Goal: Obtain resource: Obtain resource

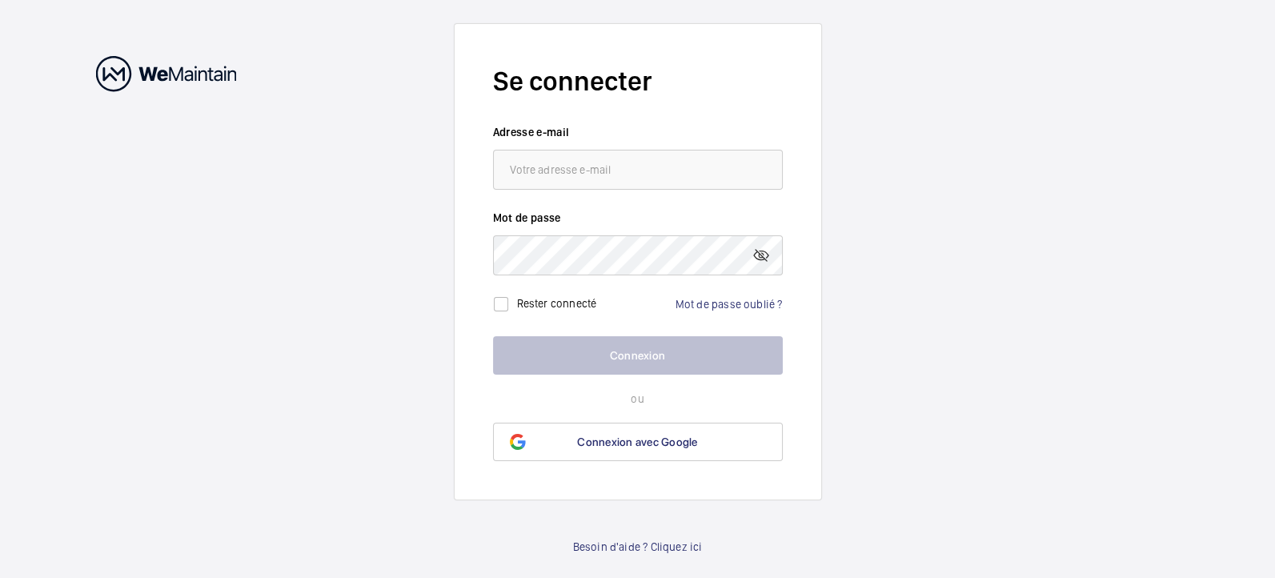
click at [666, 158] on input "email" at bounding box center [638, 170] width 290 height 40
type input "L"
type input "m"
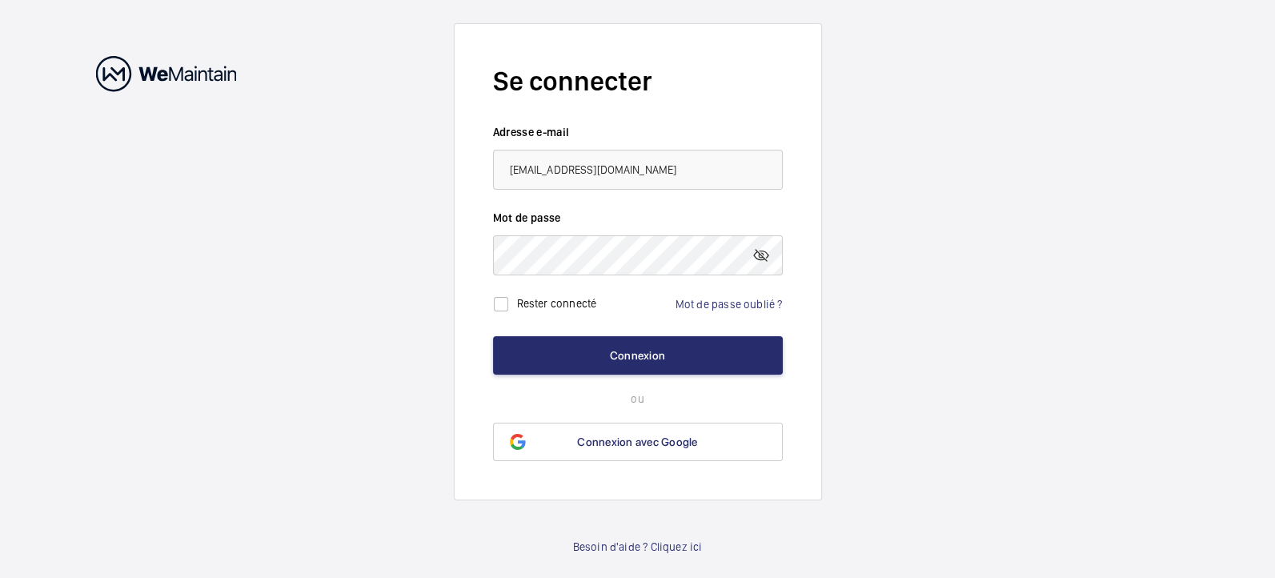
type input "[EMAIL_ADDRESS][DOMAIN_NAME]"
click at [493, 336] on button "Connexion" at bounding box center [638, 355] width 290 height 38
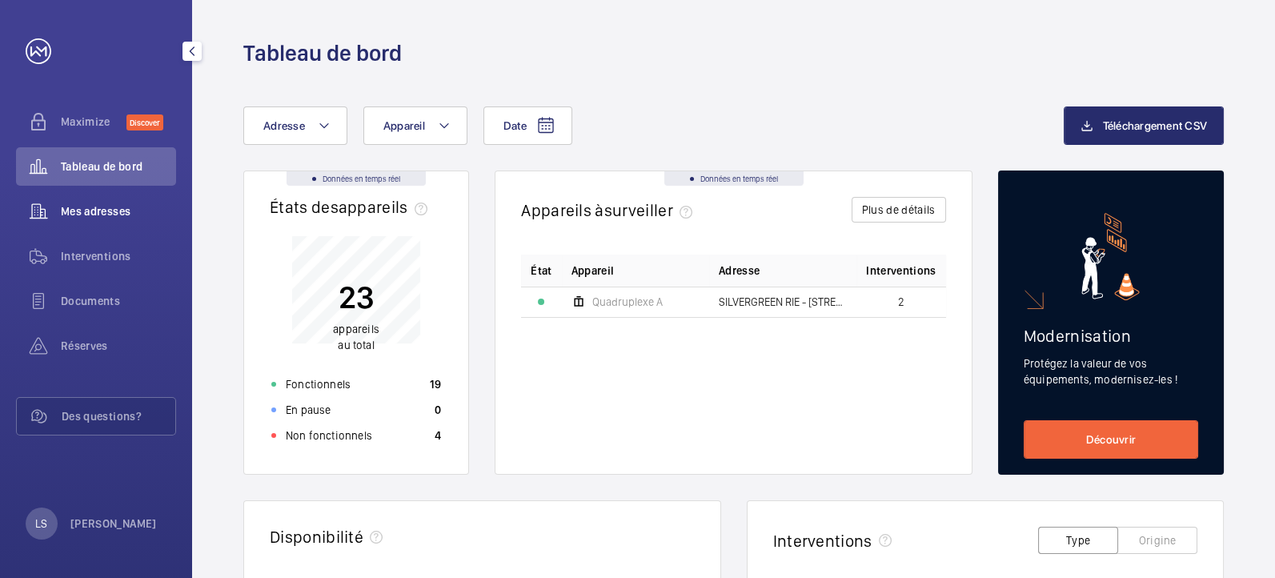
click at [153, 219] on div "Mes adresses" at bounding box center [96, 211] width 160 height 38
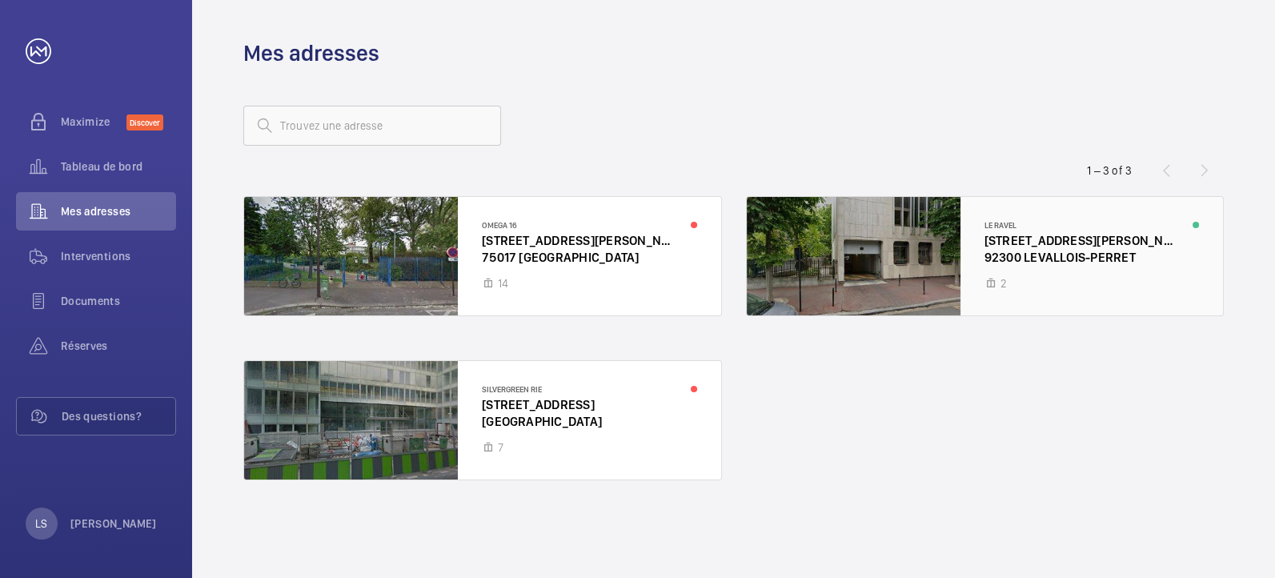
click at [939, 282] on div at bounding box center [984, 256] width 477 height 118
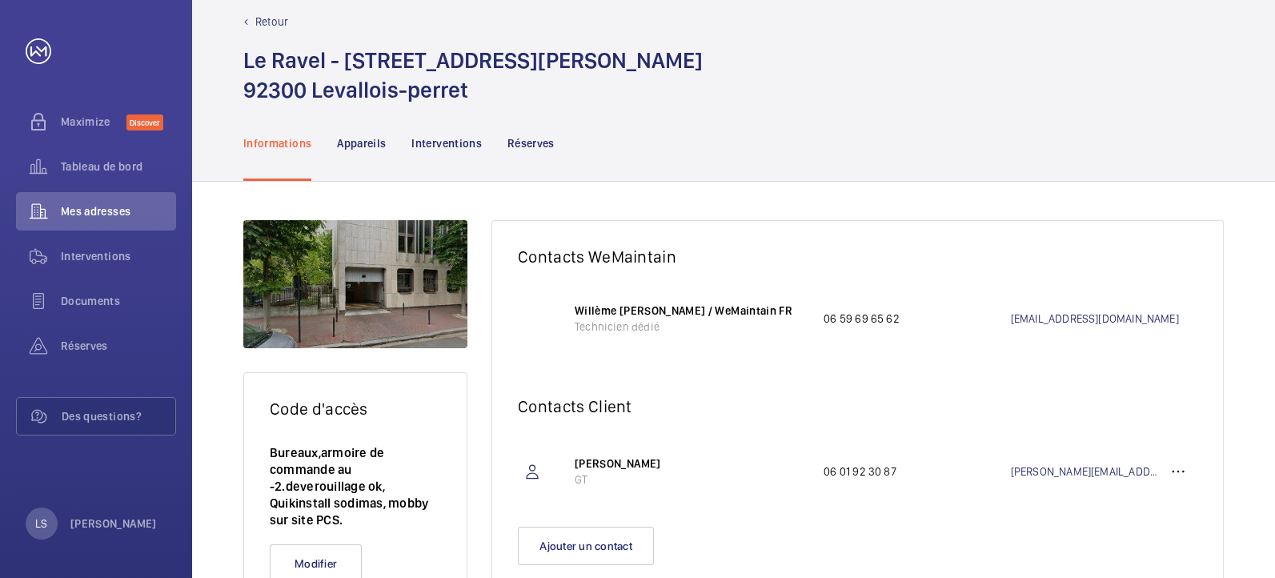
scroll to position [93, 0]
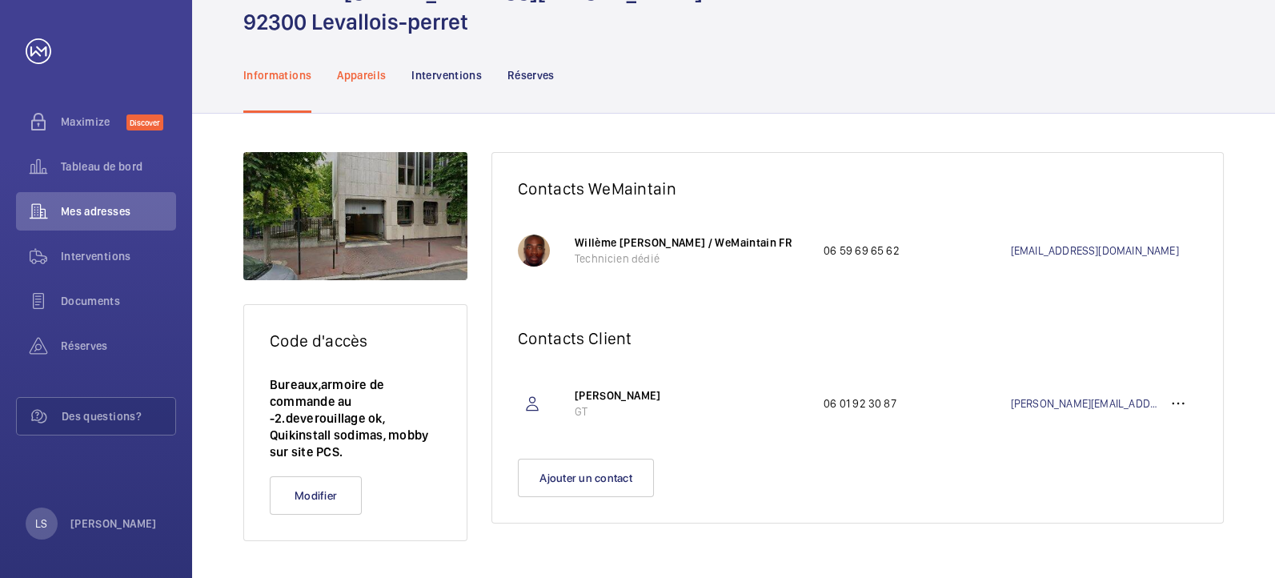
click at [370, 96] on div "Appareils" at bounding box center [361, 75] width 49 height 76
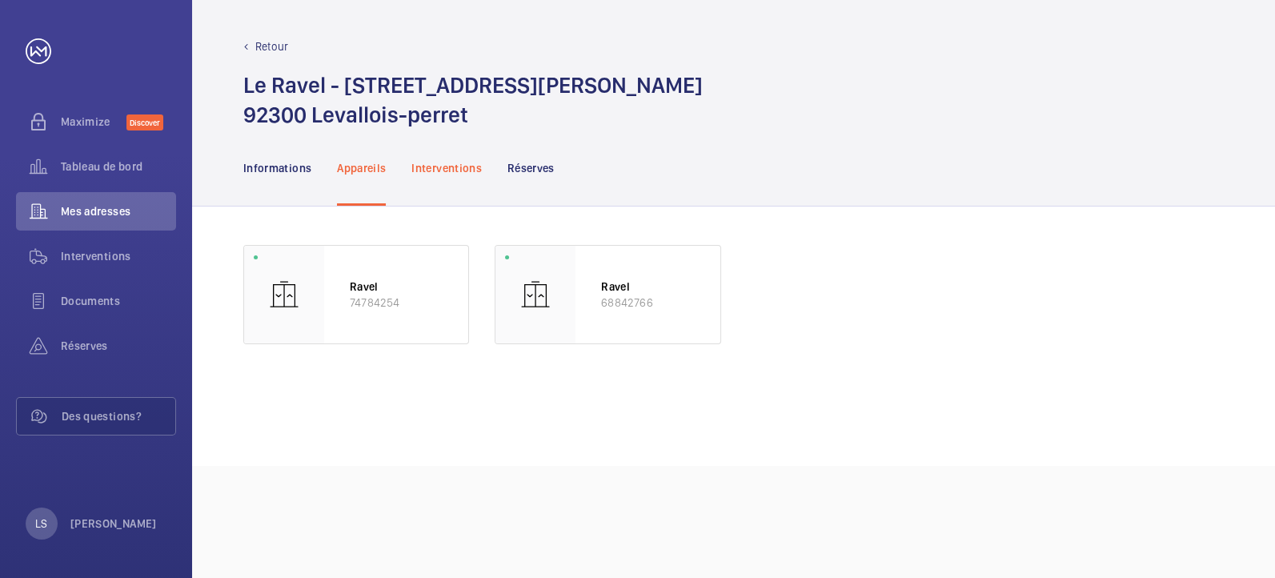
click at [469, 146] on div "Interventions" at bounding box center [446, 168] width 70 height 76
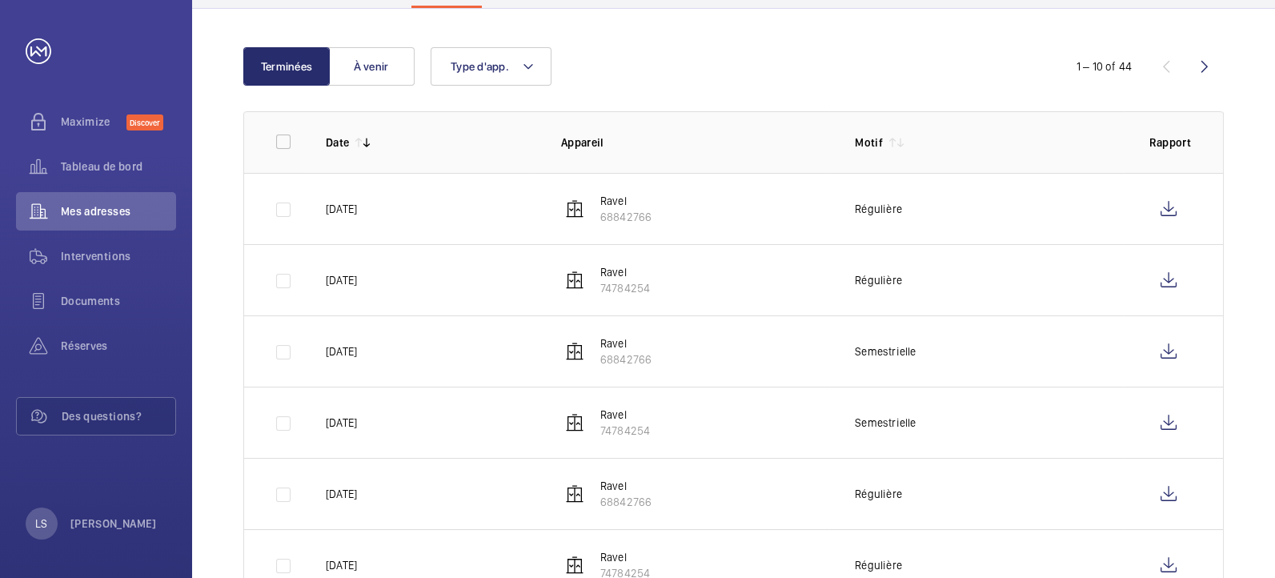
scroll to position [207, 0]
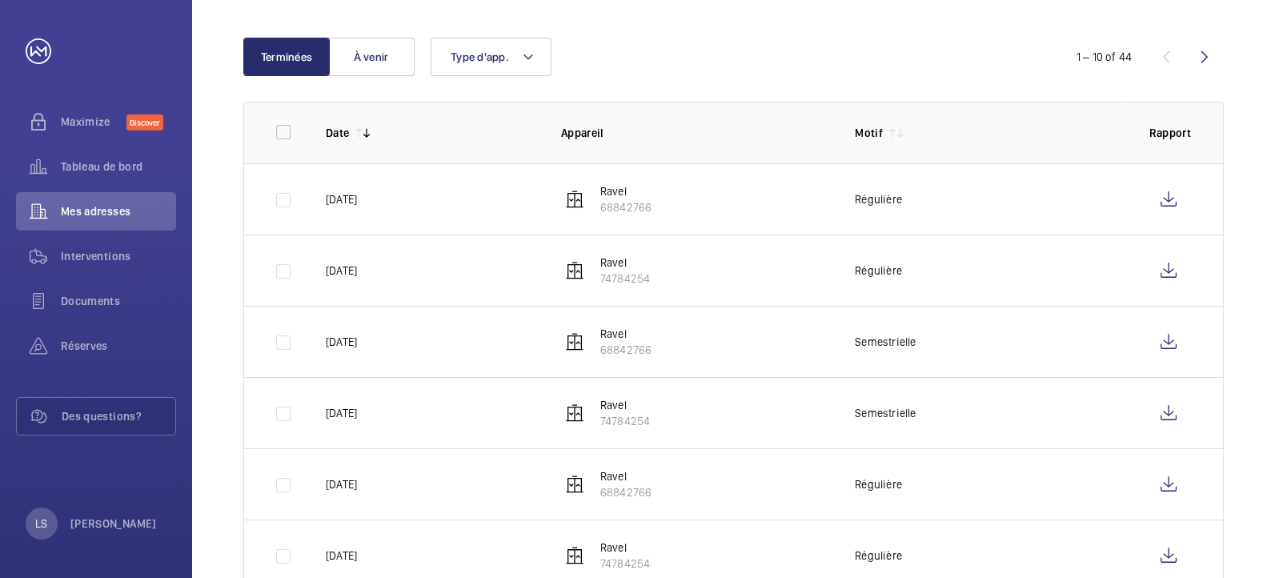
click at [399, 134] on wm-front-table-header-sortable "Date" at bounding box center [431, 133] width 210 height 16
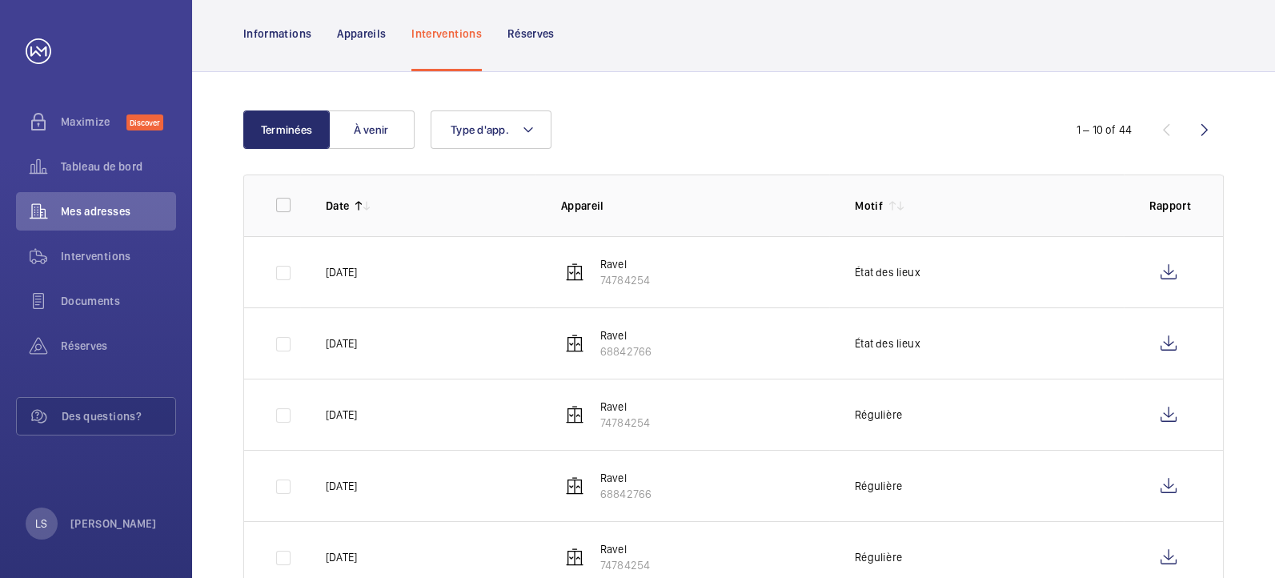
scroll to position [207, 0]
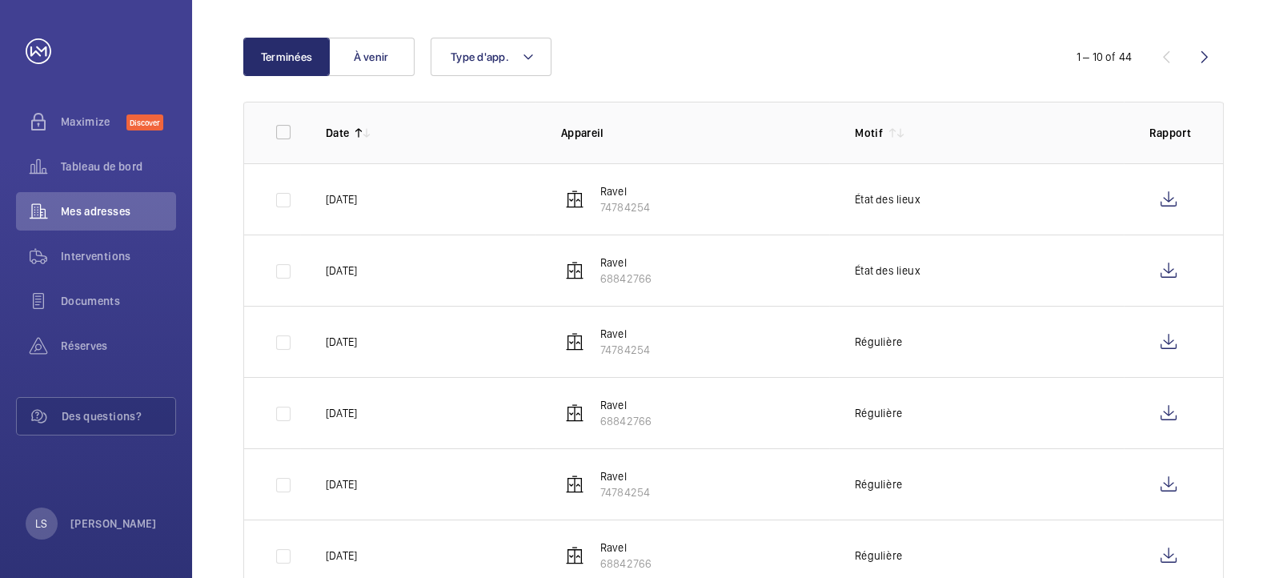
click at [400, 131] on wm-front-table-header-sortable "Date" at bounding box center [431, 133] width 210 height 16
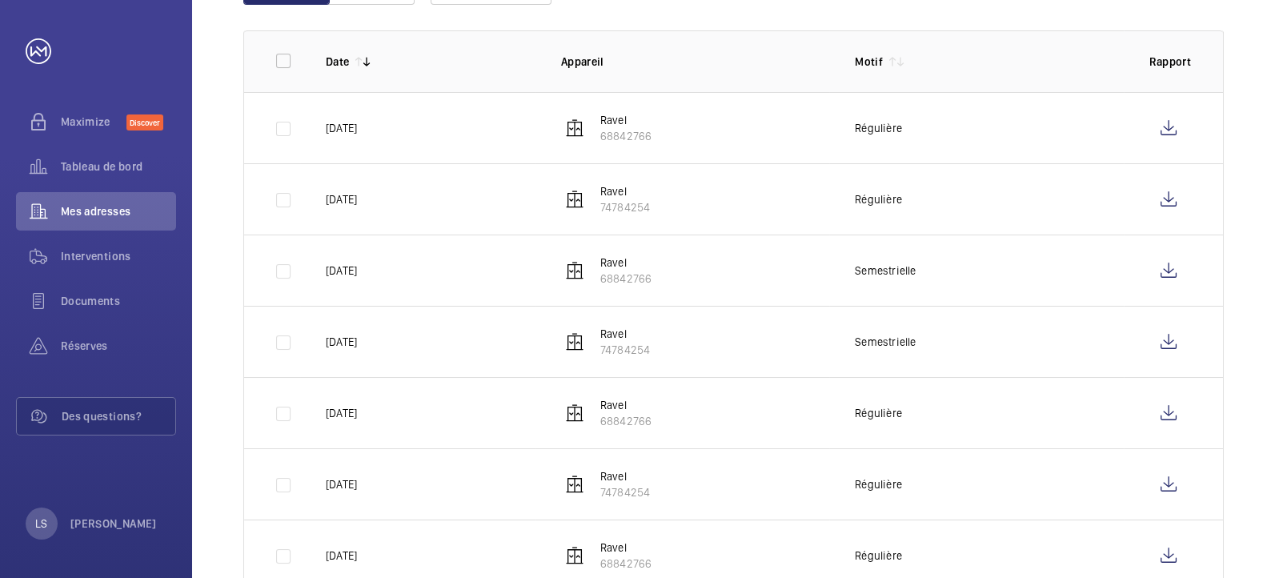
scroll to position [296, 0]
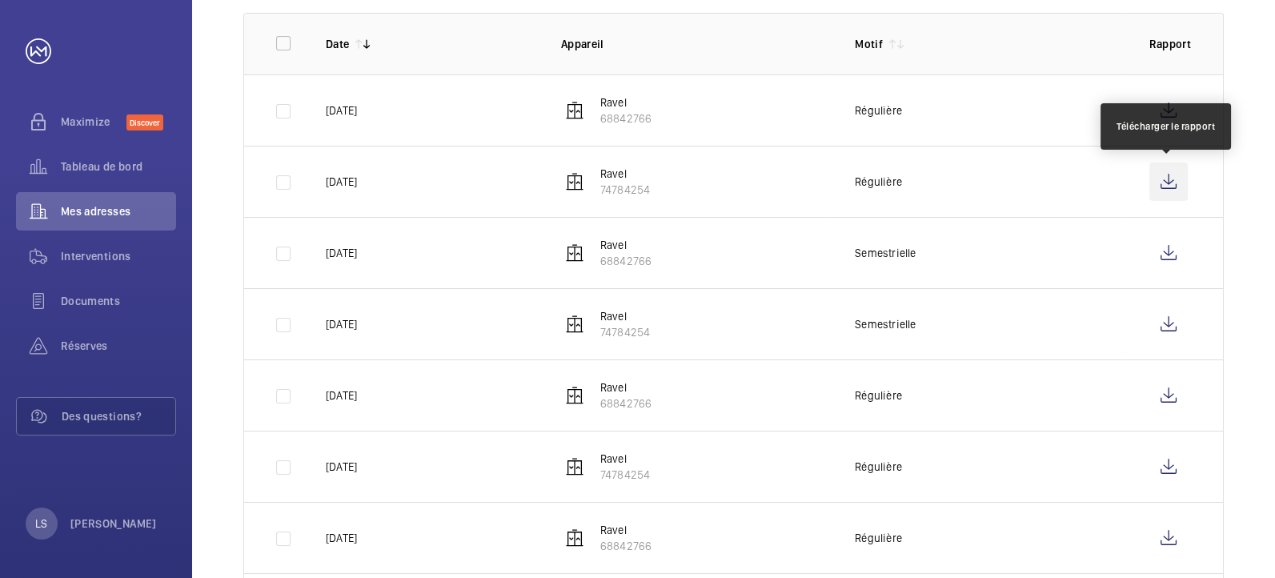
click at [1166, 173] on wm-front-icon-button at bounding box center [1168, 181] width 38 height 38
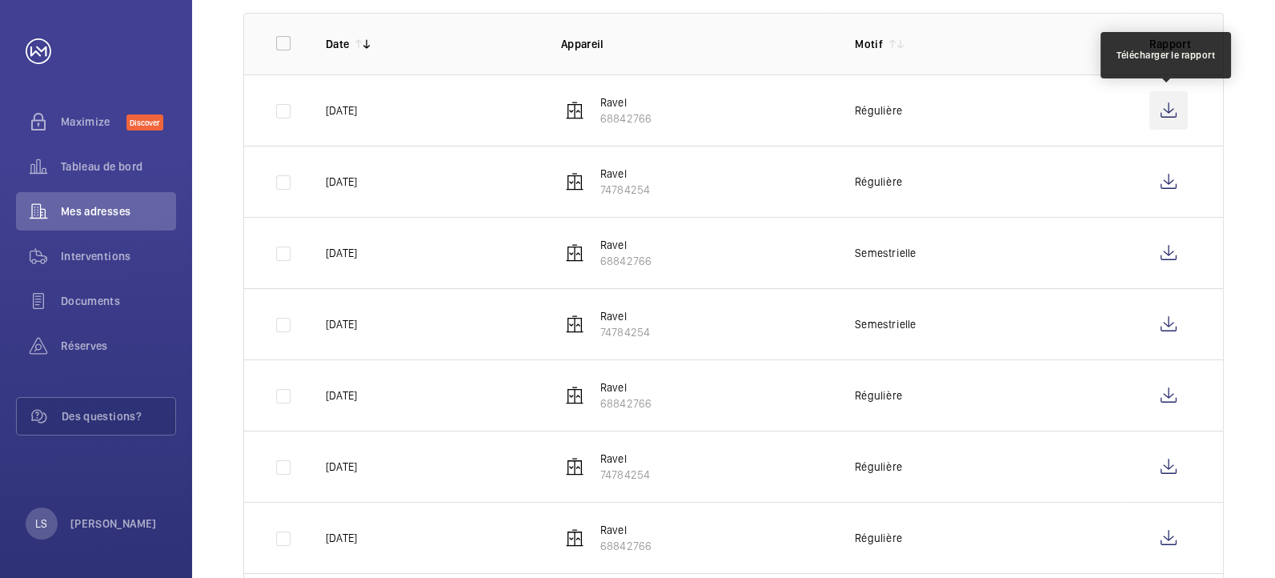
click at [1159, 100] on wm-front-icon-button at bounding box center [1168, 110] width 38 height 38
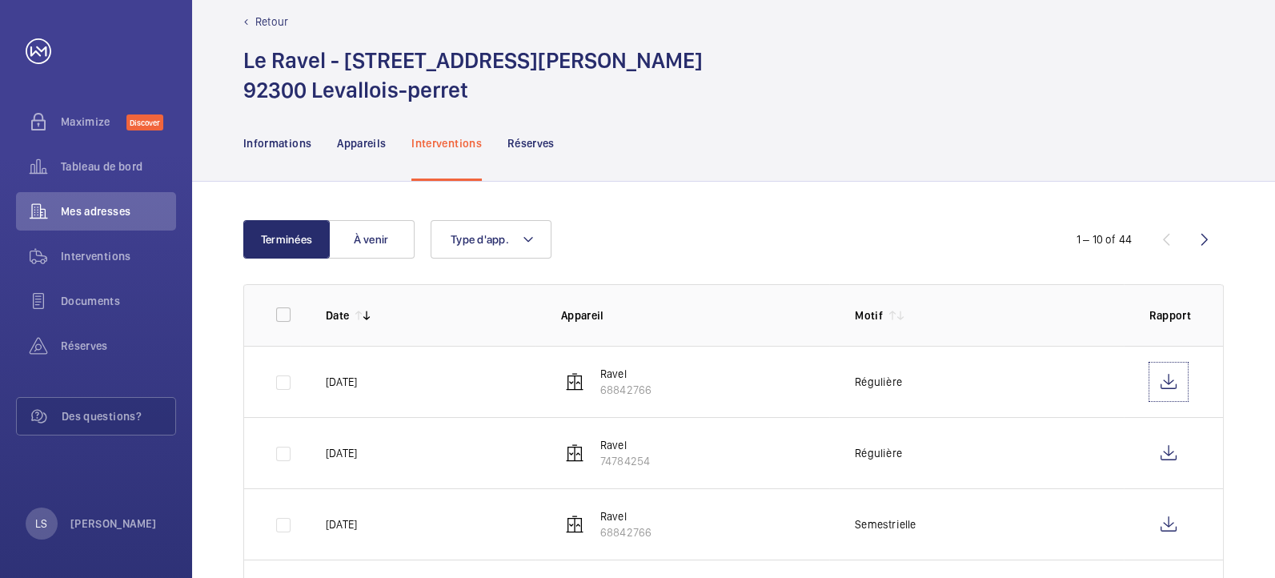
scroll to position [0, 0]
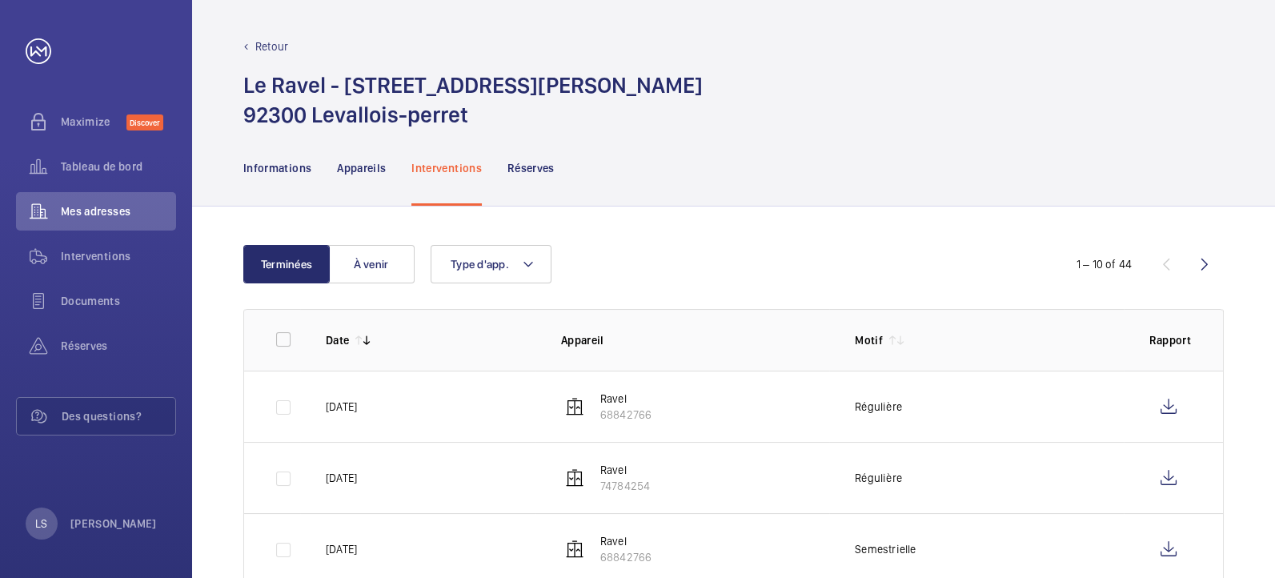
click at [271, 49] on p "Retour" at bounding box center [271, 46] width 33 height 16
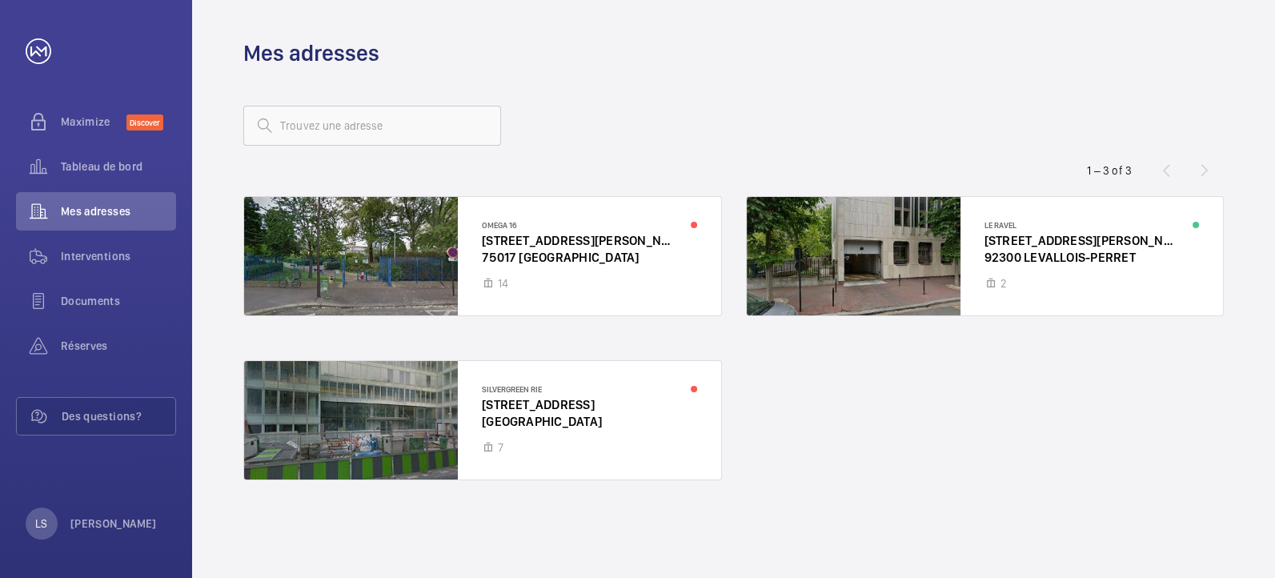
click at [1114, 115] on div at bounding box center [733, 125] width 980 height 38
click at [501, 442] on div at bounding box center [482, 420] width 477 height 118
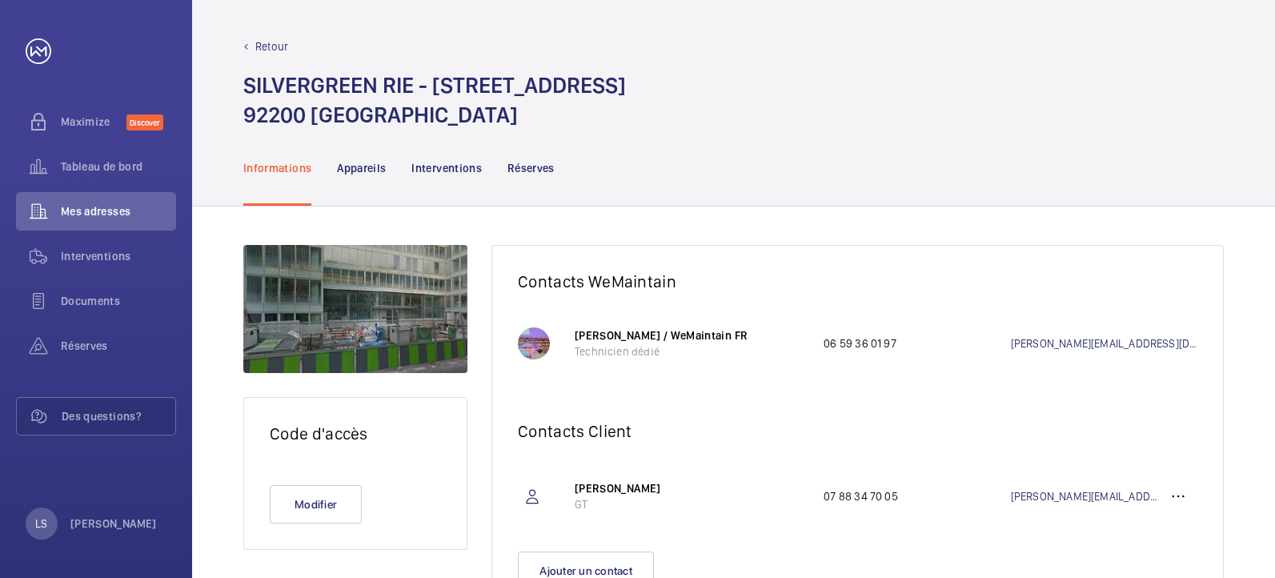
click at [454, 174] on p "Interventions" at bounding box center [446, 168] width 70 height 16
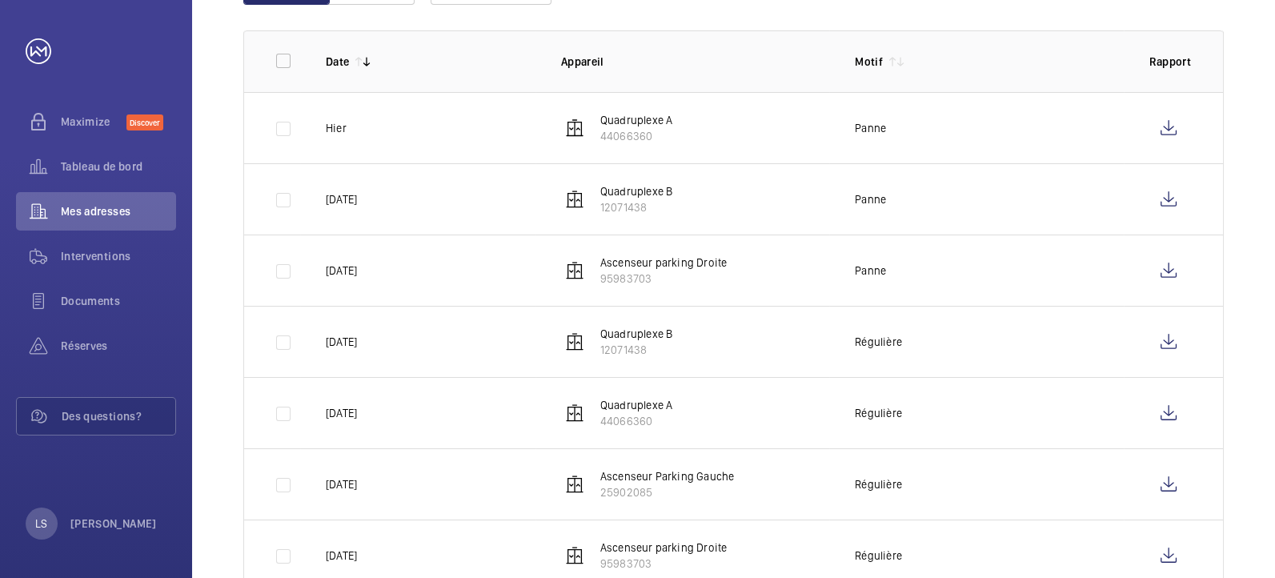
scroll to position [178, 0]
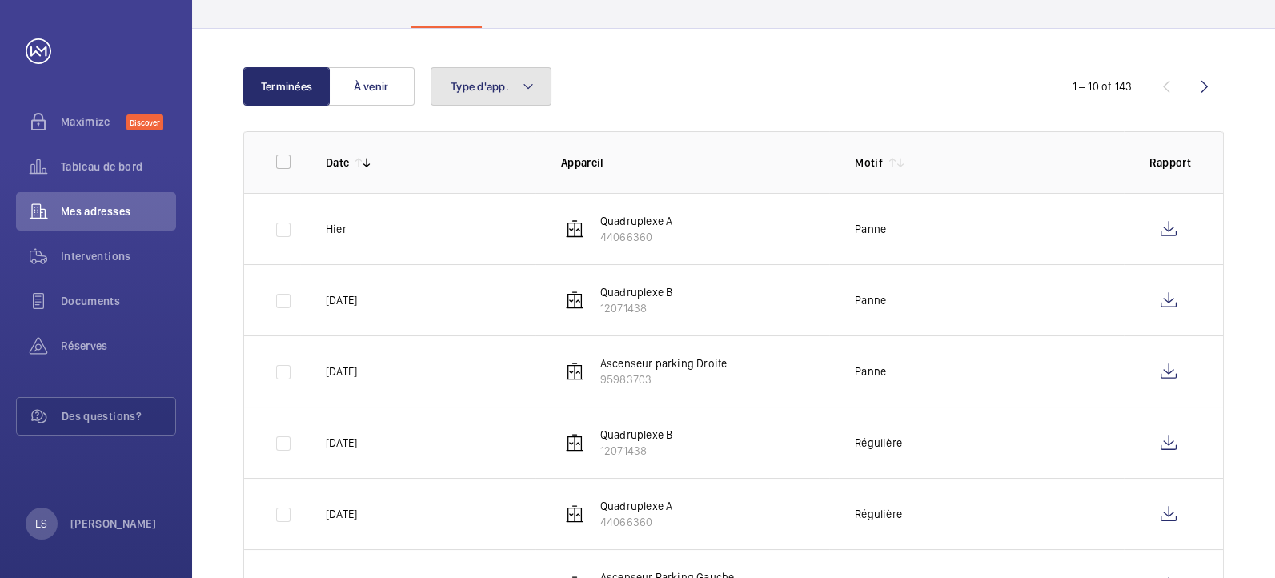
click at [478, 82] on span "Type d'app." at bounding box center [479, 86] width 58 height 13
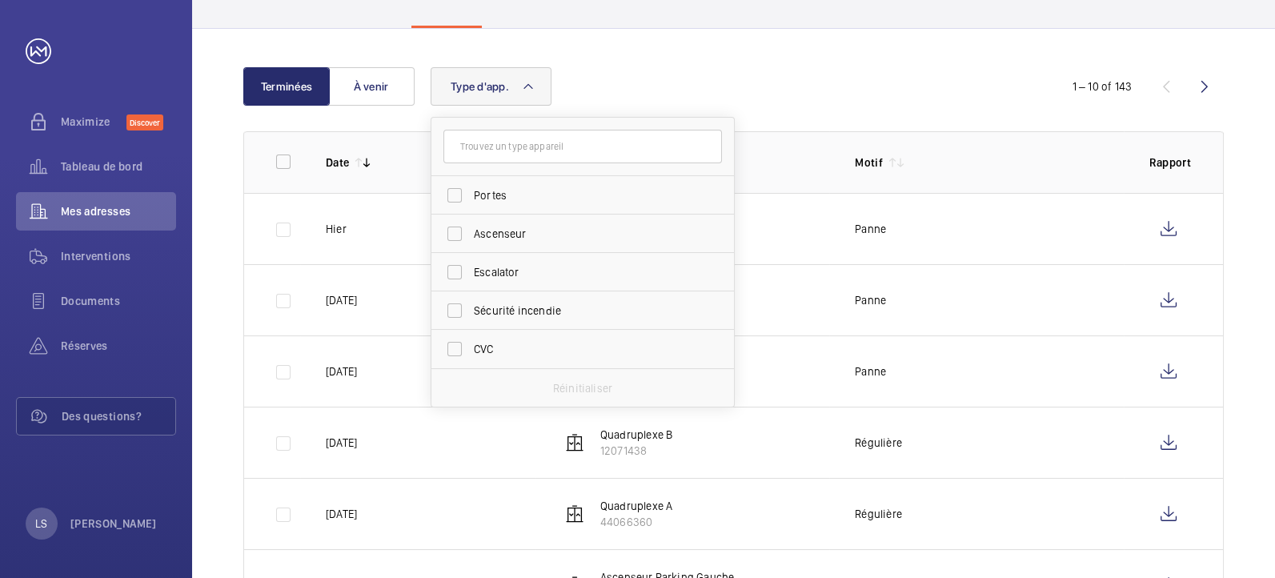
click at [838, 102] on div "Type d'app. Portes Ascenseur Escalator Sécurité incendie CVC Réinitialiser" at bounding box center [730, 86] width 601 height 38
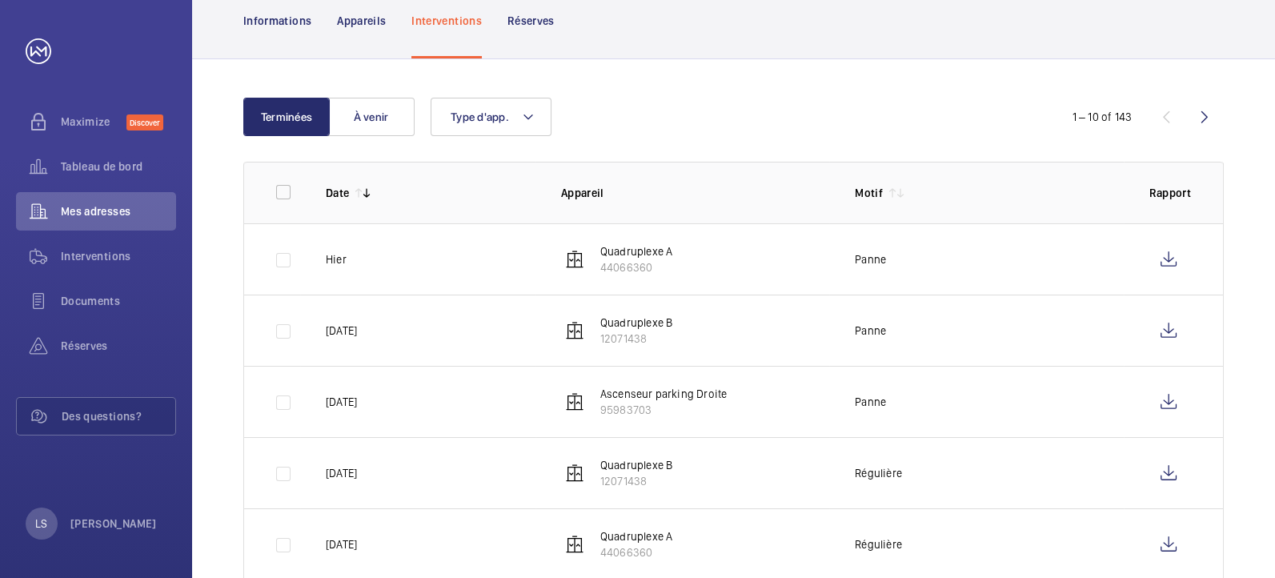
click at [872, 193] on p "Motif" at bounding box center [868, 193] width 28 height 16
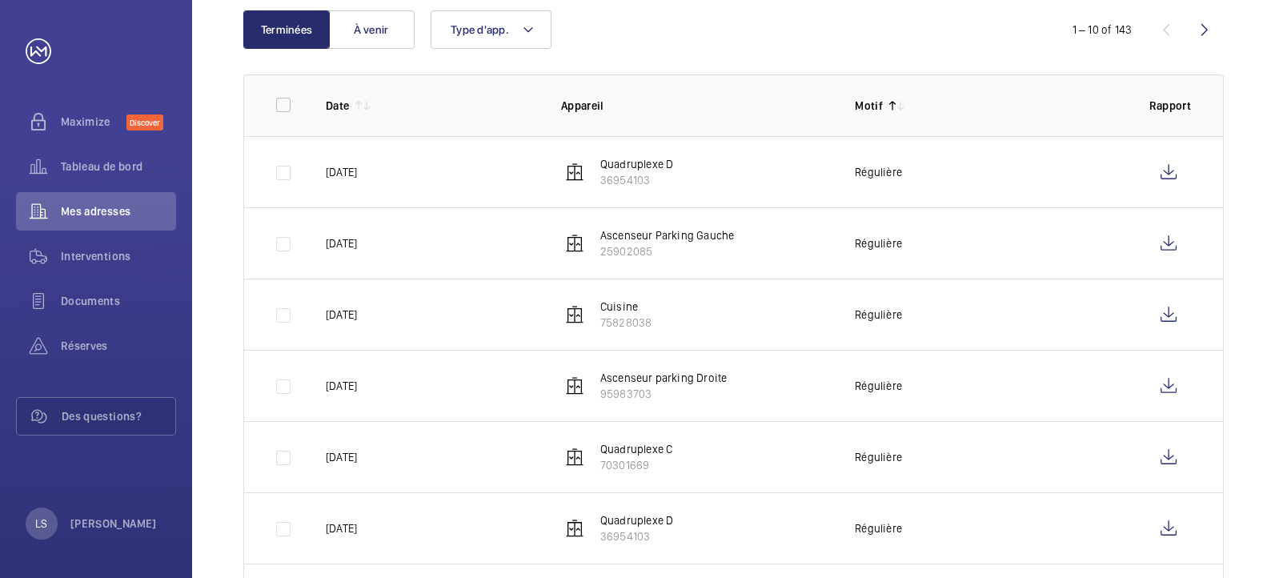
scroll to position [266, 0]
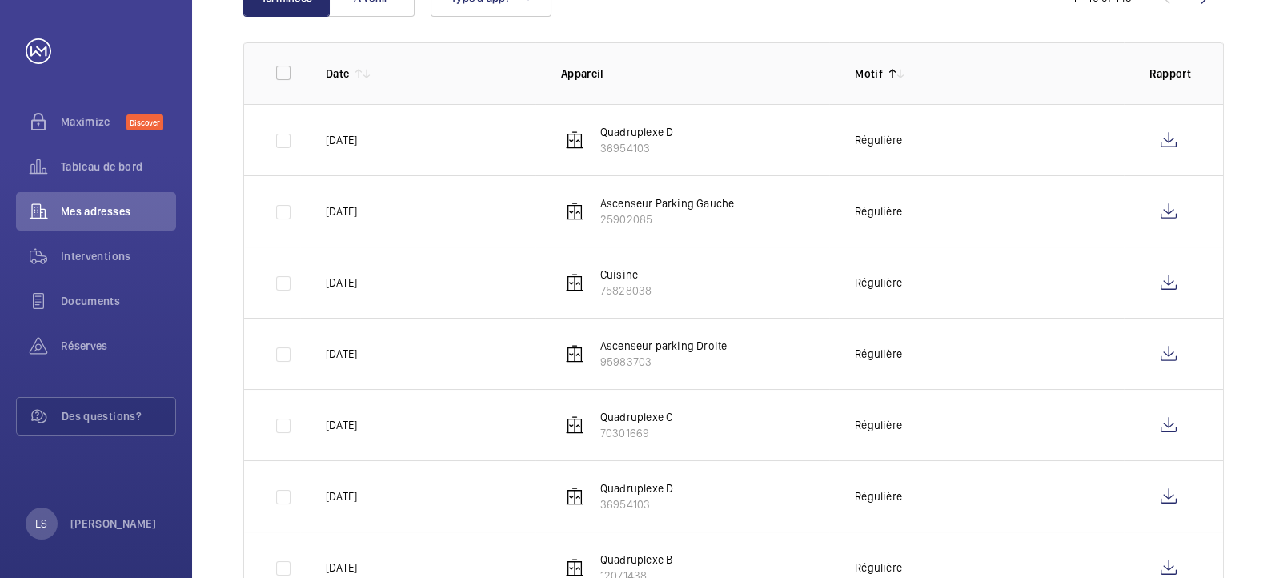
click at [378, 78] on wm-front-table-header-sortable "Date" at bounding box center [431, 74] width 210 height 16
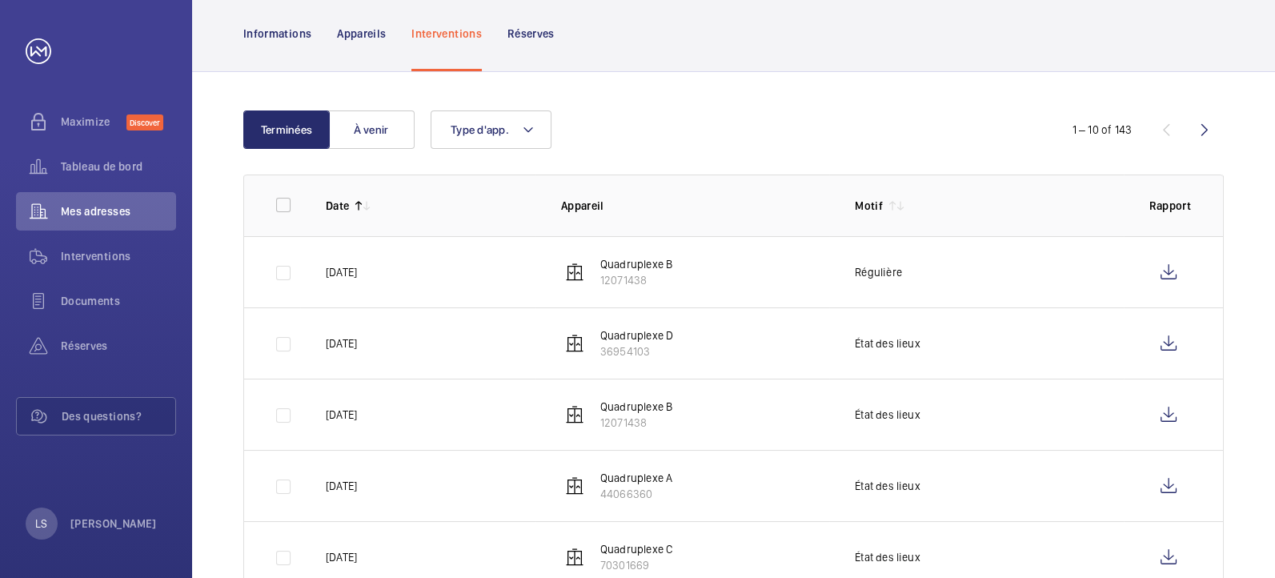
scroll to position [266, 0]
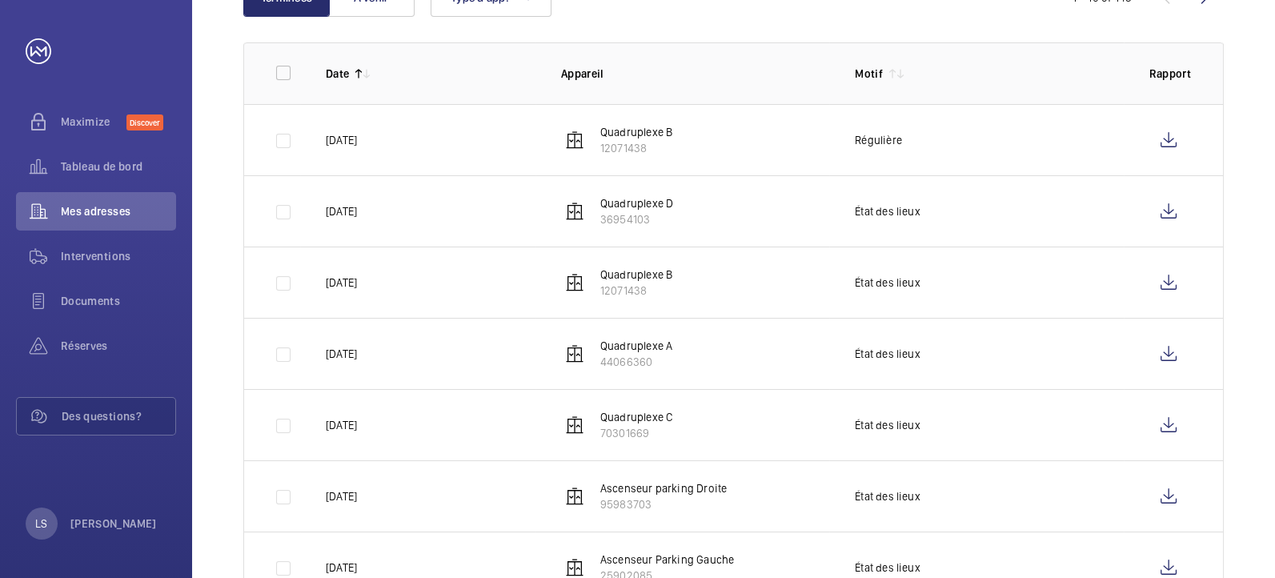
click at [470, 97] on th "Date" at bounding box center [417, 73] width 235 height 62
click at [464, 91] on th "Date" at bounding box center [417, 73] width 235 height 62
click at [410, 78] on wm-front-table-header-sortable "Date" at bounding box center [431, 74] width 210 height 16
click at [868, 79] on p "Motif" at bounding box center [868, 74] width 28 height 16
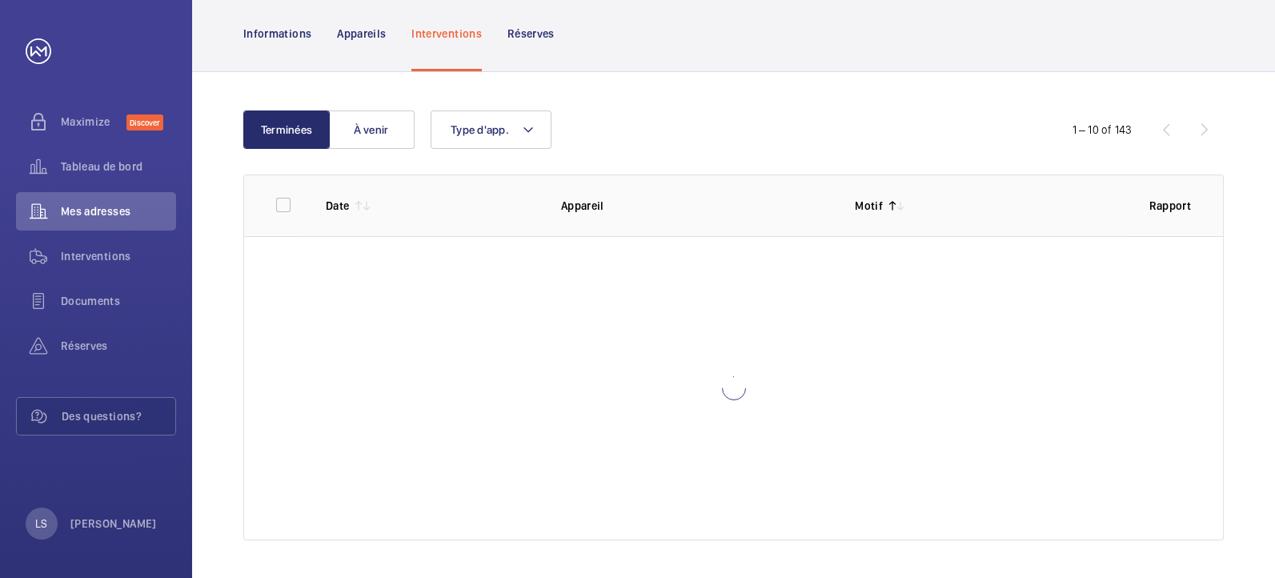
scroll to position [266, 0]
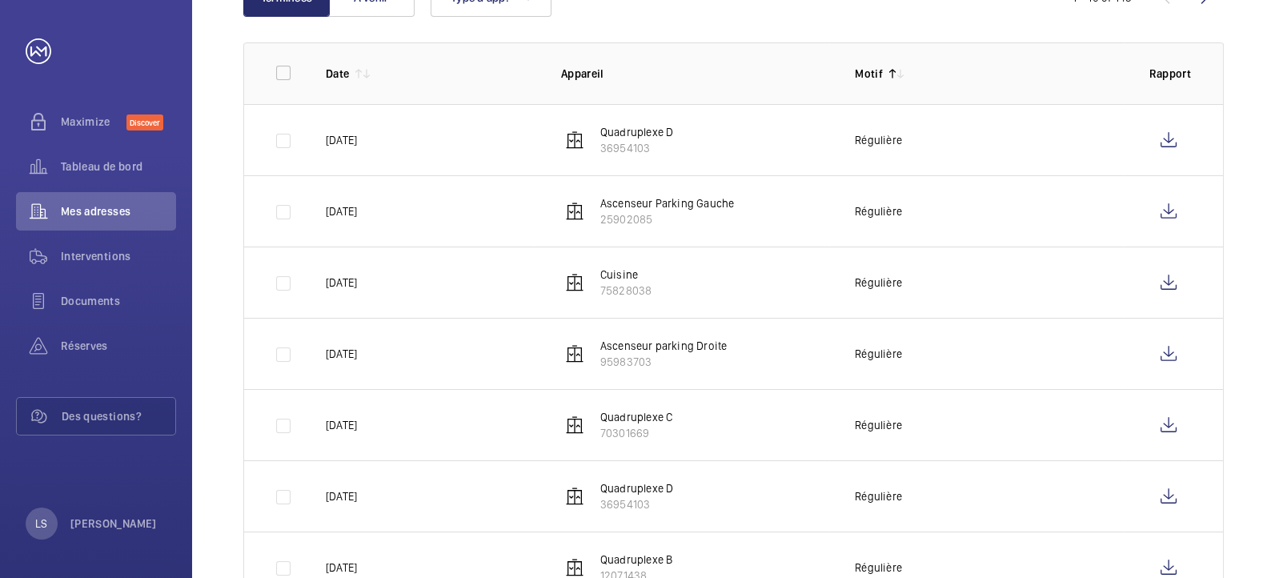
click at [935, 102] on th "Motif" at bounding box center [976, 73] width 294 height 62
click at [847, 66] on th "Motif" at bounding box center [976, 73] width 294 height 62
click at [370, 69] on mat-icon at bounding box center [366, 73] width 13 height 13
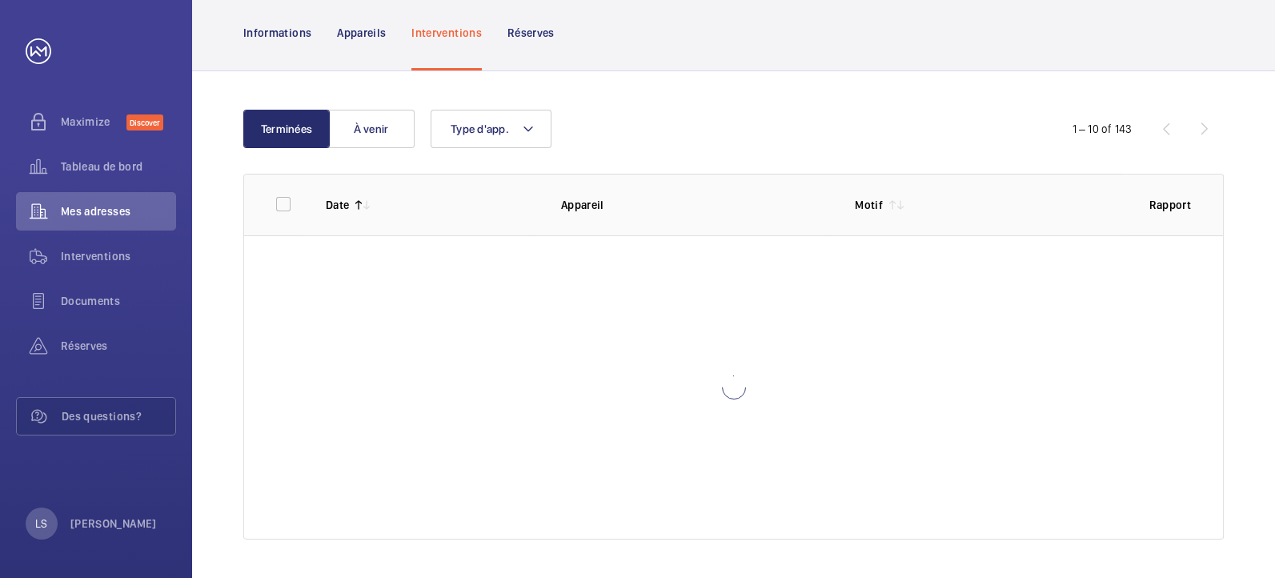
scroll to position [266, 0]
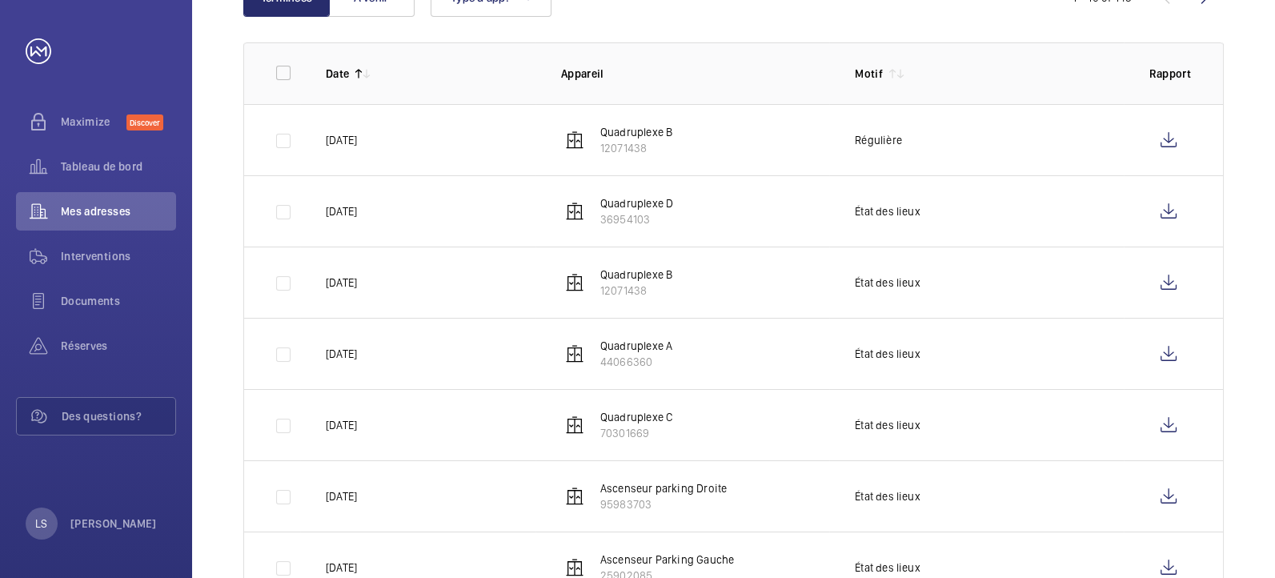
click at [357, 51] on th "Date" at bounding box center [417, 73] width 235 height 62
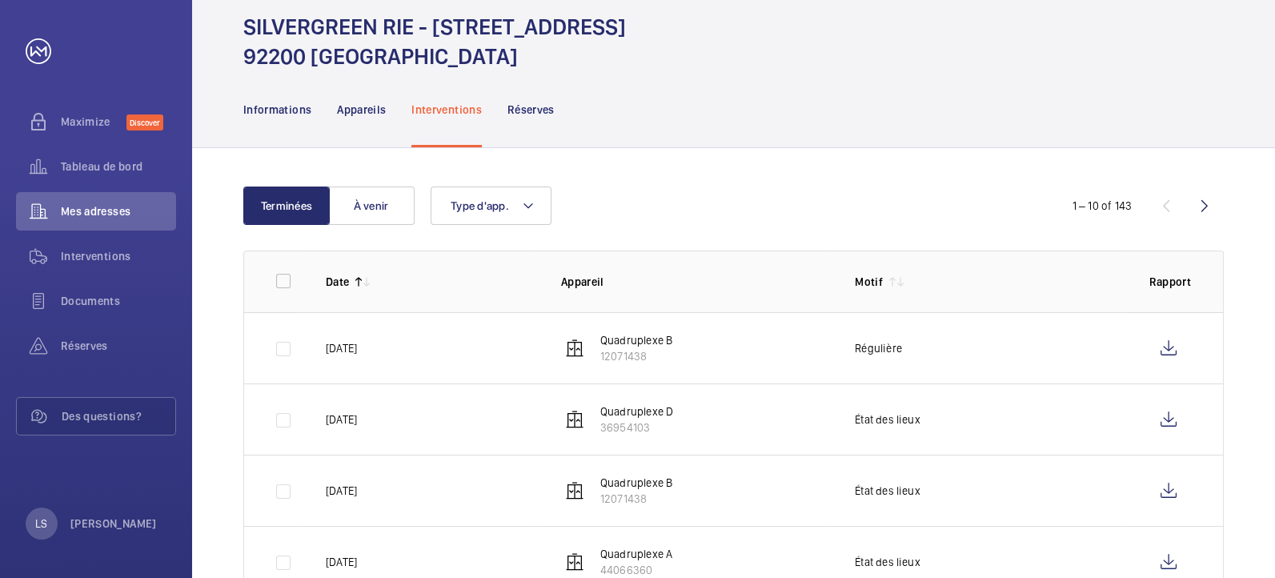
scroll to position [0, 0]
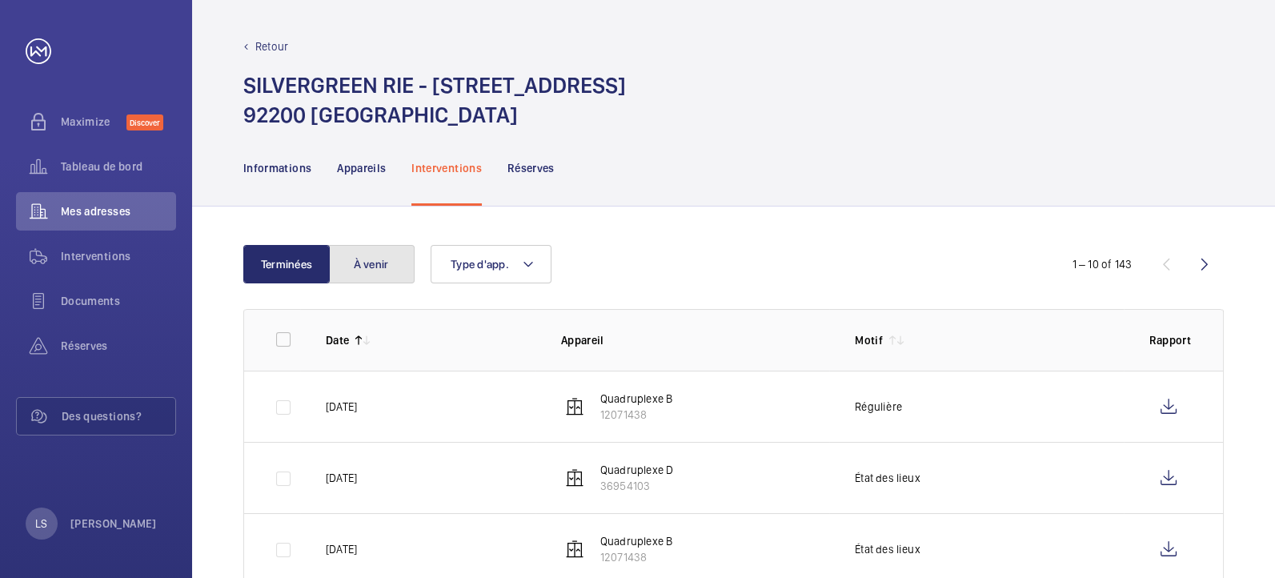
click at [369, 253] on button "À venir" at bounding box center [371, 264] width 86 height 38
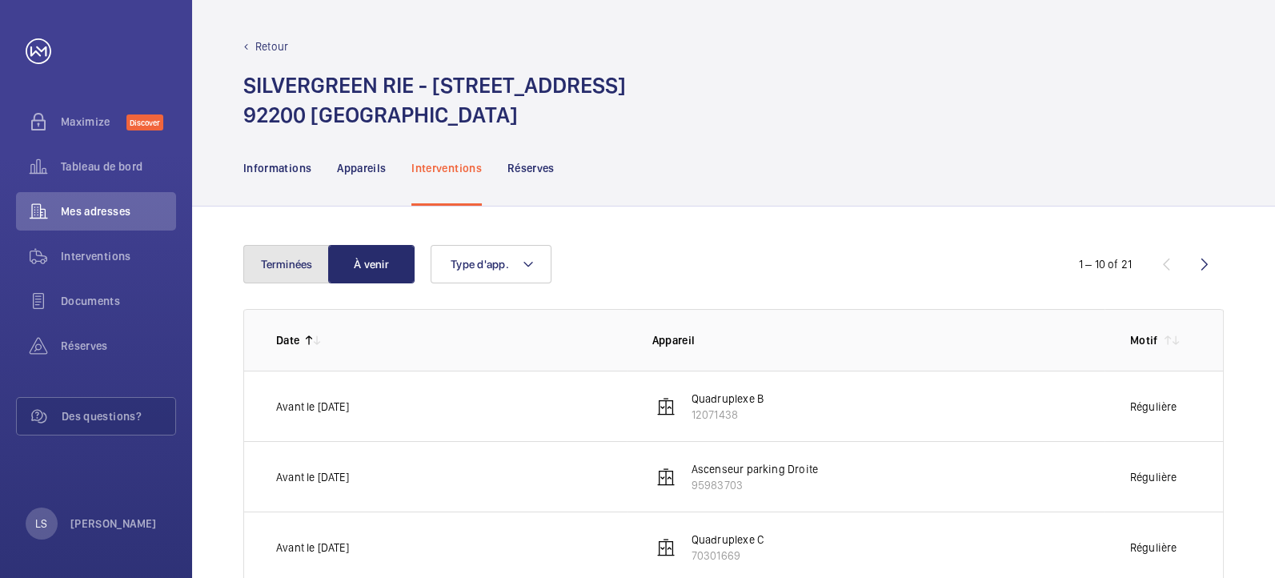
click at [291, 251] on button "Terminées" at bounding box center [286, 264] width 86 height 38
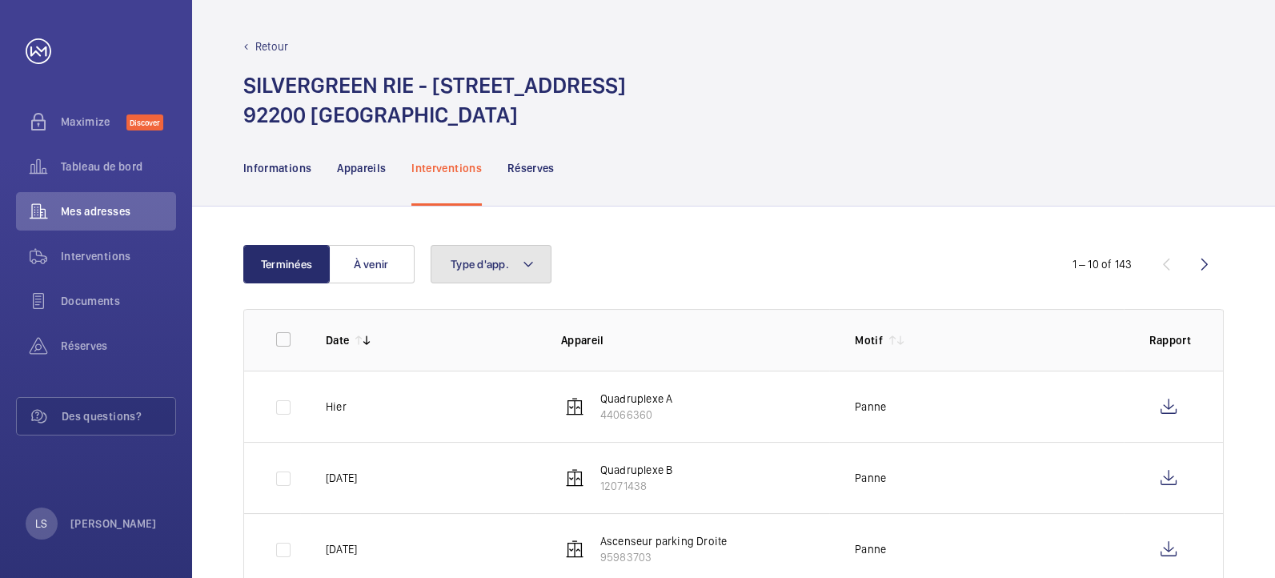
click at [501, 259] on span "Type d'app." at bounding box center [479, 264] width 58 height 13
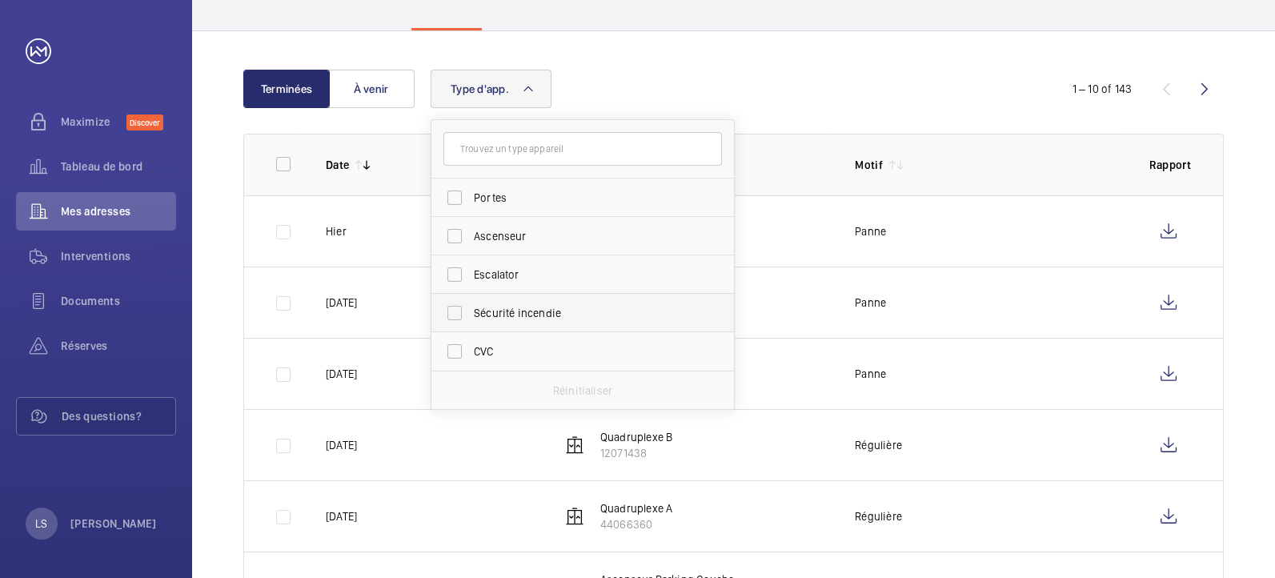
scroll to position [178, 0]
click at [814, 119] on wm-front-table "Terminées À venir Type d'app. Portes Ascenseur Escalator Sécurité incendie CVC …" at bounding box center [733, 486] width 980 height 838
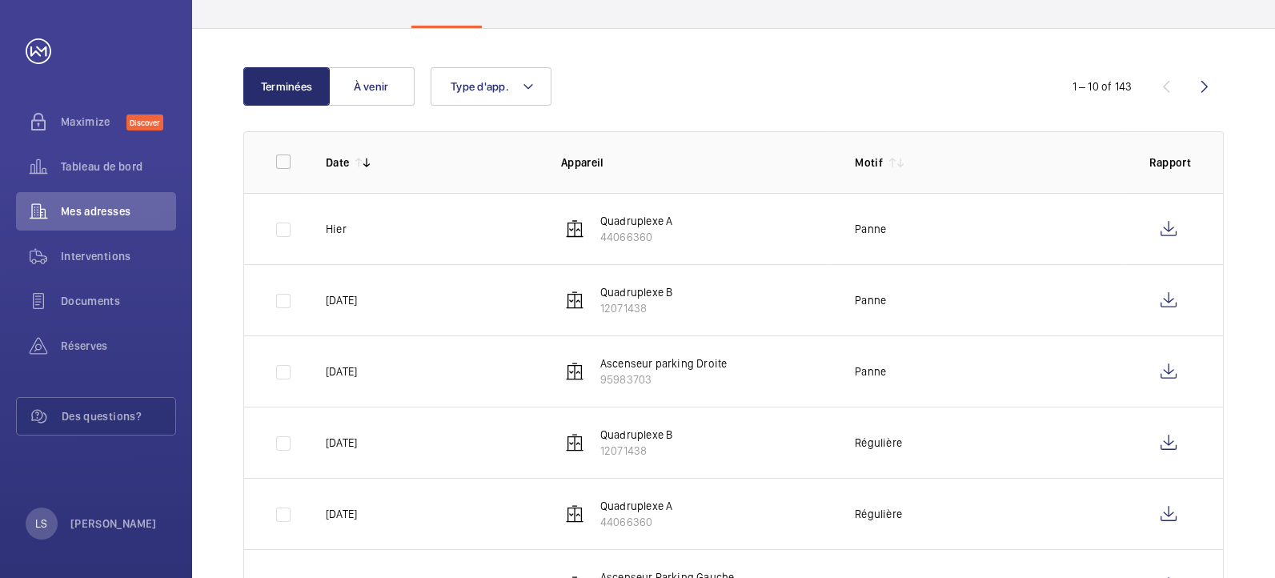
click at [644, 181] on th "Appareil" at bounding box center [682, 162] width 294 height 62
click at [415, 182] on th "Date" at bounding box center [417, 162] width 235 height 62
click at [356, 156] on mat-icon at bounding box center [358, 162] width 13 height 13
click at [403, 167] on wm-front-table-header-sortable "Date" at bounding box center [431, 162] width 210 height 16
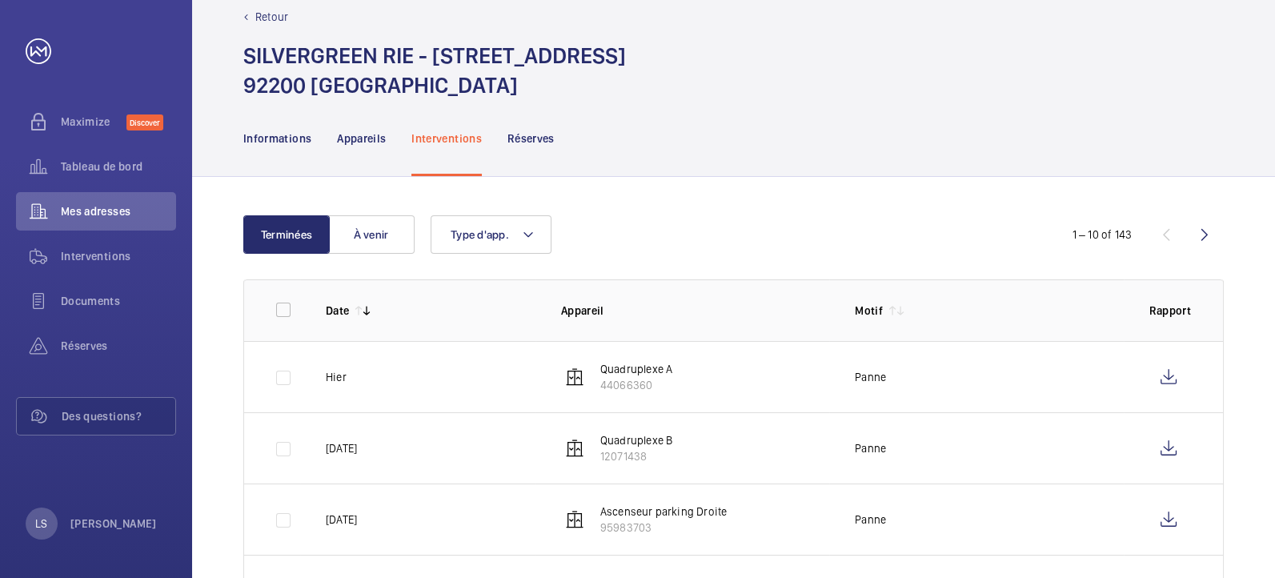
scroll to position [8, 0]
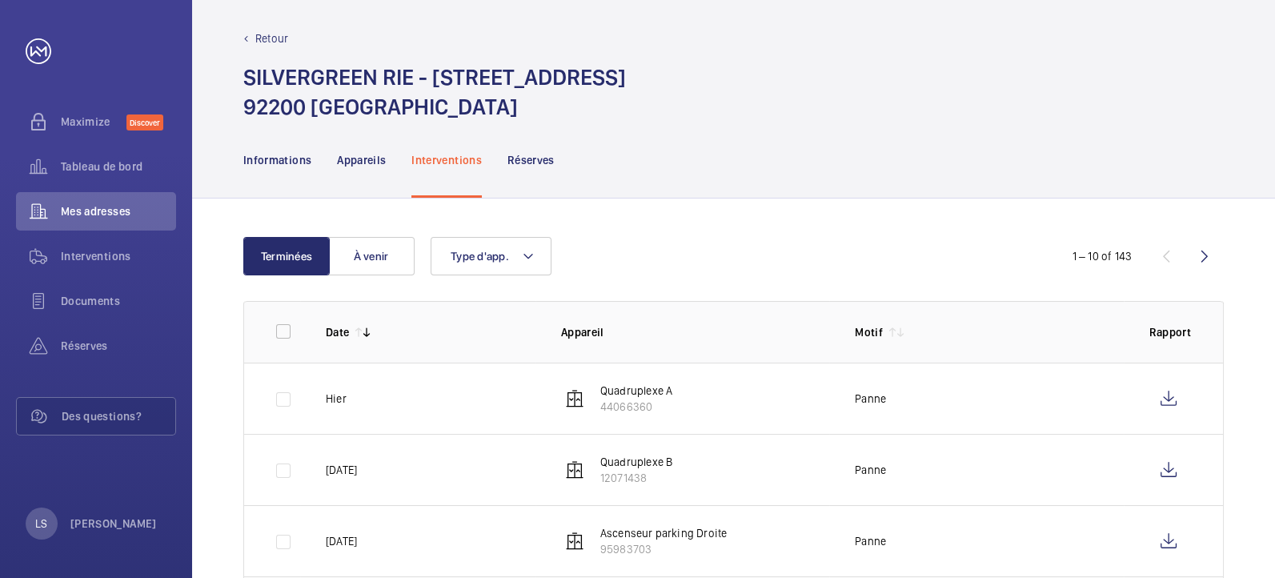
drag, startPoint x: 1203, startPoint y: 256, endPoint x: 1207, endPoint y: 264, distance: 8.9
click at [1206, 259] on wm-front-icon-button at bounding box center [1204, 256] width 38 height 38
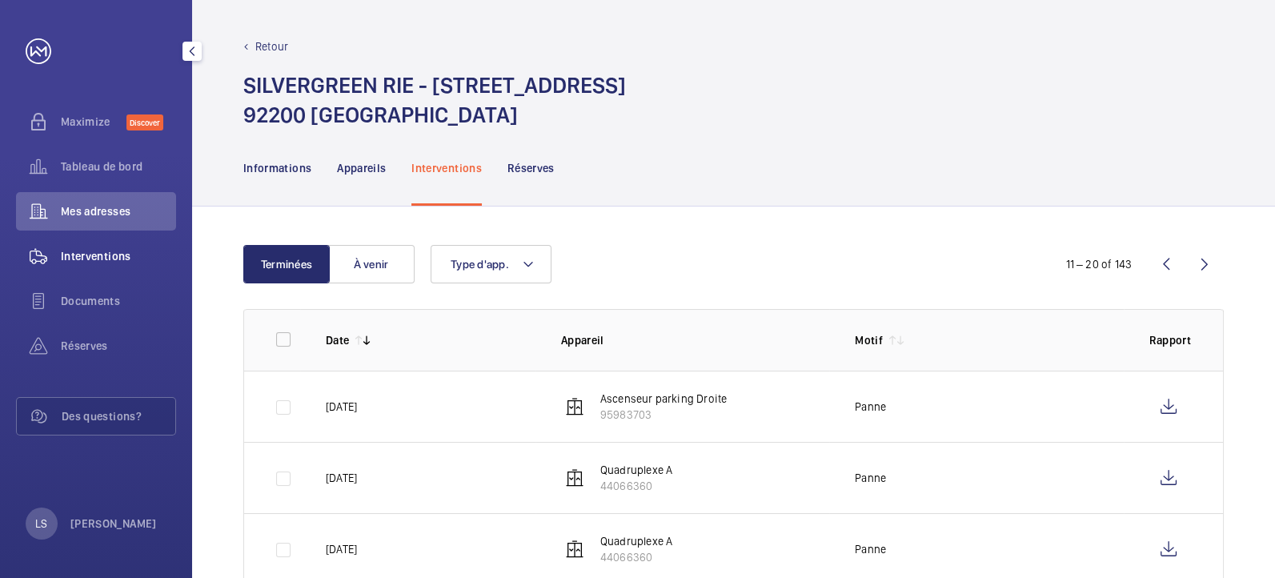
click at [141, 248] on span "Interventions" at bounding box center [118, 256] width 115 height 16
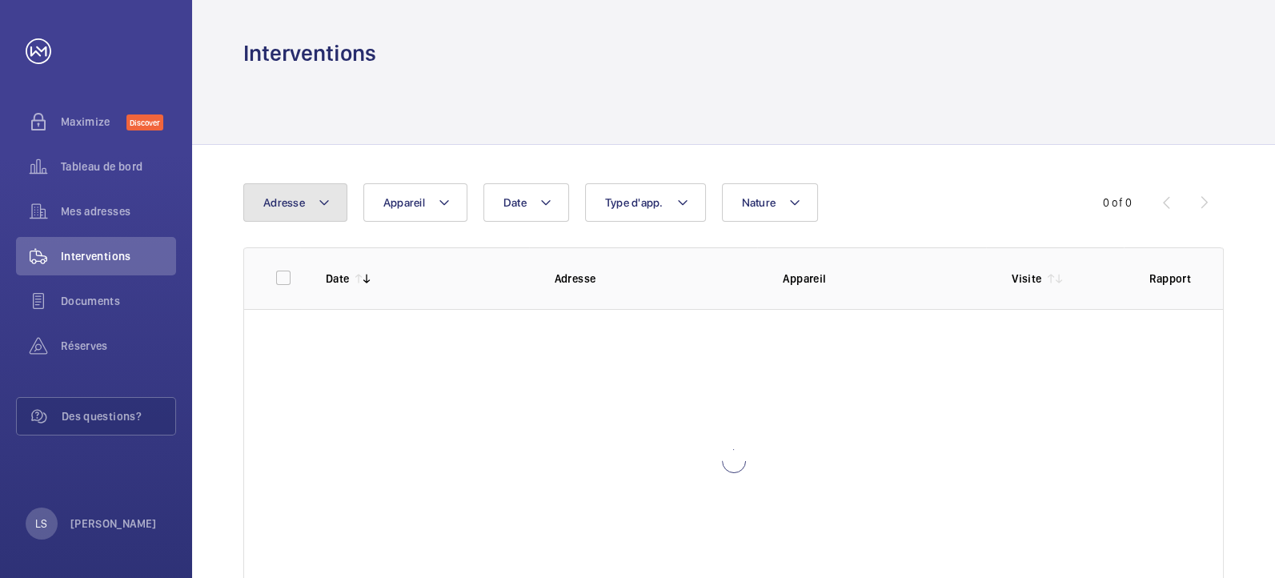
click at [319, 209] on mat-icon at bounding box center [324, 202] width 13 height 19
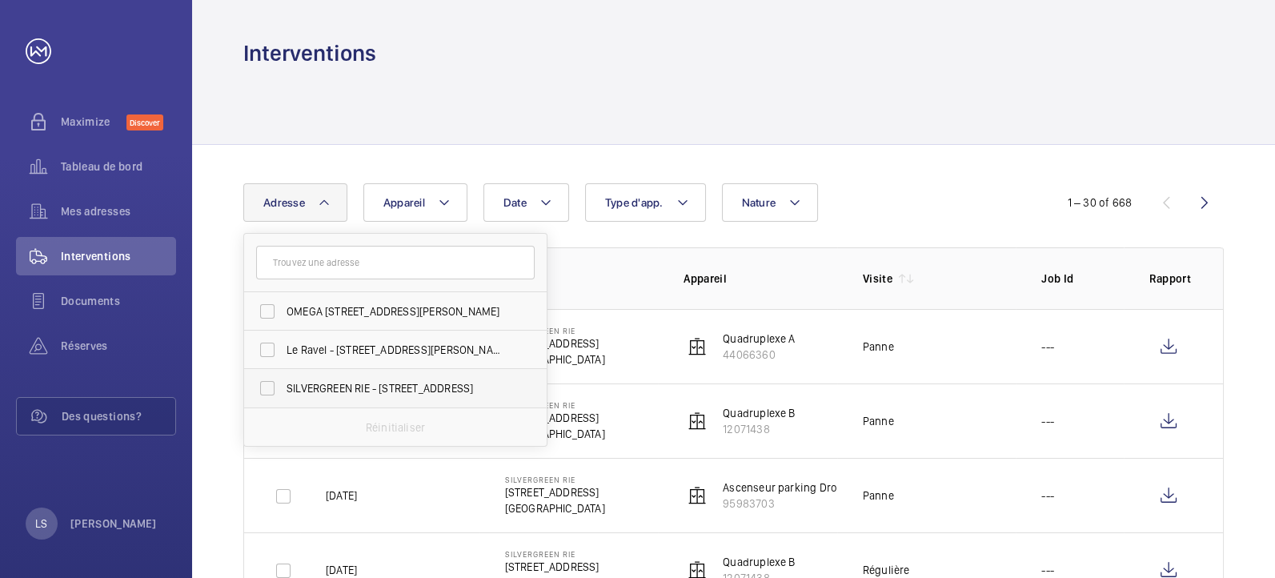
click at [362, 391] on span "SILVERGREEN RIE - [STREET_ADDRESS]" at bounding box center [396, 388] width 220 height 16
click at [283, 391] on input "SILVERGREEN RIE - [STREET_ADDRESS]" at bounding box center [267, 388] width 32 height 32
checkbox input "true"
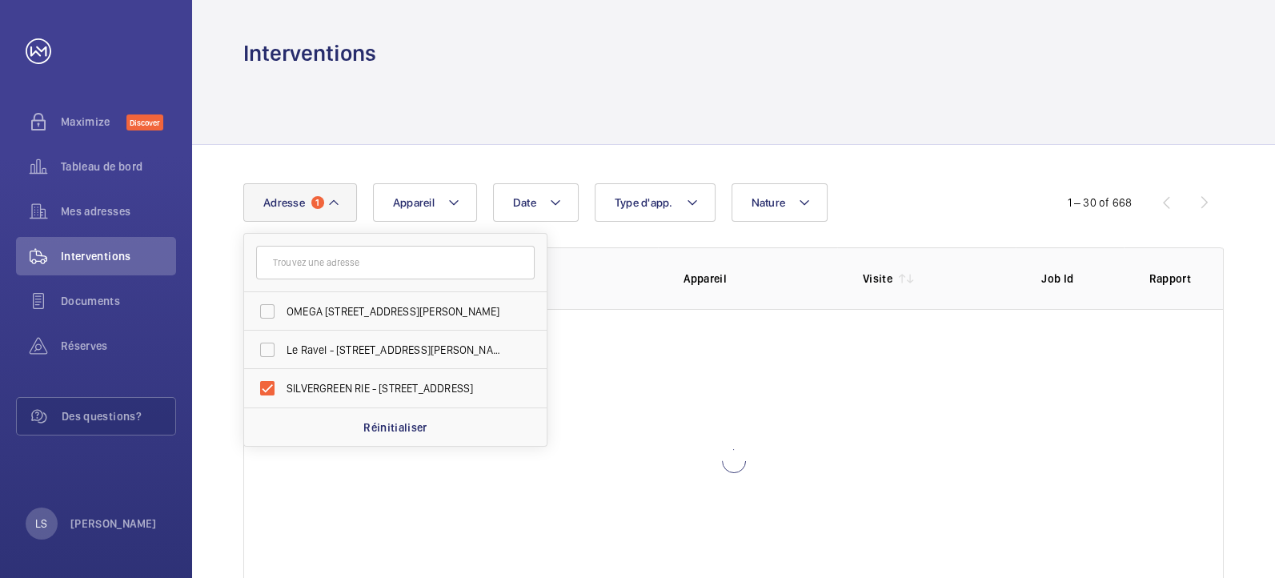
click at [889, 225] on wm-front-table "Date Adresse 1 OMEGA [STREET_ADDRESS][PERSON_NAME] Le Ravel - [STREET_ADDRESS][…" at bounding box center [733, 398] width 980 height 430
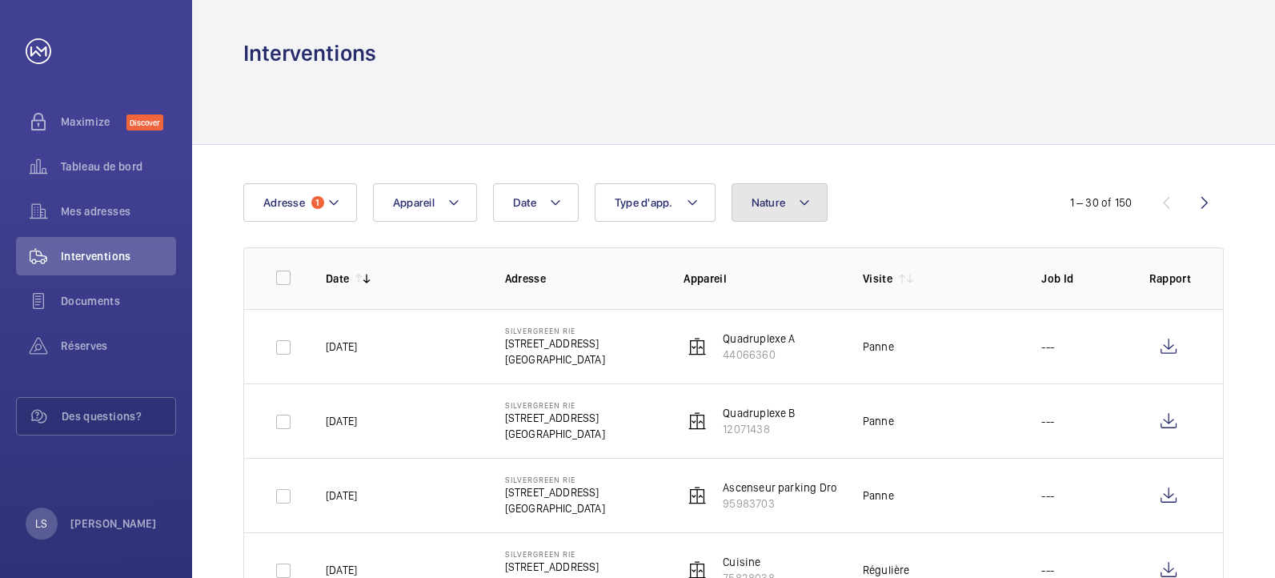
click at [757, 209] on button "Nature" at bounding box center [779, 202] width 97 height 38
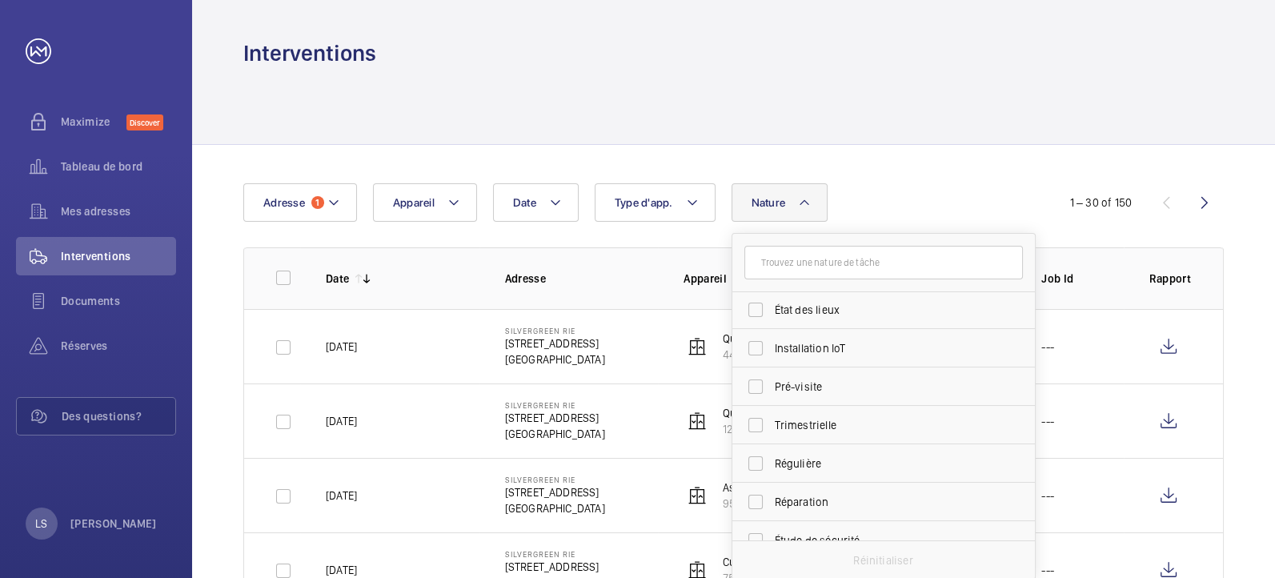
scroll to position [178, 0]
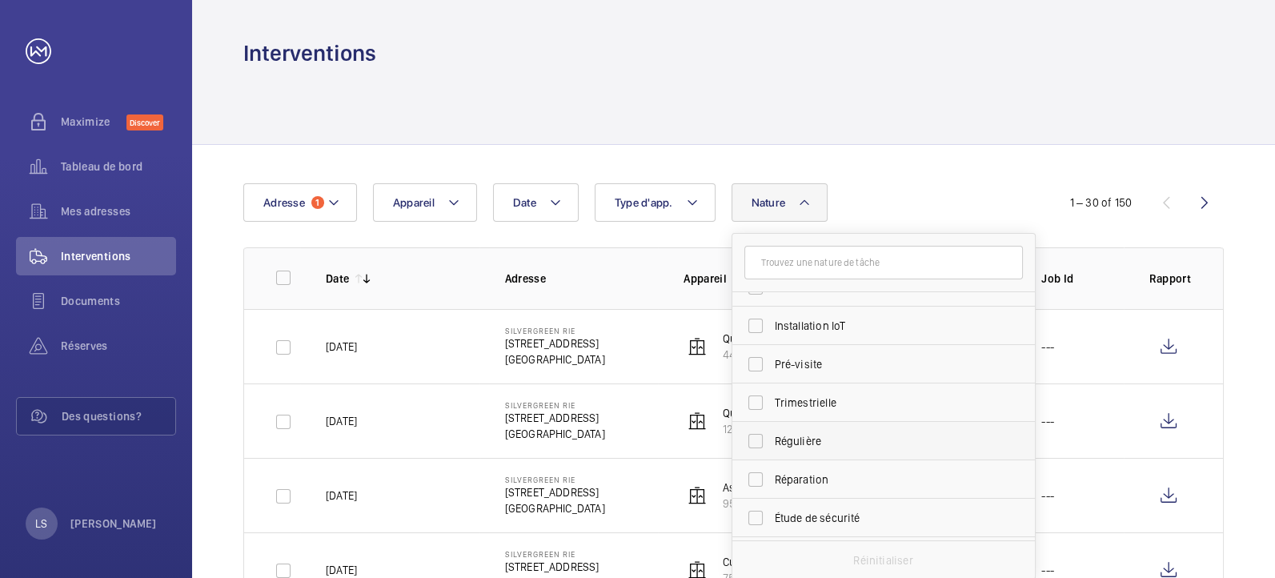
click at [817, 443] on span "Régulière" at bounding box center [884, 441] width 220 height 16
click at [771, 443] on input "Régulière" at bounding box center [755, 441] width 32 height 32
checkbox input "true"
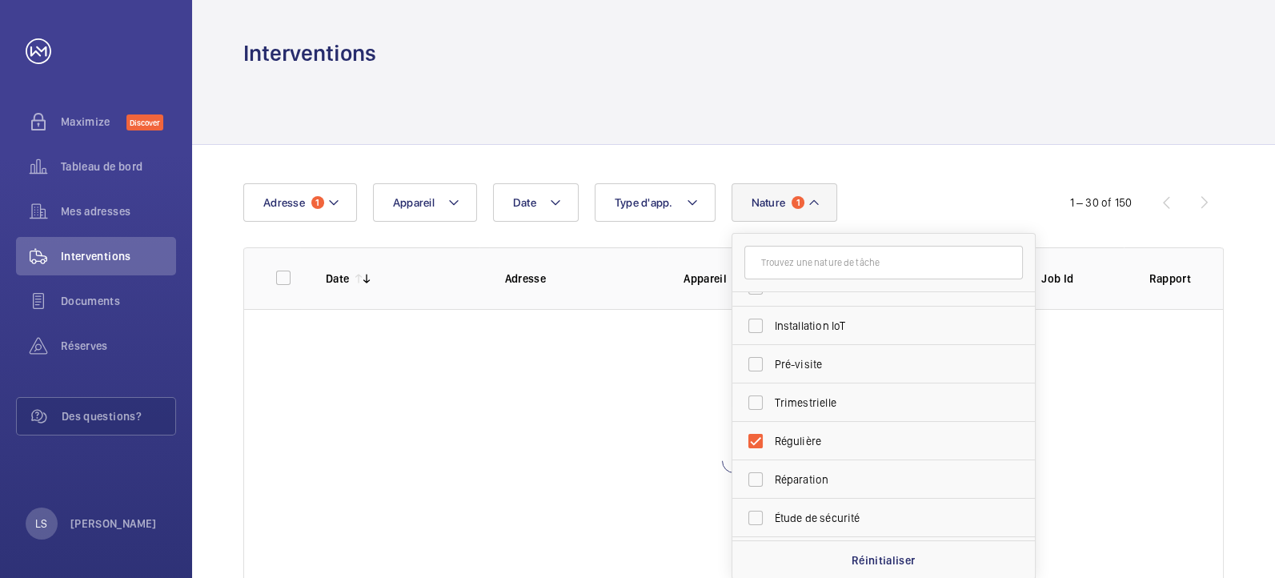
click at [893, 82] on div at bounding box center [733, 106] width 980 height 76
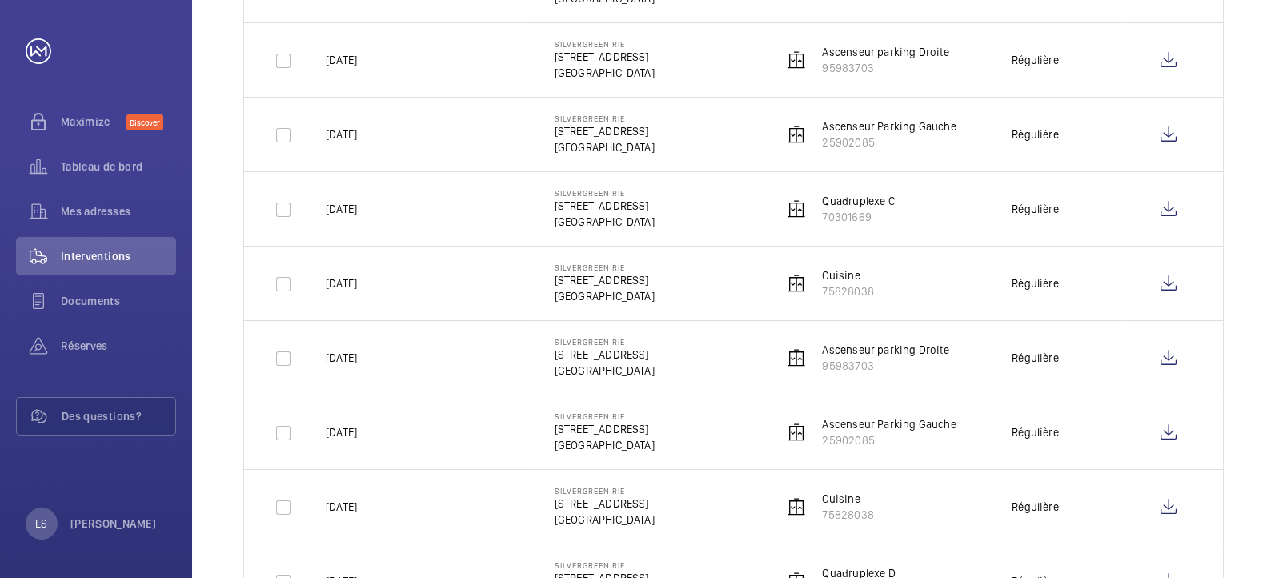
scroll to position [503, 0]
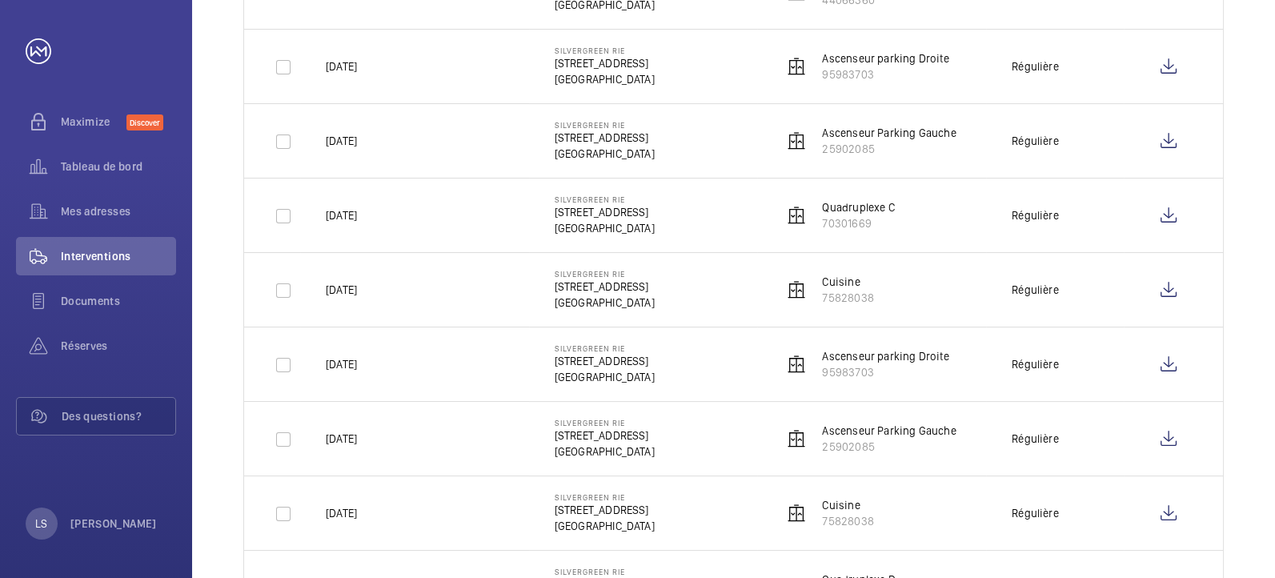
click at [388, 337] on td "[DATE]" at bounding box center [414, 363] width 229 height 74
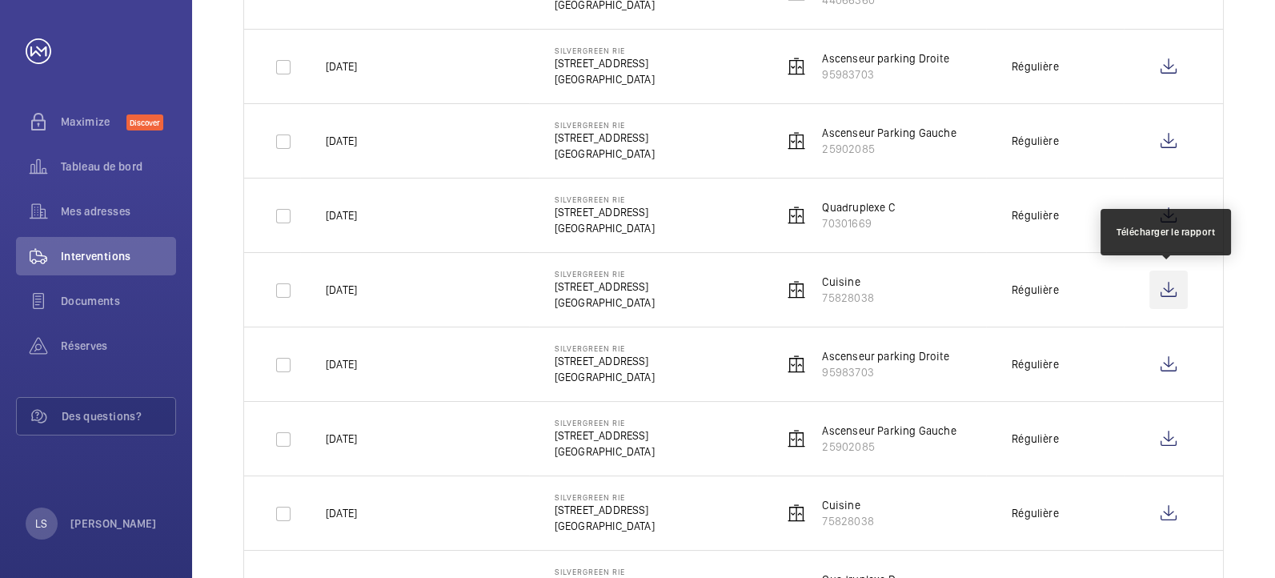
click at [1183, 276] on wm-front-icon-button at bounding box center [1168, 289] width 38 height 38
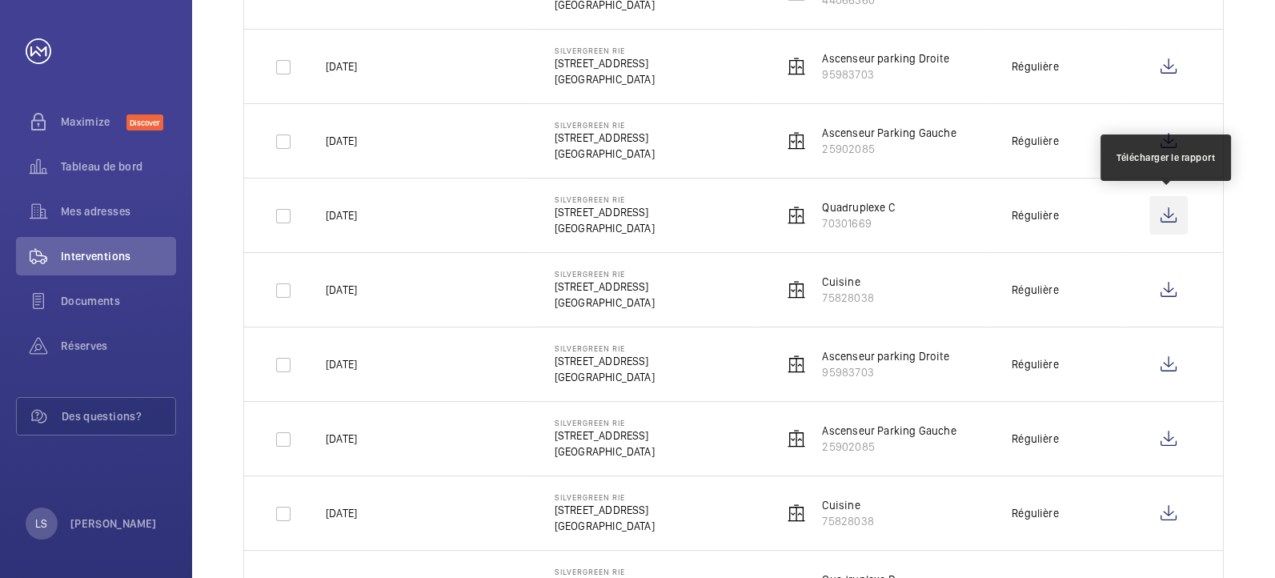
click at [1163, 202] on wm-front-icon-button at bounding box center [1168, 215] width 38 height 38
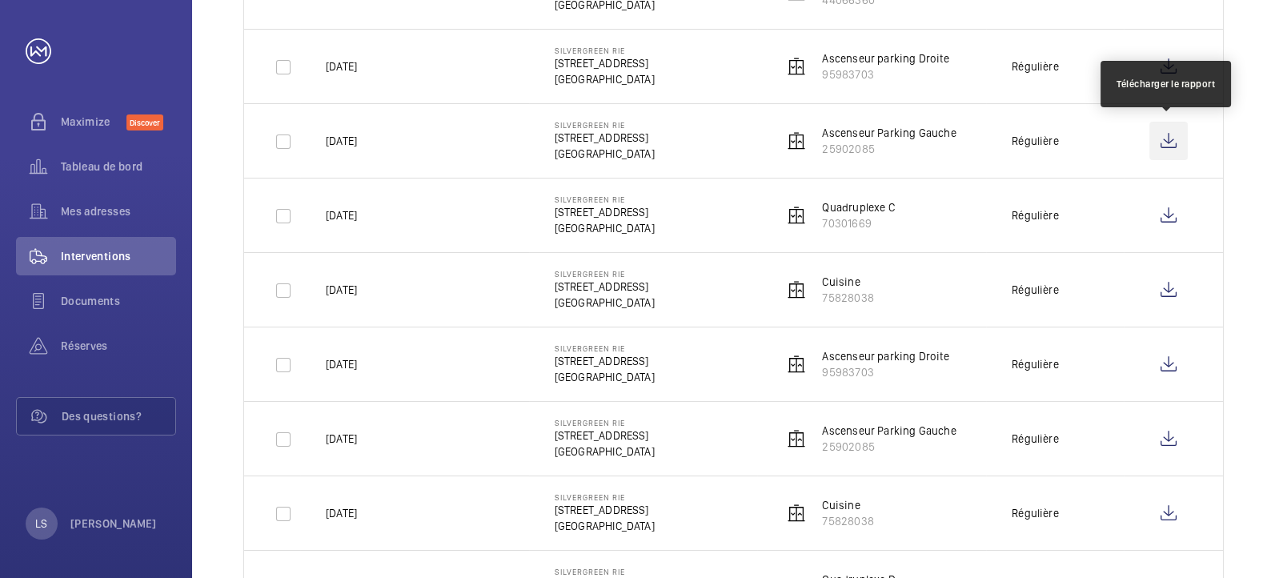
click at [1169, 133] on wm-front-icon-button at bounding box center [1168, 141] width 38 height 38
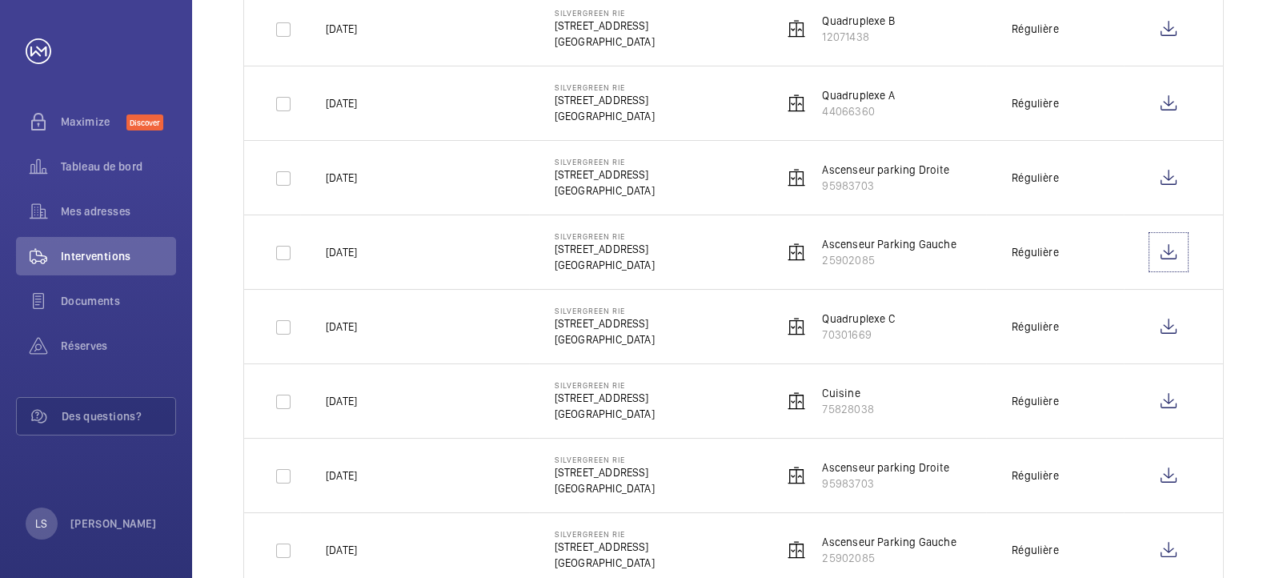
scroll to position [385, 0]
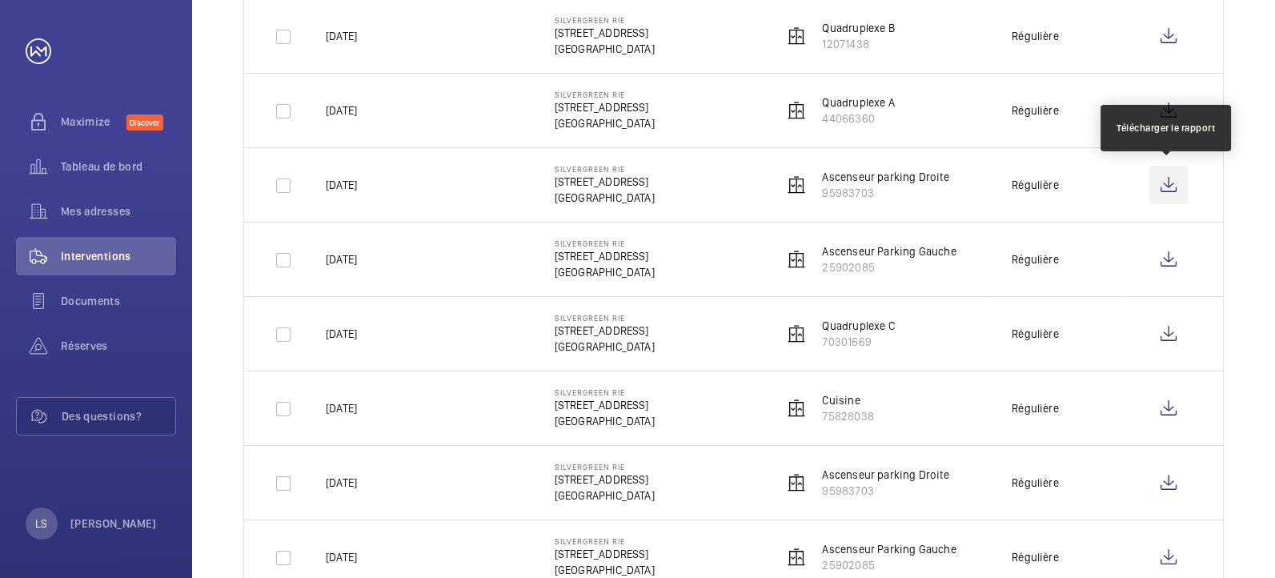
click at [1163, 190] on wm-front-icon-button at bounding box center [1168, 185] width 38 height 38
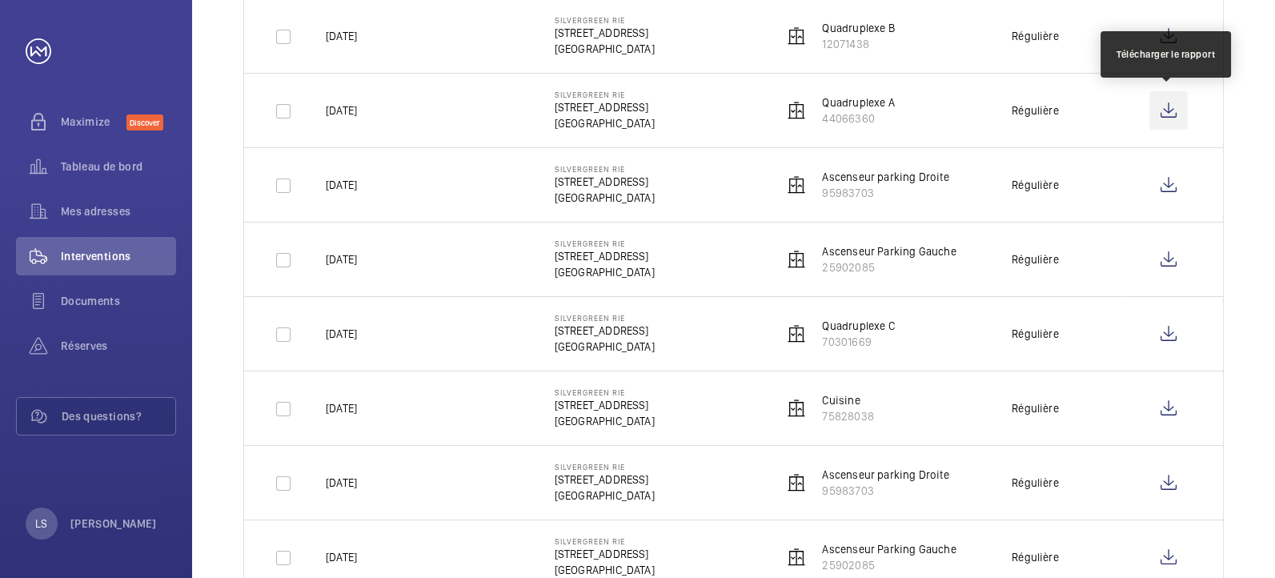
click at [1176, 102] on wm-front-icon-button at bounding box center [1168, 110] width 38 height 38
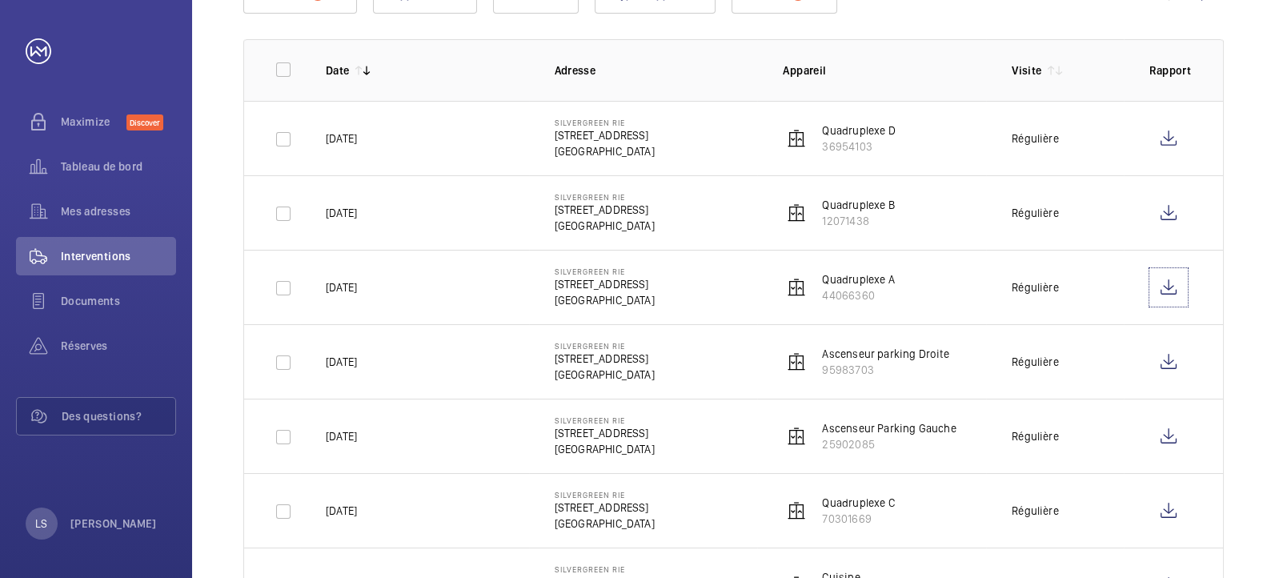
scroll to position [207, 0]
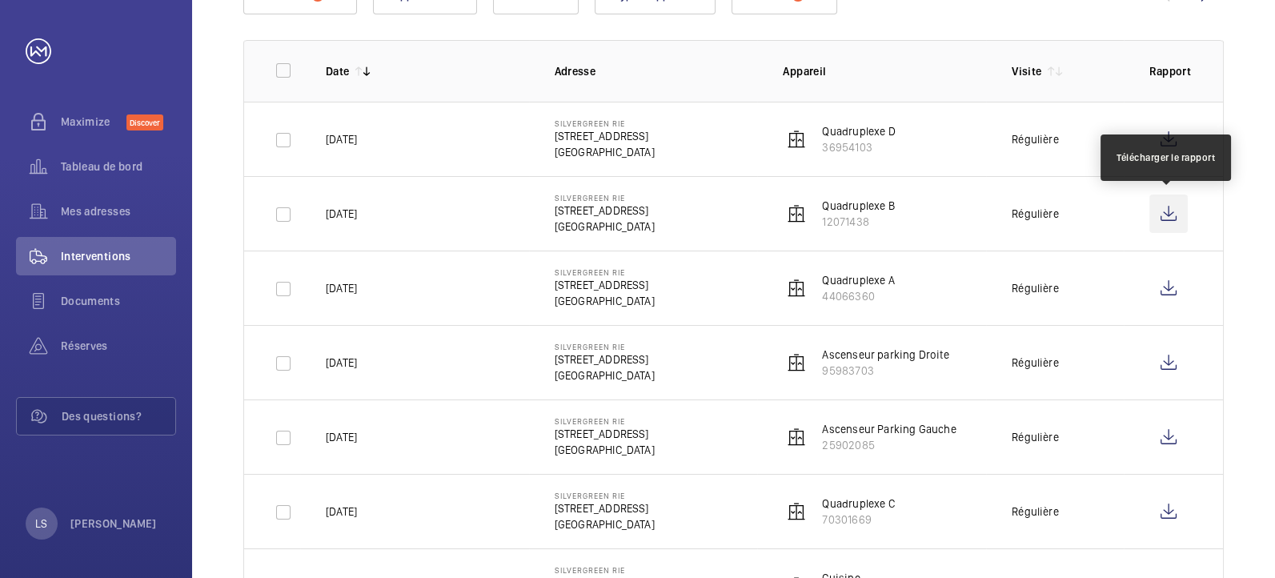
click at [1168, 221] on wm-front-icon-button at bounding box center [1168, 213] width 38 height 38
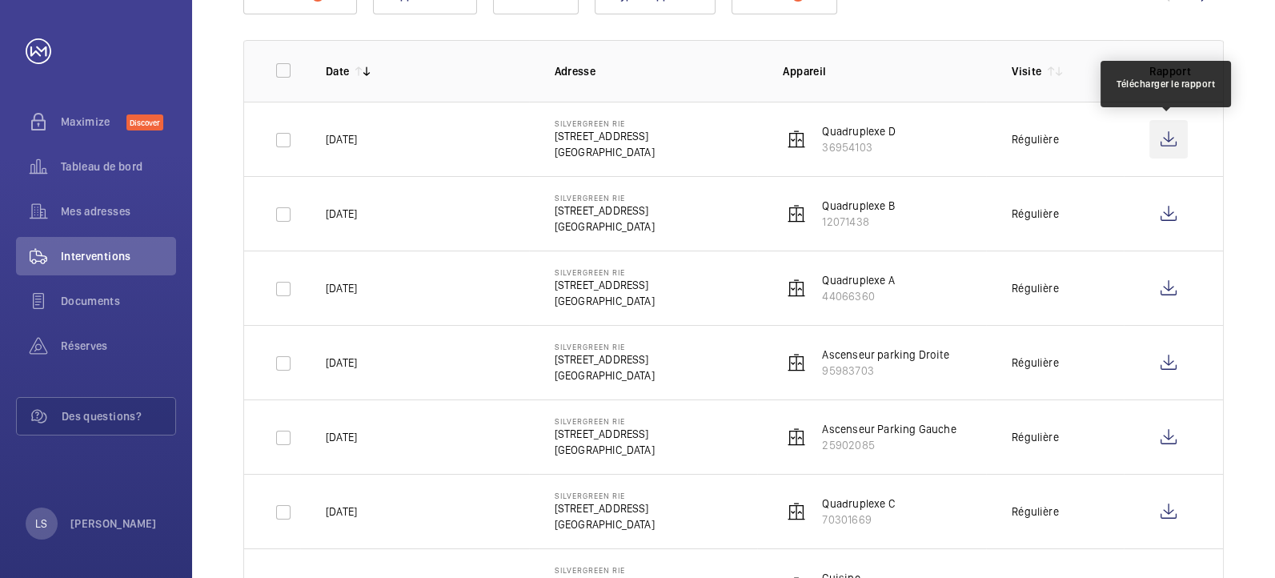
click at [1162, 121] on wm-front-icon-button at bounding box center [1168, 139] width 38 height 38
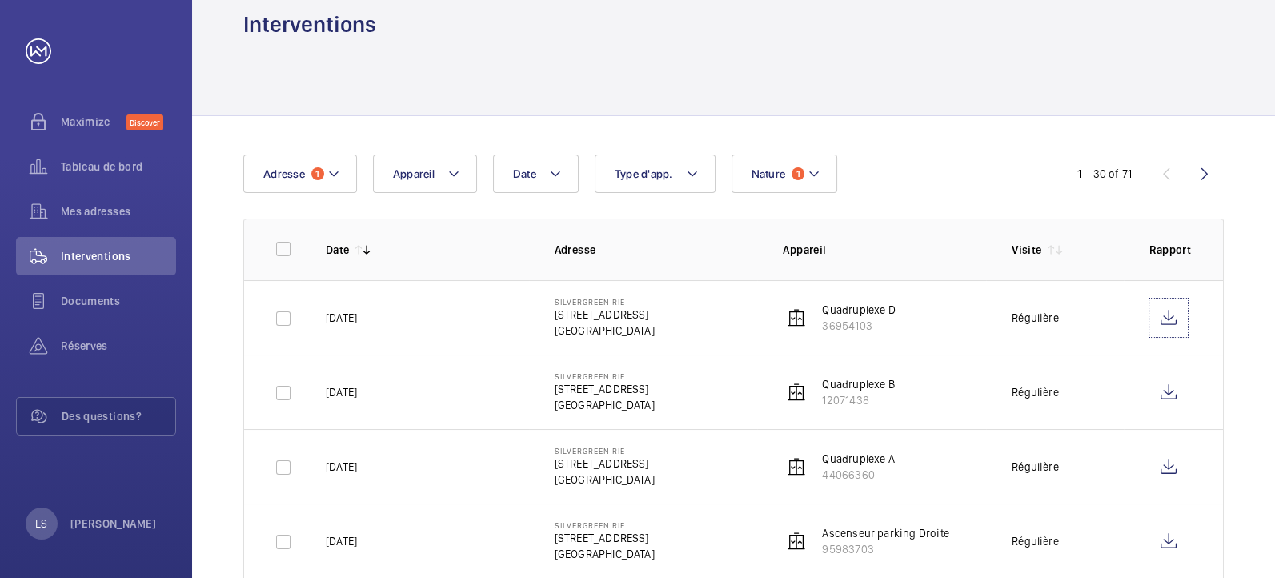
scroll to position [0, 0]
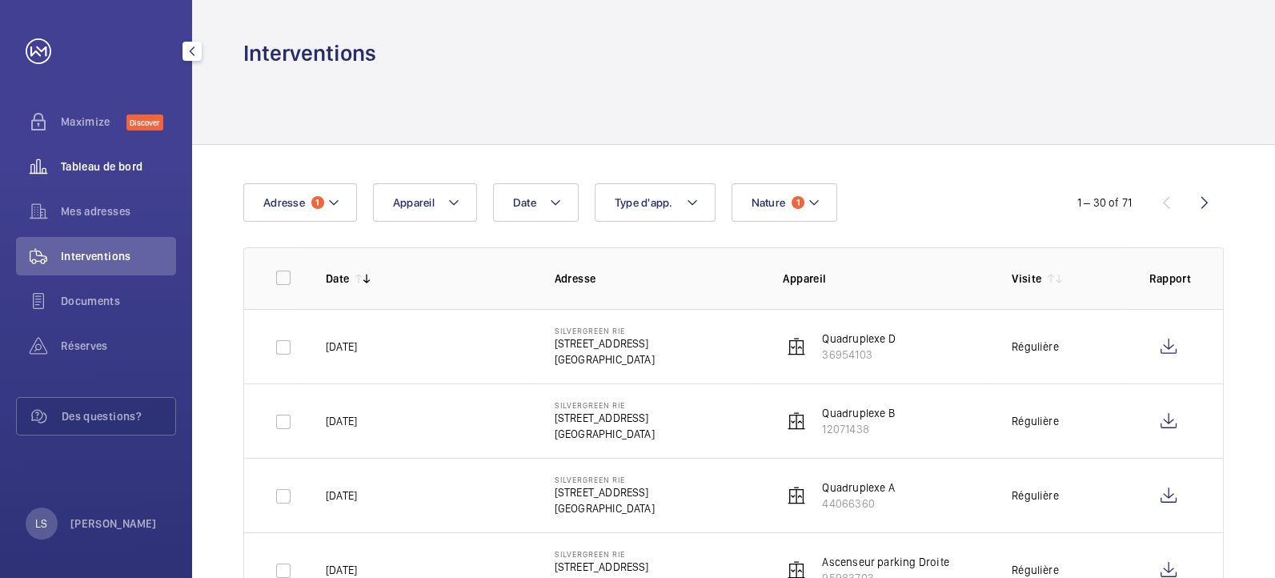
click at [79, 177] on div "Tableau de bord" at bounding box center [96, 166] width 160 height 38
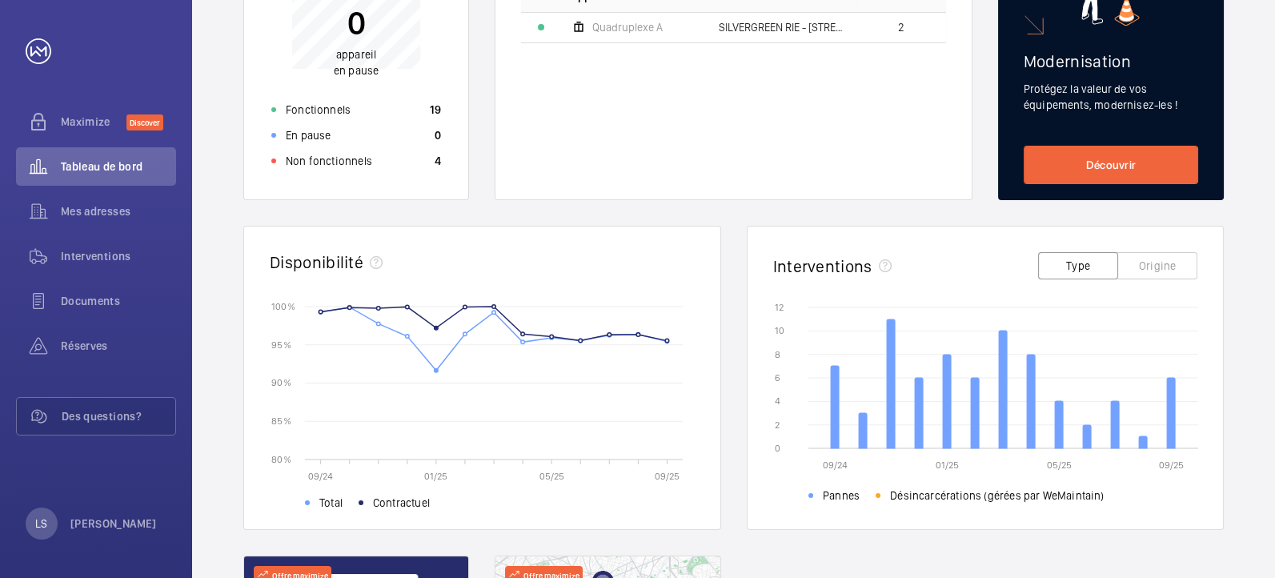
scroll to position [237, 0]
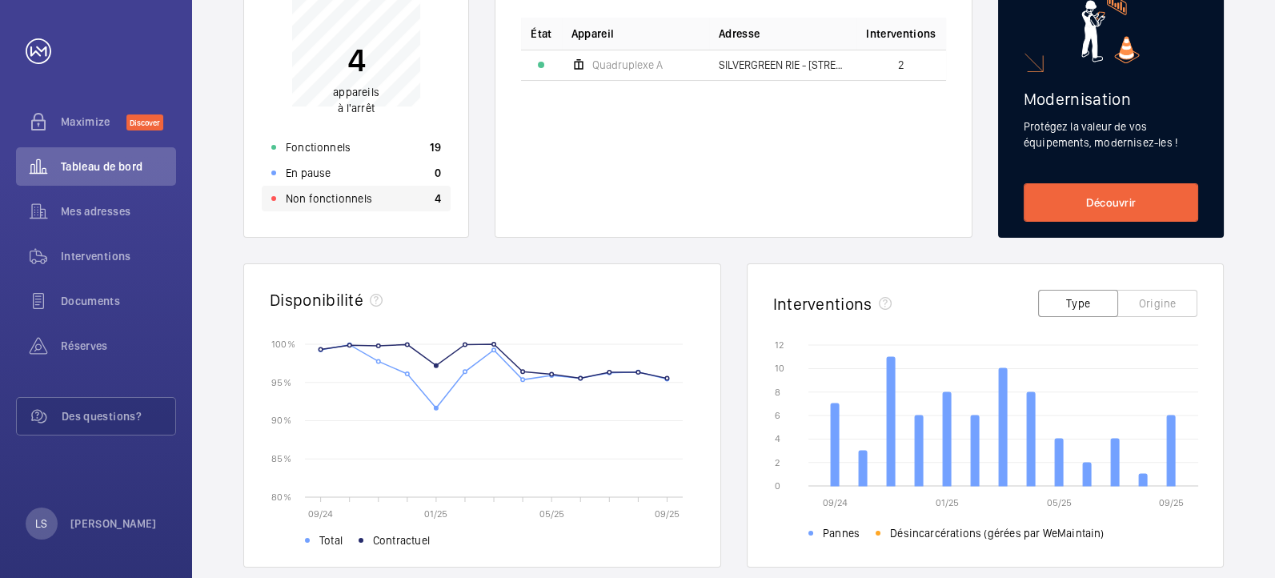
click at [338, 193] on p "Non fonctionnels" at bounding box center [329, 198] width 86 height 16
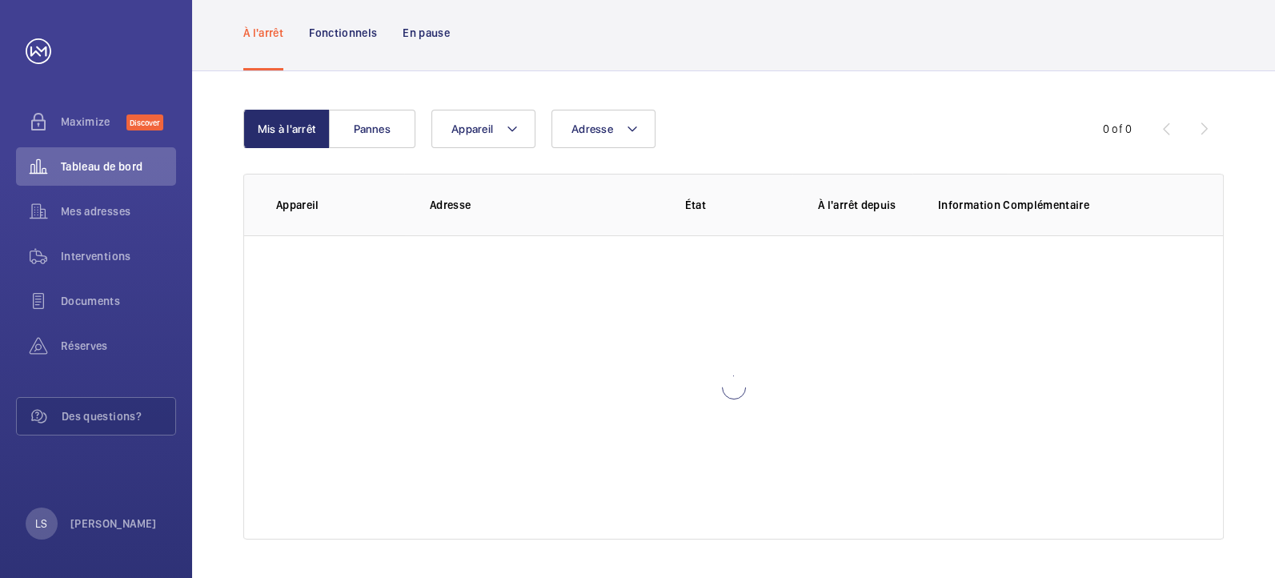
scroll to position [11, 0]
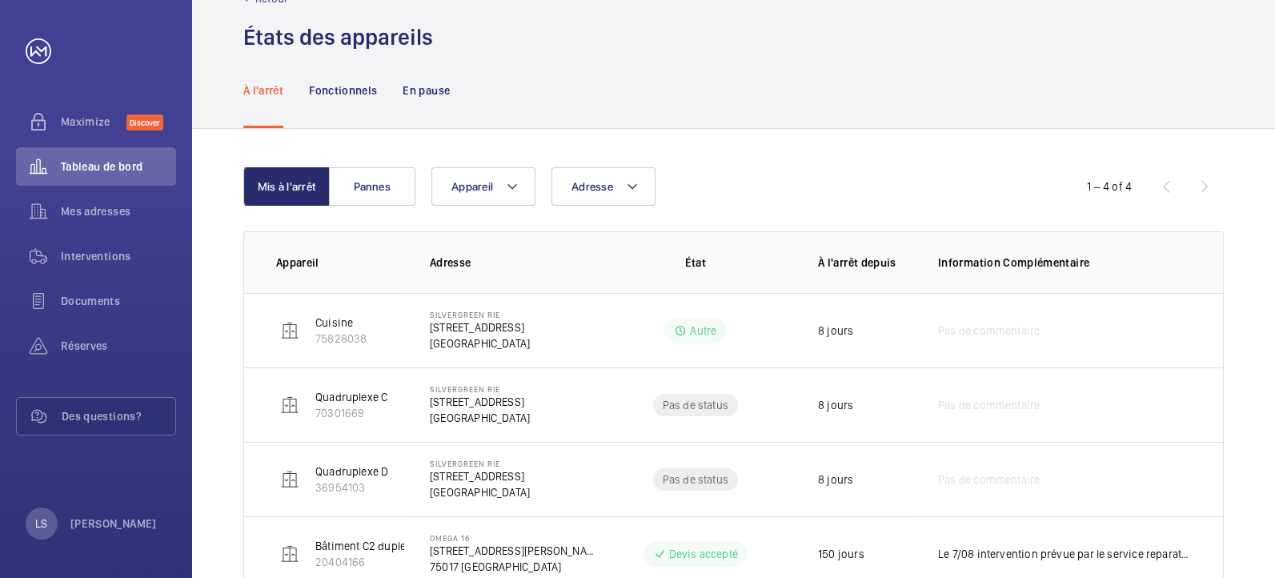
scroll to position [97, 0]
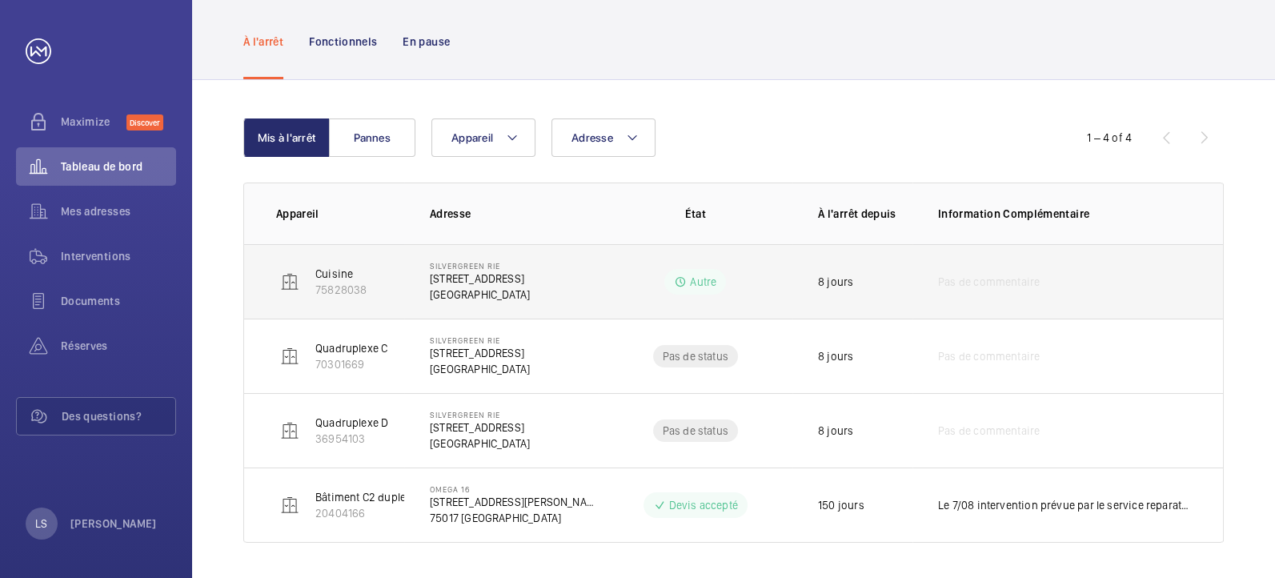
click at [695, 281] on p "Autre" at bounding box center [703, 282] width 26 height 16
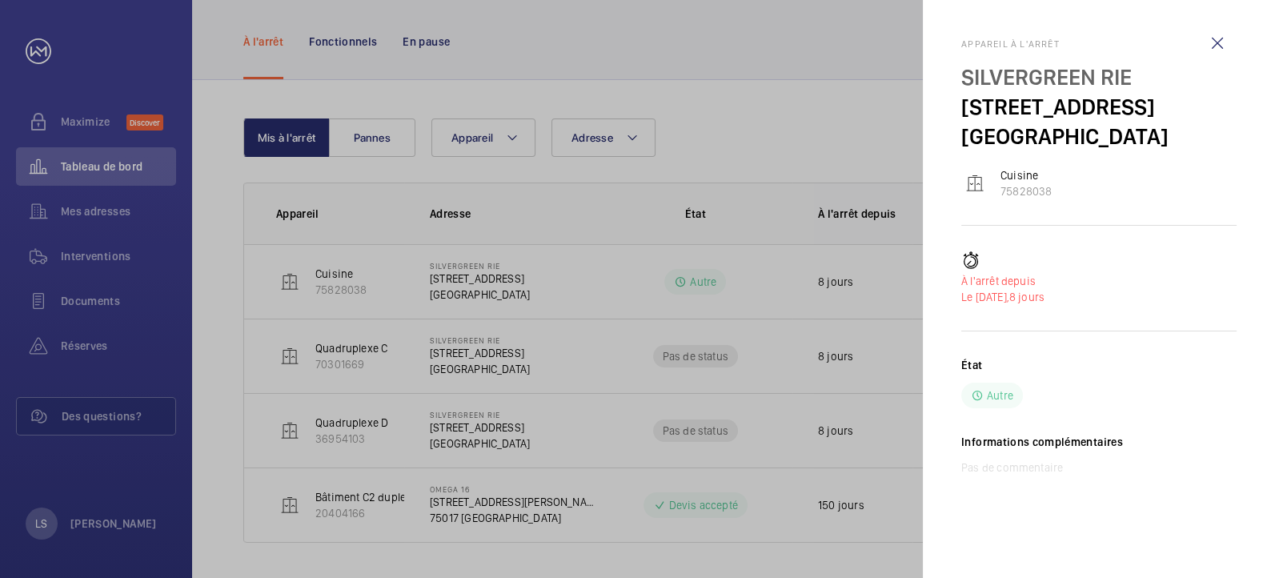
click at [684, 337] on div at bounding box center [637, 289] width 1275 height 578
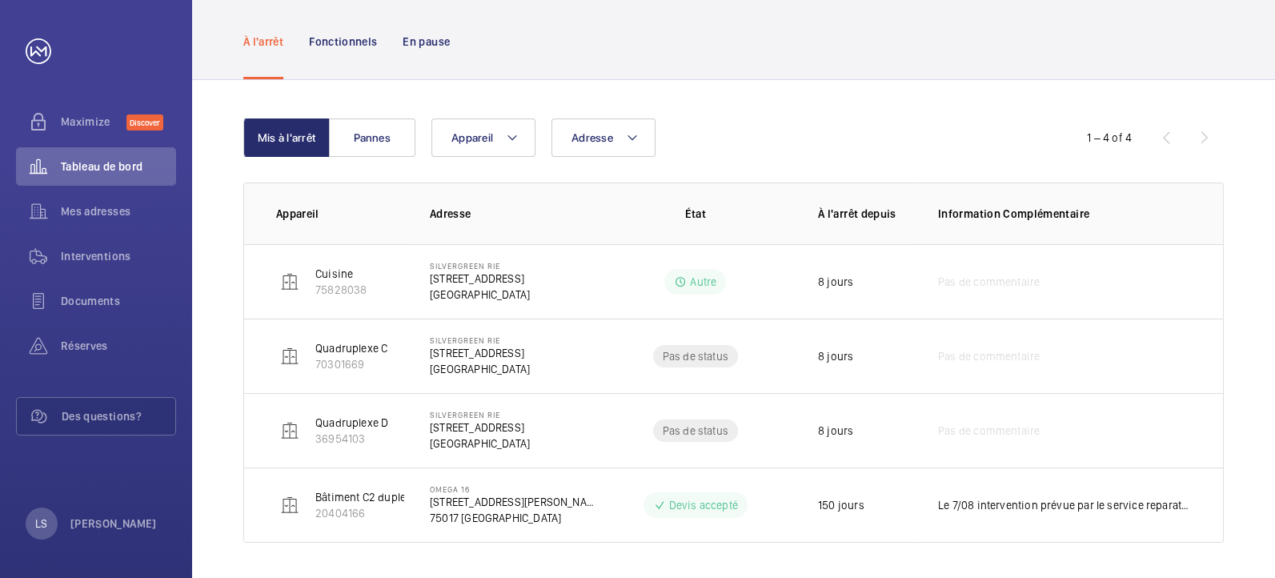
drag, startPoint x: 576, startPoint y: 394, endPoint x: 587, endPoint y: 389, distance: 12.5
click at [576, 393] on td "SILVERGREEN RIE [STREET_ADDRESS]" at bounding box center [501, 430] width 194 height 74
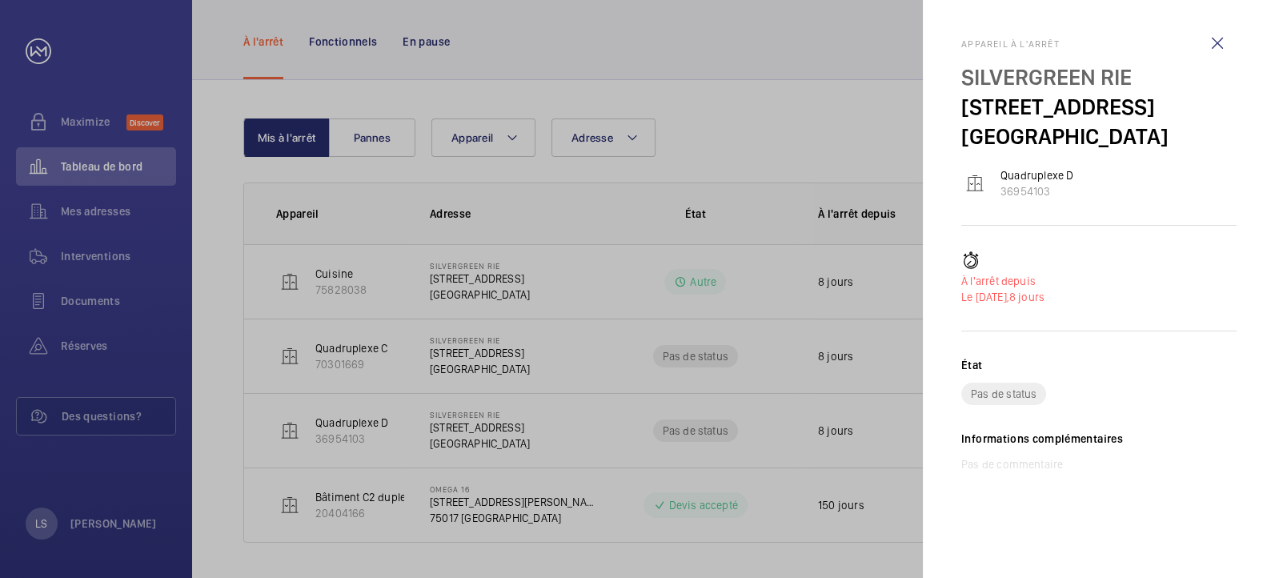
click at [625, 341] on div at bounding box center [637, 289] width 1275 height 578
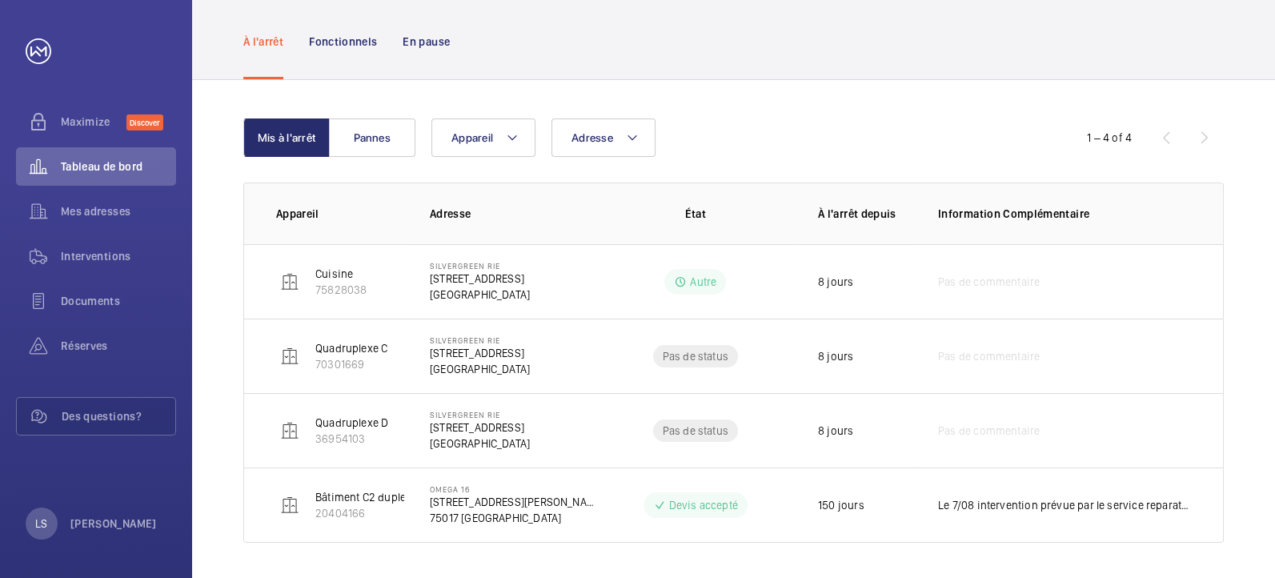
click at [628, 334] on mat-sidenav-container "Maximize Discover Tableau de bord Mes adresses Interventions Documents Réserves…" at bounding box center [637, 289] width 1275 height 578
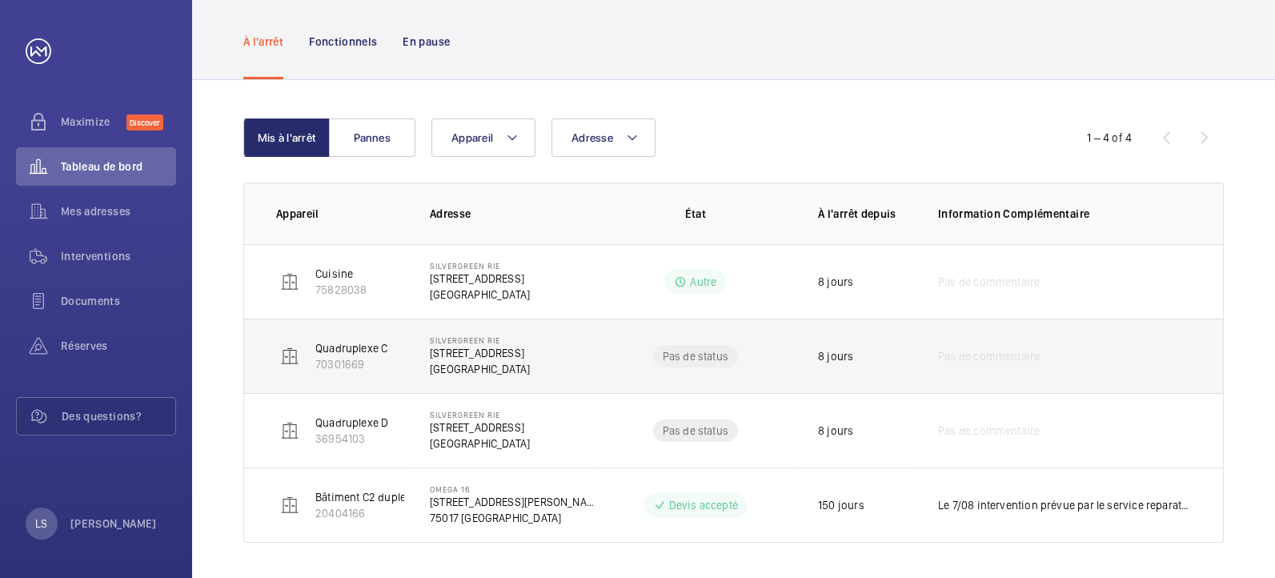
click at [622, 341] on td "Pas de status" at bounding box center [695, 355] width 194 height 74
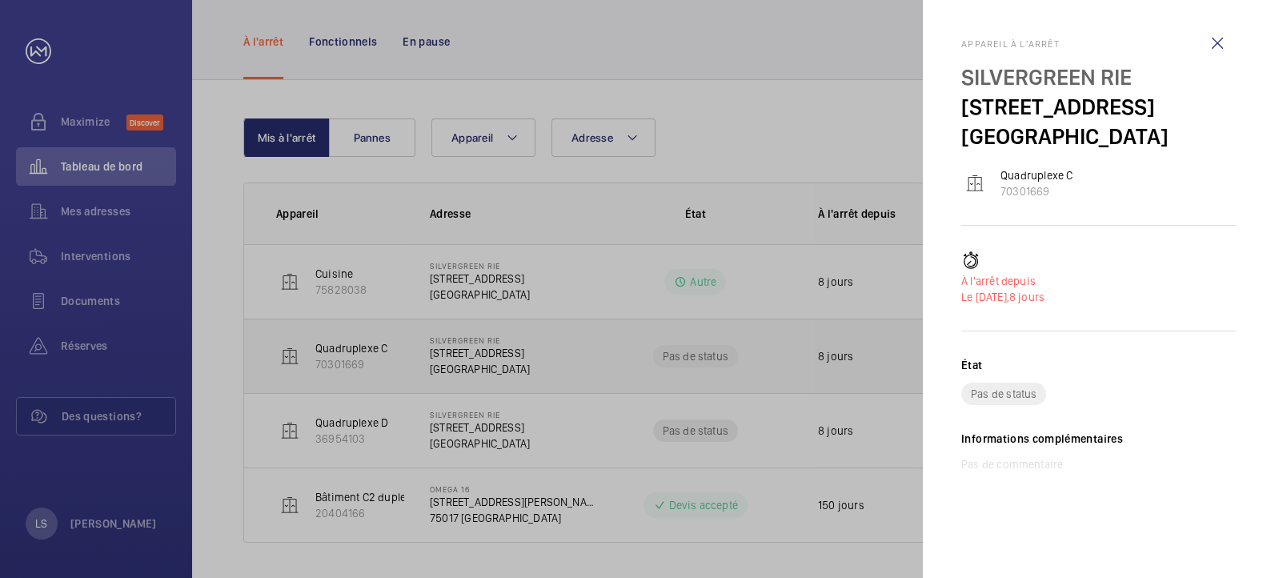
click at [622, 341] on div at bounding box center [637, 289] width 1275 height 578
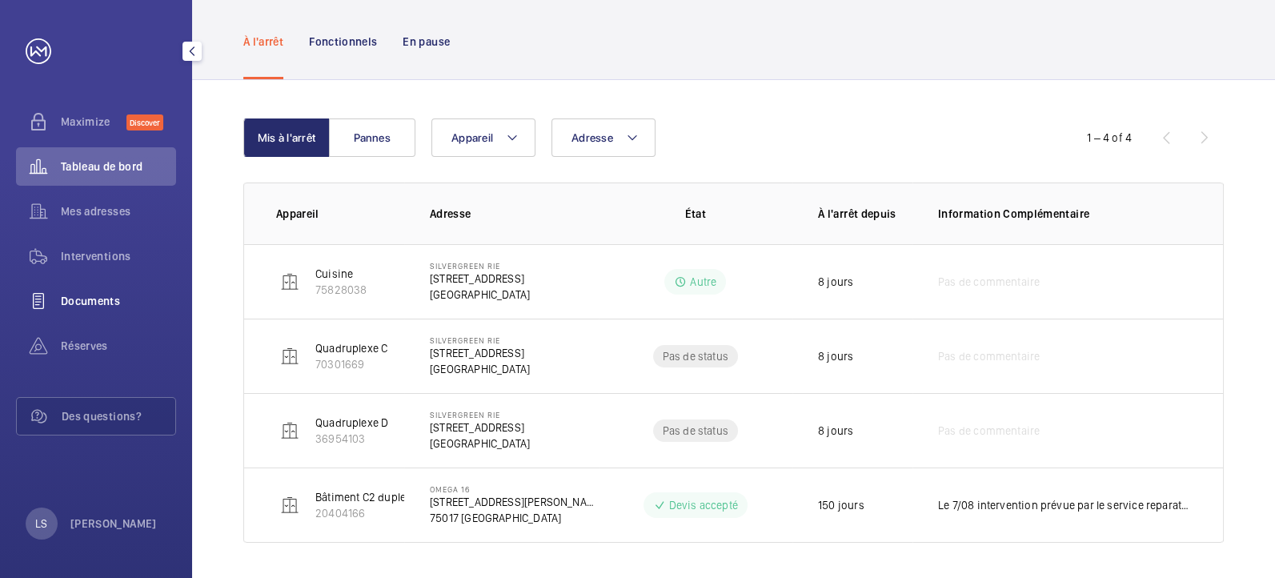
click at [93, 290] on div "Documents" at bounding box center [96, 301] width 160 height 38
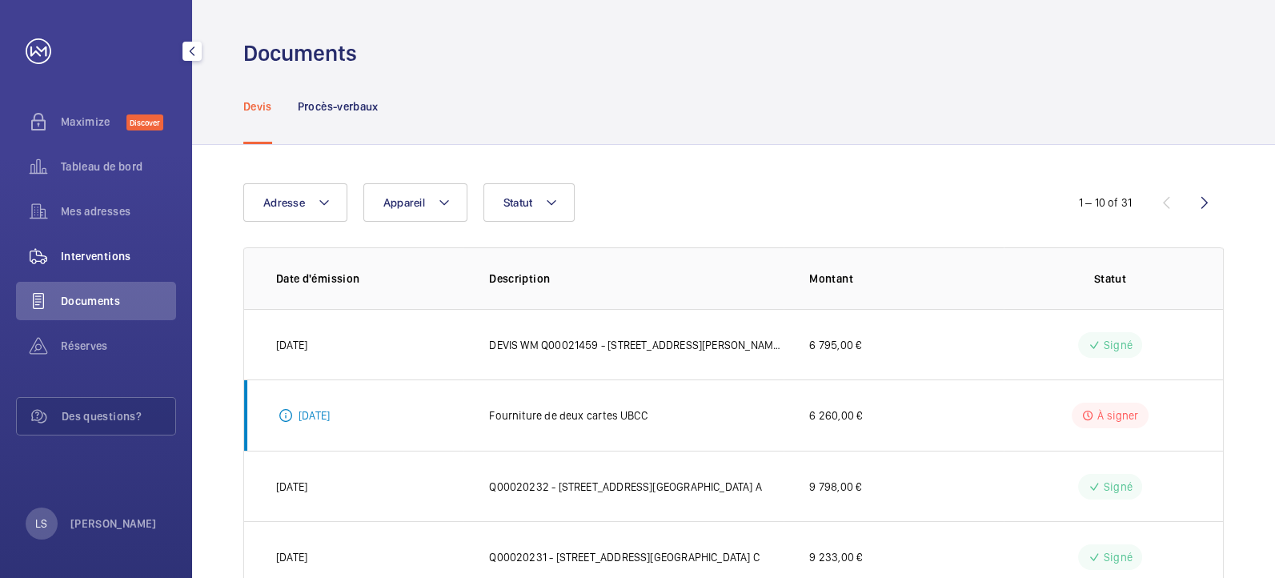
click at [89, 267] on div "Interventions" at bounding box center [96, 256] width 160 height 38
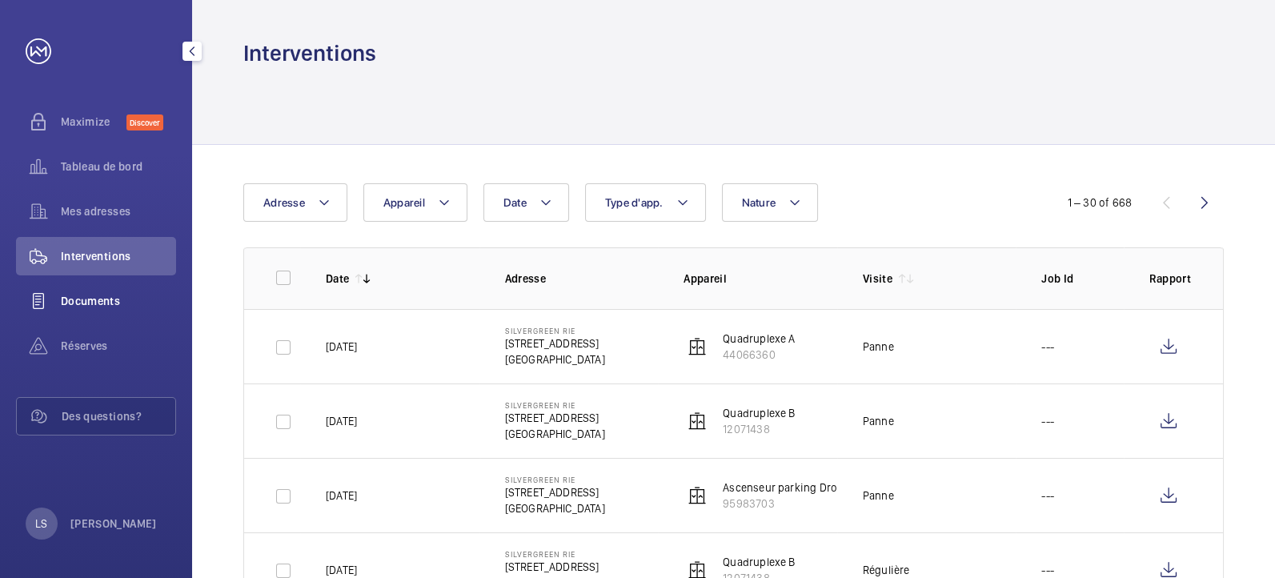
click at [89, 290] on div "Documents" at bounding box center [96, 301] width 160 height 38
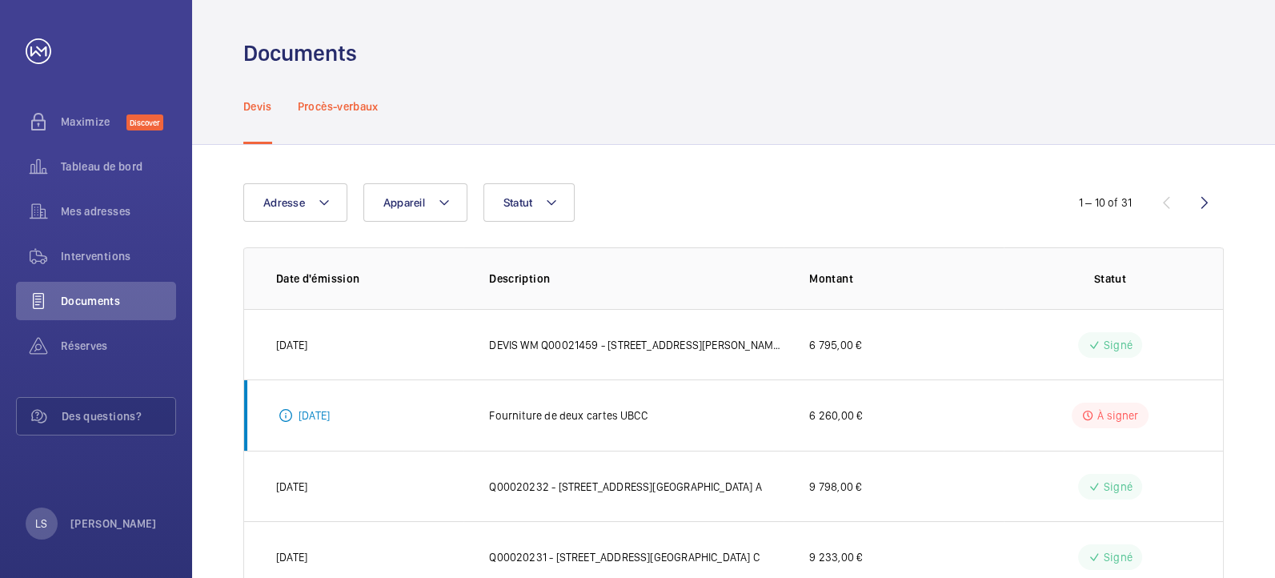
click at [370, 114] on div "Procès-verbaux" at bounding box center [338, 106] width 81 height 76
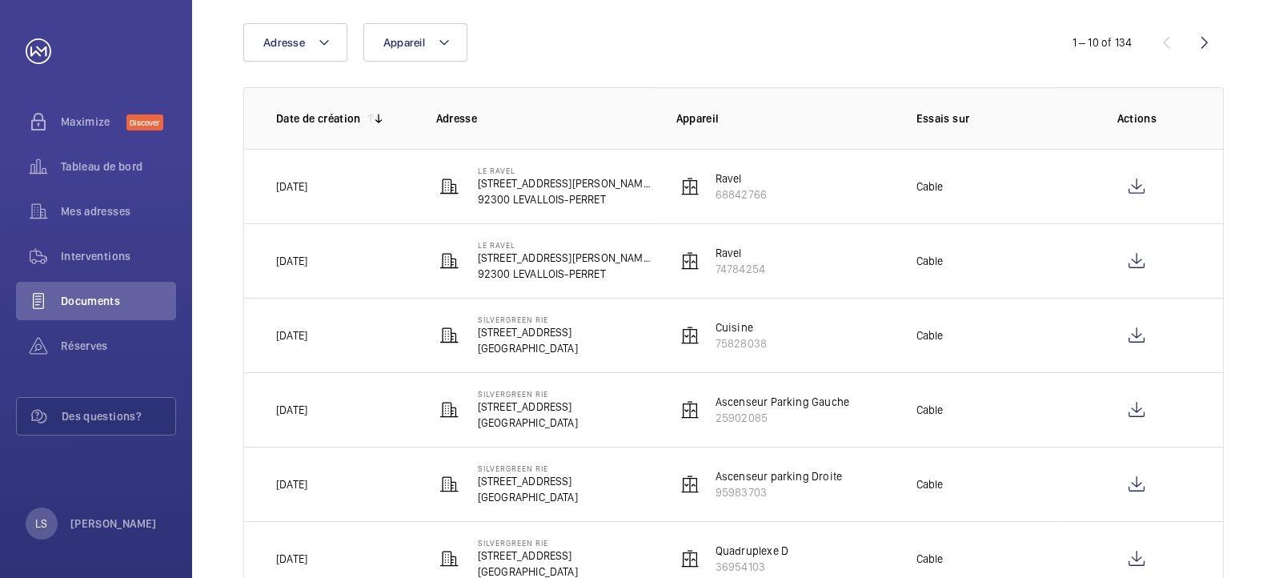
scroll to position [178, 0]
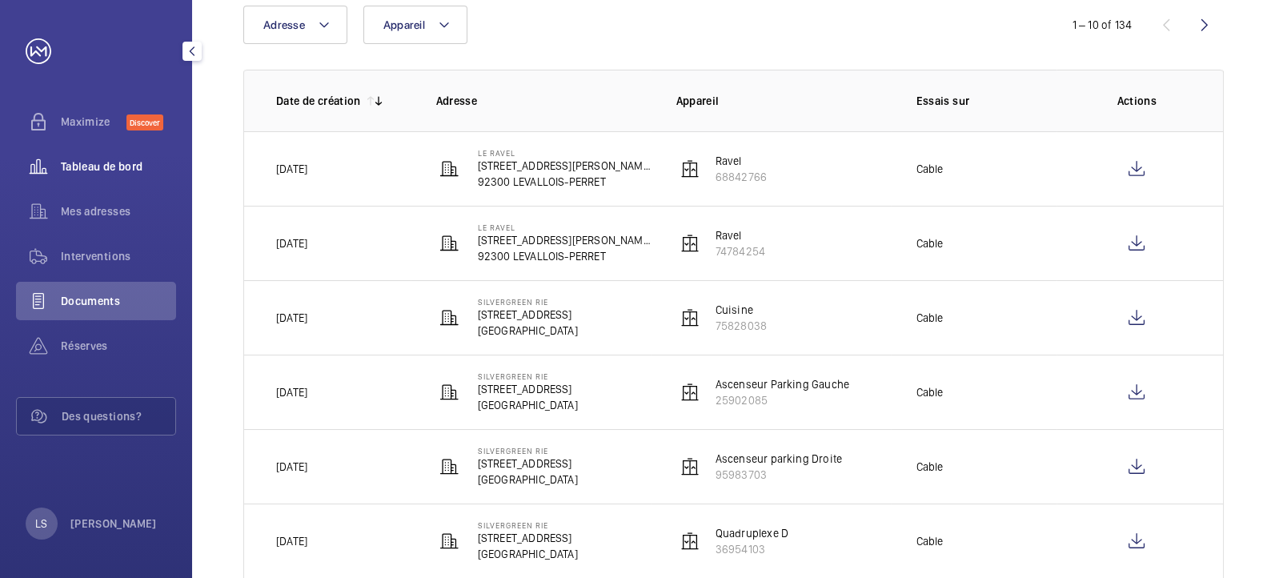
click at [67, 147] on div "Tableau de bord" at bounding box center [96, 166] width 160 height 38
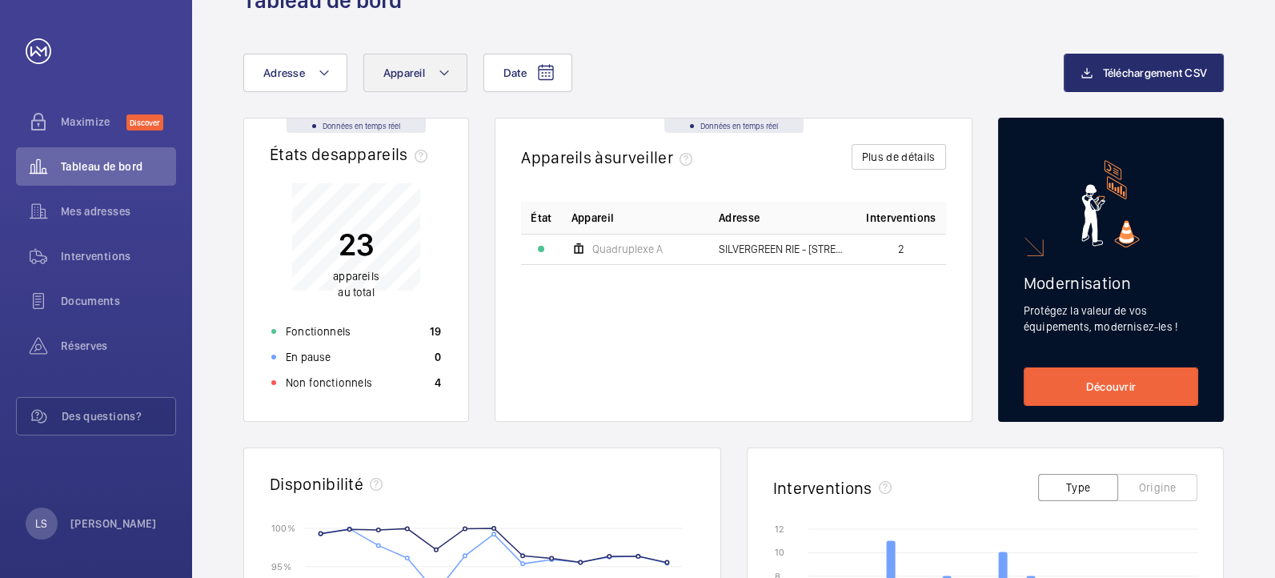
scroll to position [30, 0]
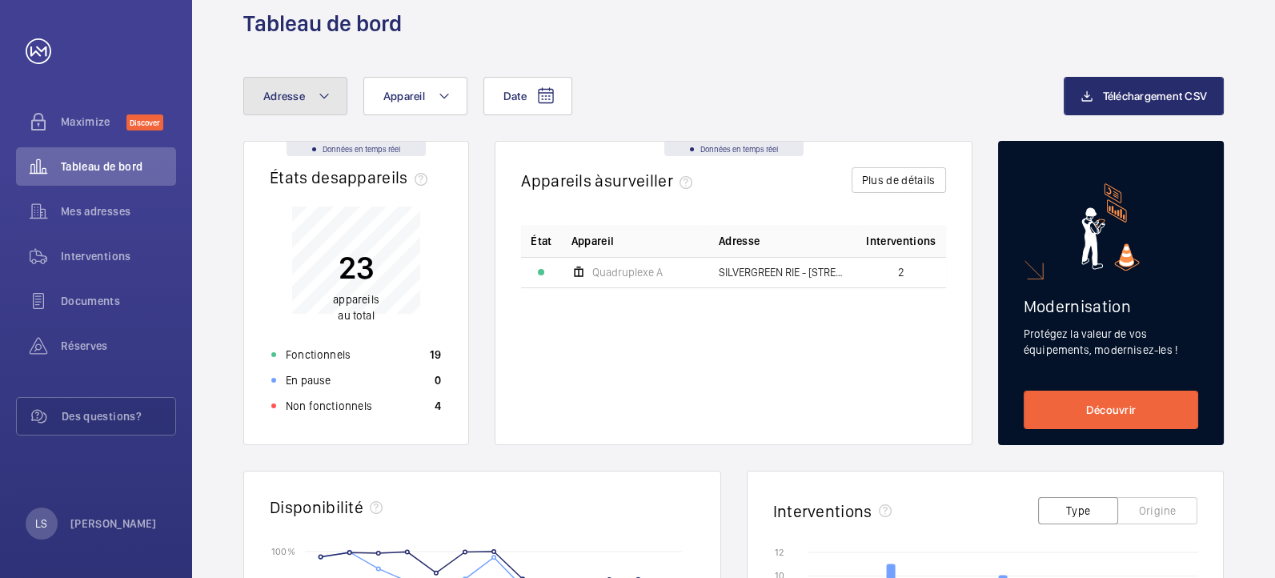
click at [256, 106] on button "Adresse" at bounding box center [295, 96] width 104 height 38
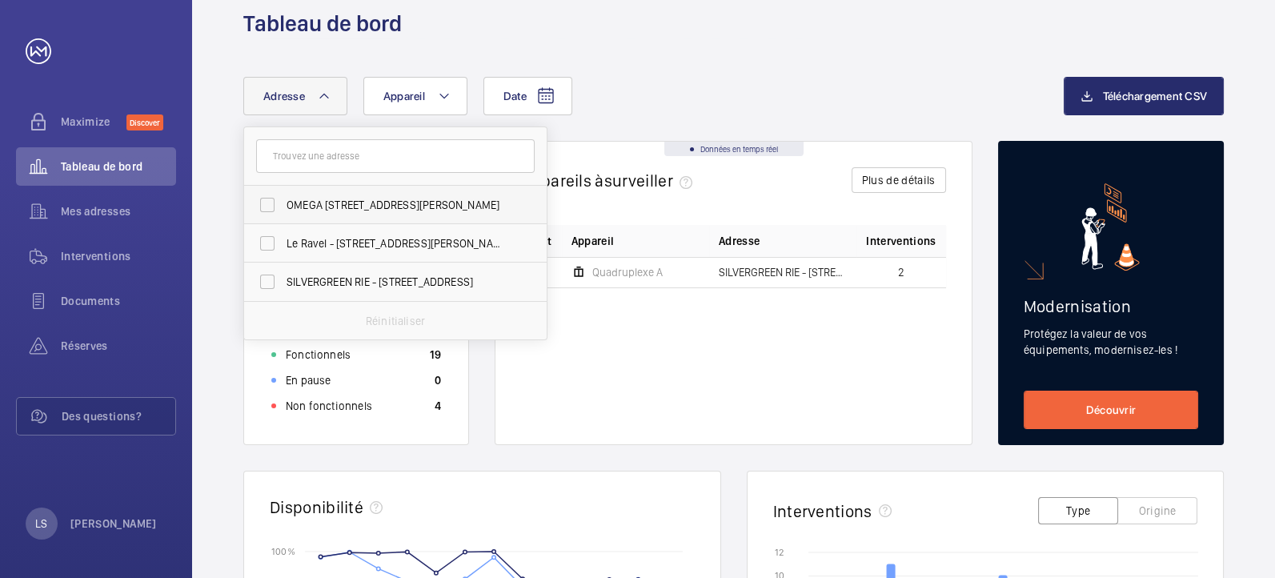
click at [344, 210] on span "OMEGA [STREET_ADDRESS][PERSON_NAME]" at bounding box center [396, 205] width 220 height 16
click at [283, 210] on input "OMEGA [STREET_ADDRESS][PERSON_NAME]" at bounding box center [267, 205] width 32 height 32
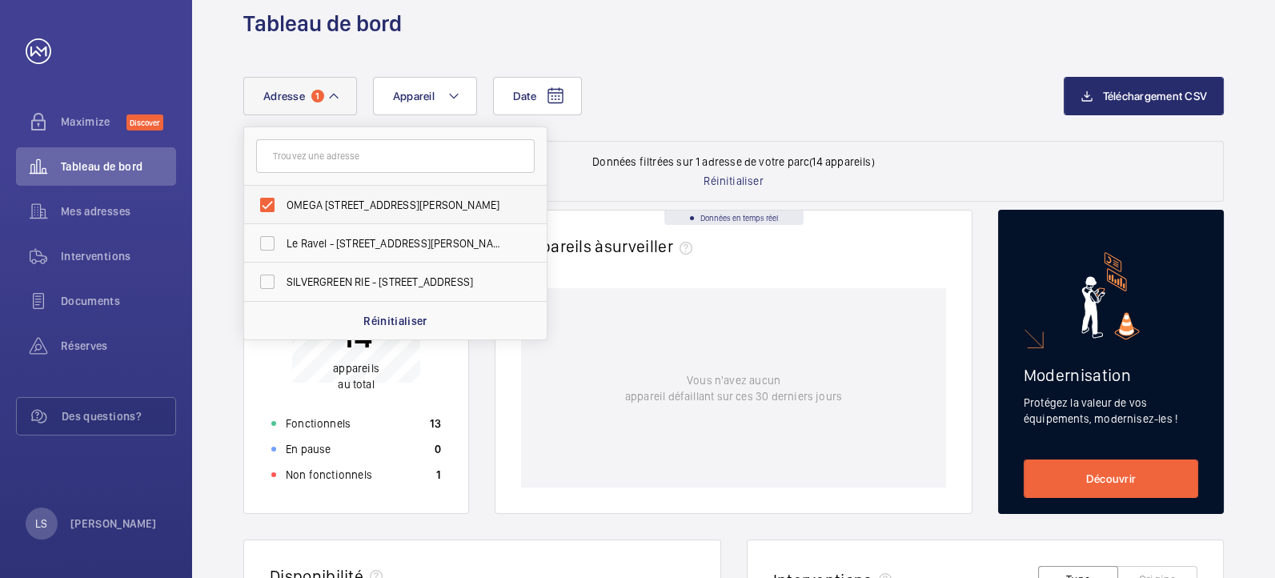
click at [344, 210] on span "OMEGA [STREET_ADDRESS][PERSON_NAME]" at bounding box center [396, 205] width 220 height 16
click at [283, 210] on input "OMEGA [STREET_ADDRESS][PERSON_NAME]" at bounding box center [267, 205] width 32 height 32
checkbox input "false"
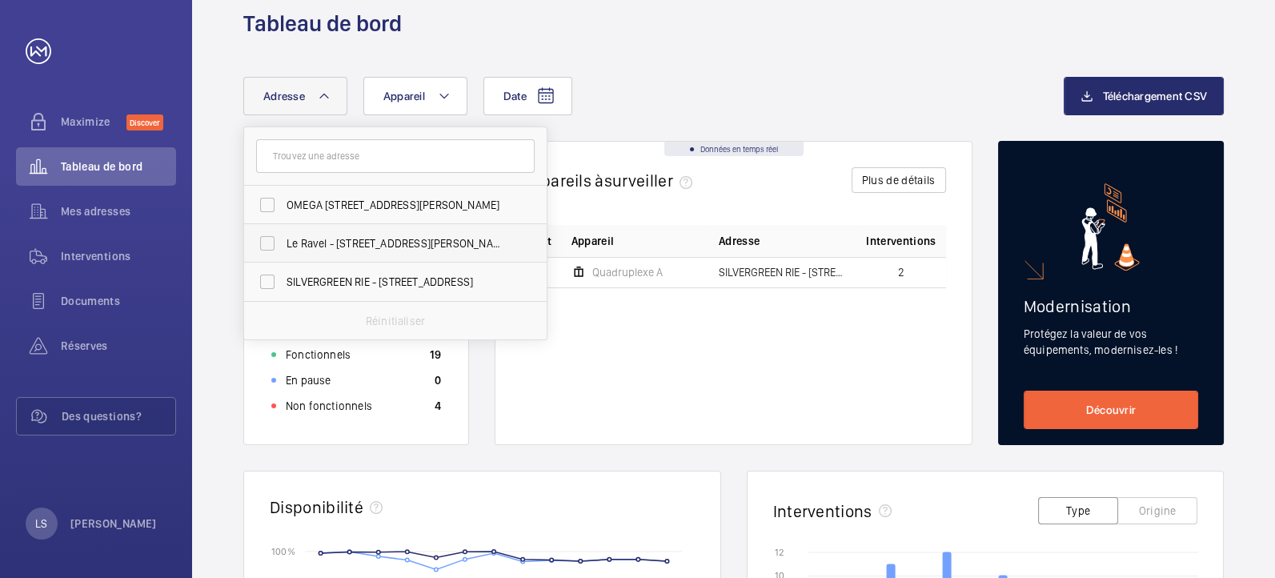
click at [344, 226] on label "Le Ravel - [STREET_ADDRESS][PERSON_NAME]" at bounding box center [383, 243] width 278 height 38
click at [283, 227] on input "Le Ravel - [STREET_ADDRESS][PERSON_NAME]" at bounding box center [267, 243] width 32 height 32
checkbox input "true"
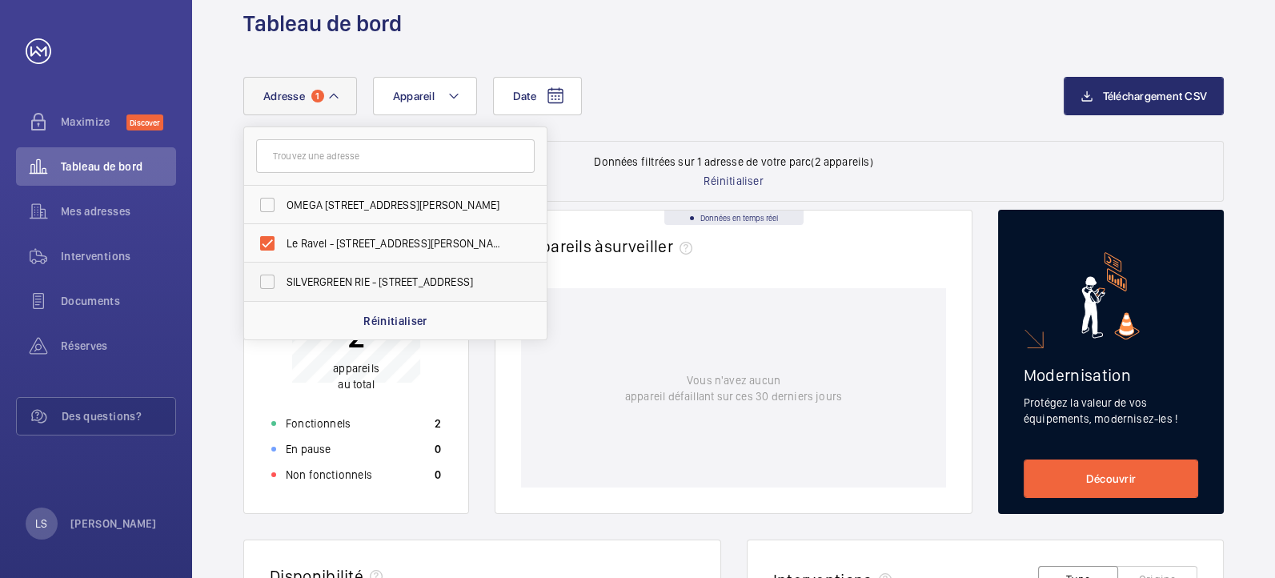
click at [342, 287] on span "SILVERGREEN RIE - [STREET_ADDRESS]" at bounding box center [396, 282] width 220 height 16
click at [283, 287] on input "SILVERGREEN RIE - [STREET_ADDRESS]" at bounding box center [267, 282] width 32 height 32
checkbox input "true"
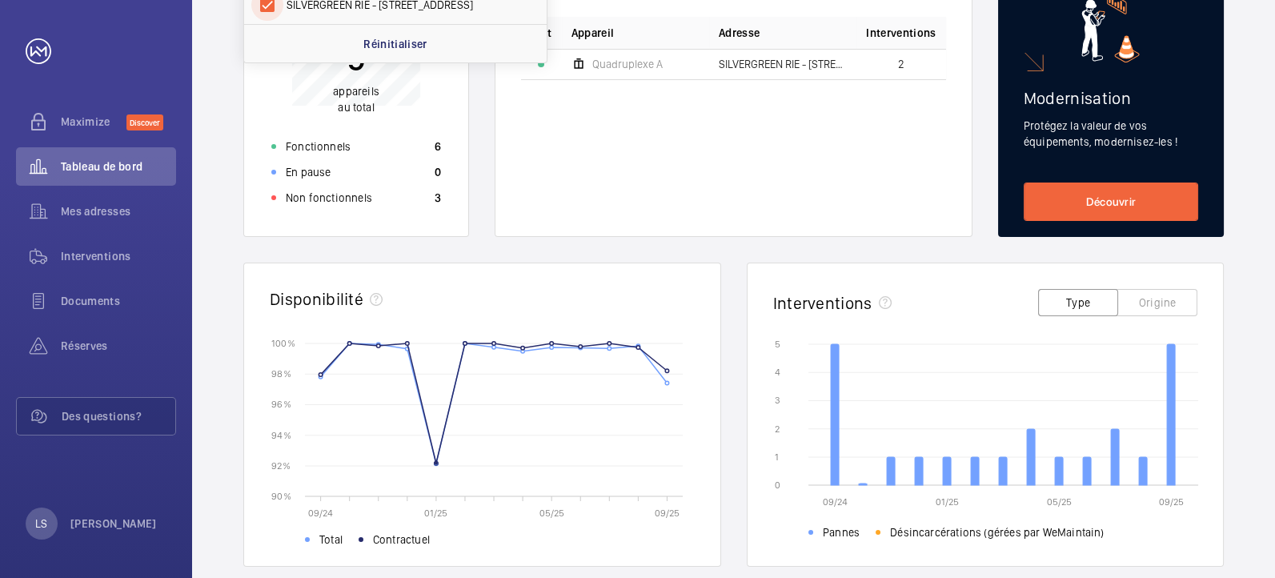
scroll to position [248, 0]
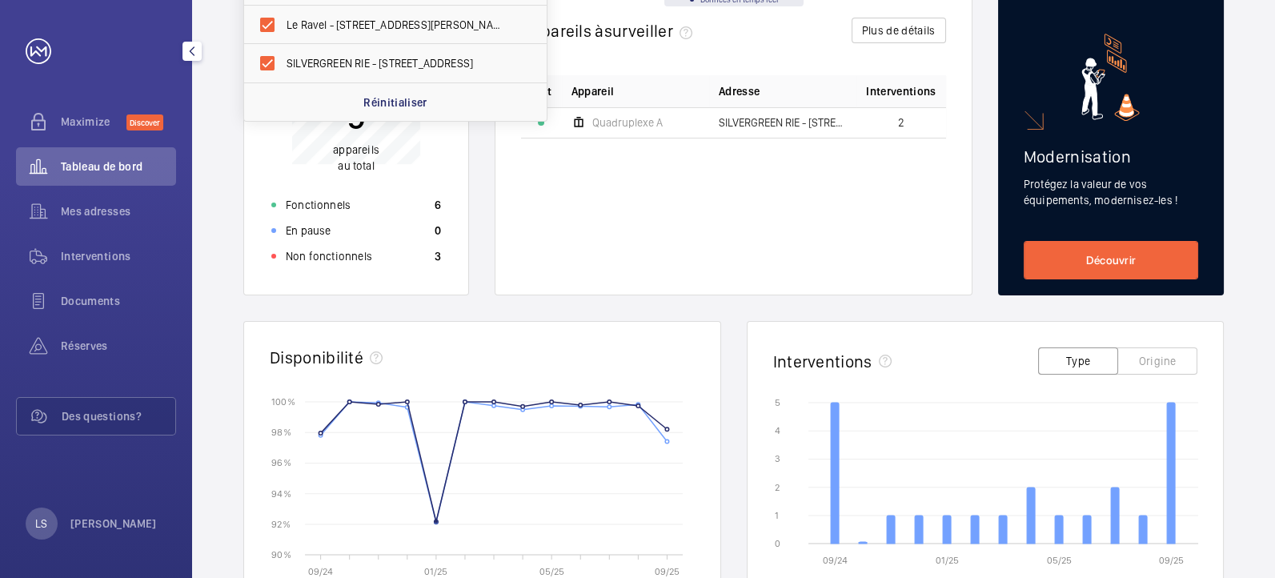
click at [89, 190] on div "Tableau de bord" at bounding box center [96, 169] width 160 height 45
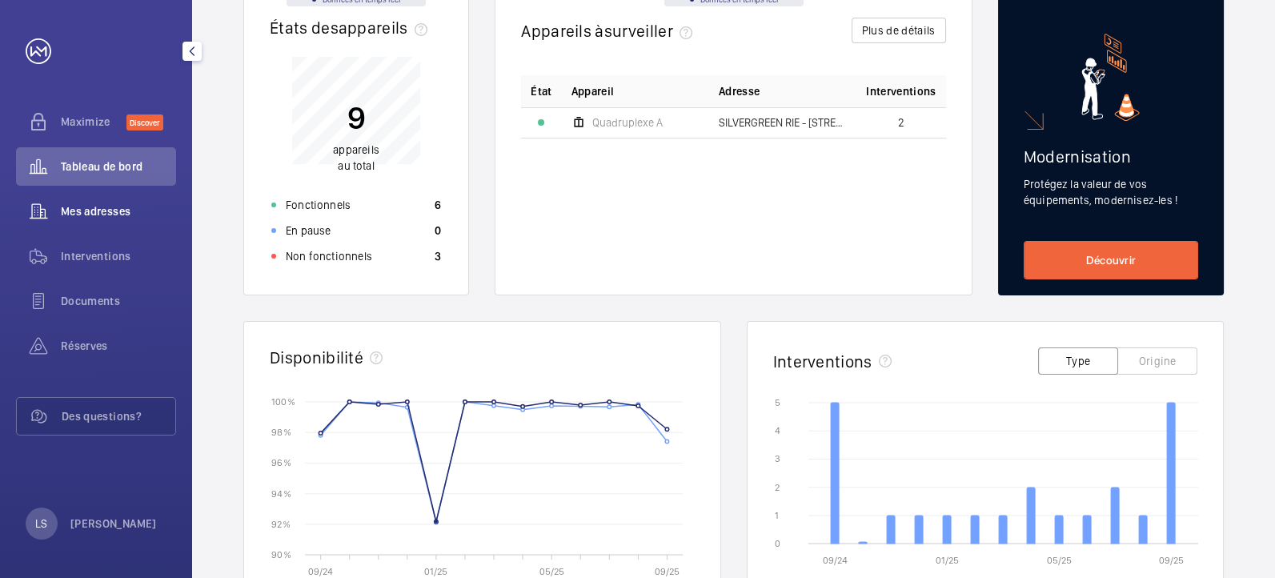
click at [89, 201] on div "Mes adresses" at bounding box center [96, 211] width 160 height 38
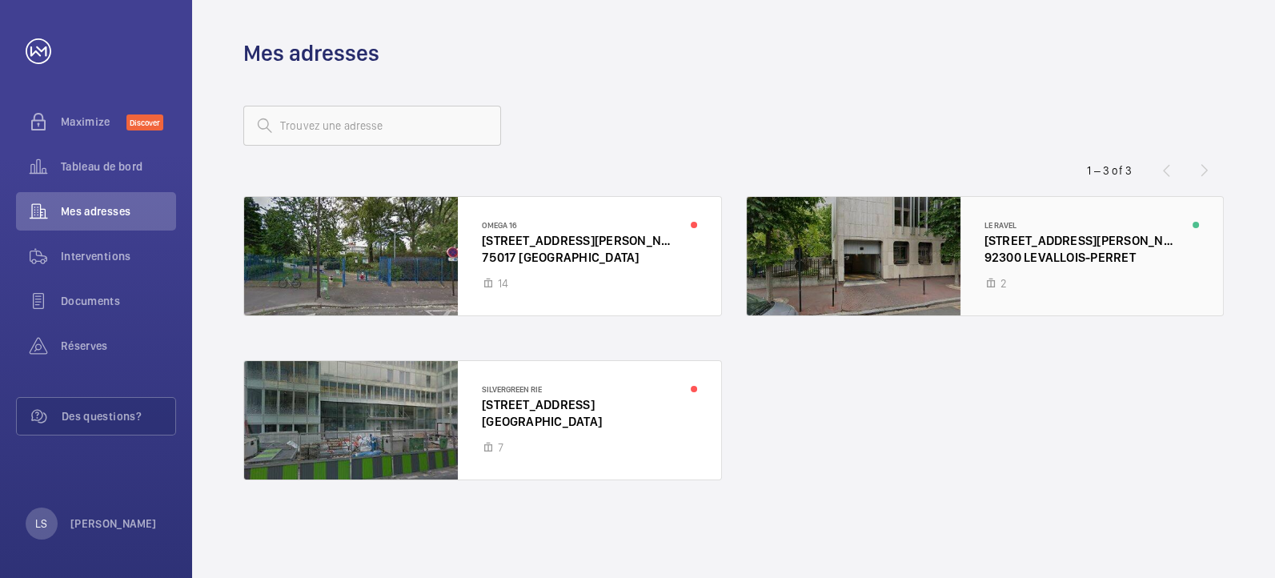
click at [951, 206] on div at bounding box center [984, 256] width 477 height 118
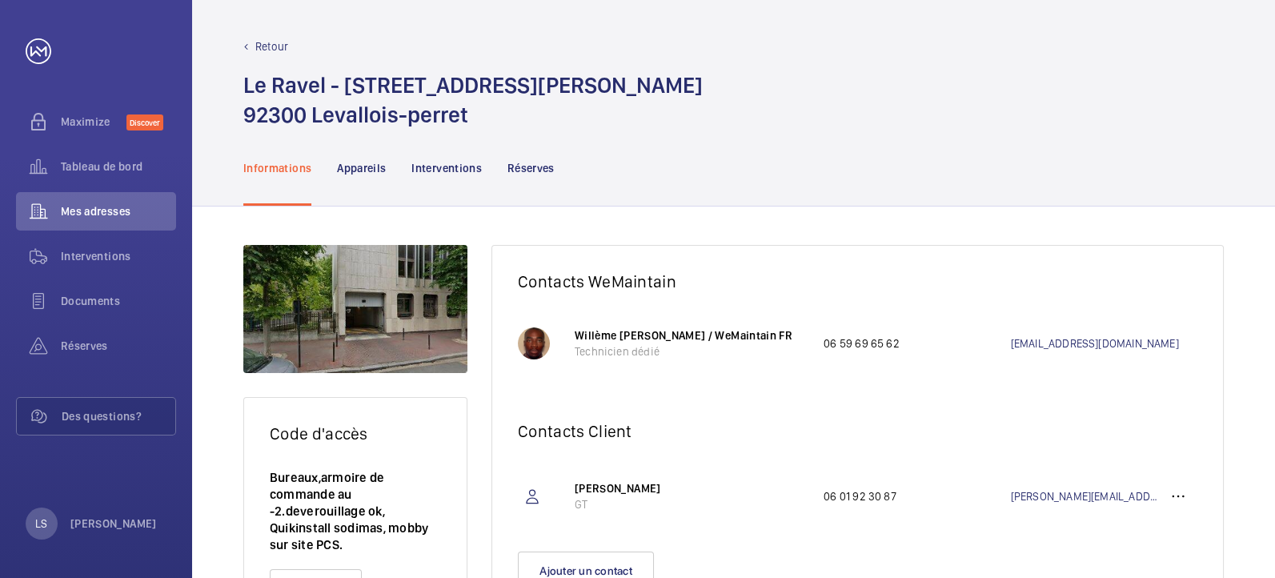
scroll to position [93, 0]
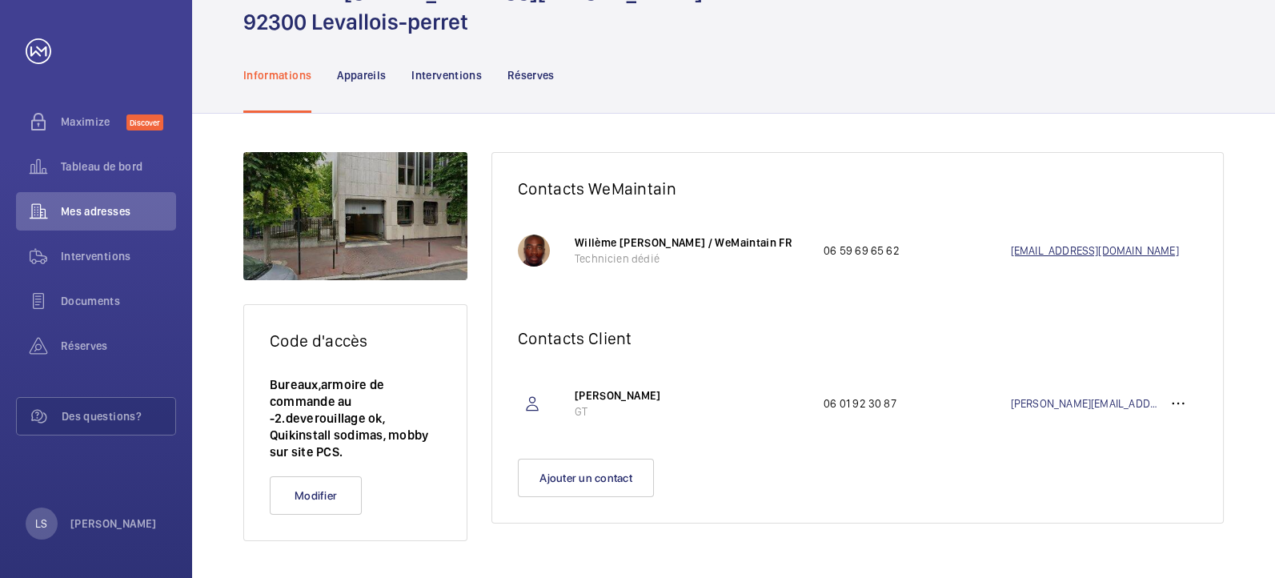
drag, startPoint x: 978, startPoint y: 248, endPoint x: 1184, endPoint y: 248, distance: 205.6
click at [1184, 248] on div "Willème [PERSON_NAME] / WeMaintain FR Technicien dédié 06 59 69 65 62 [PERSON_N…" at bounding box center [885, 250] width 622 height 72
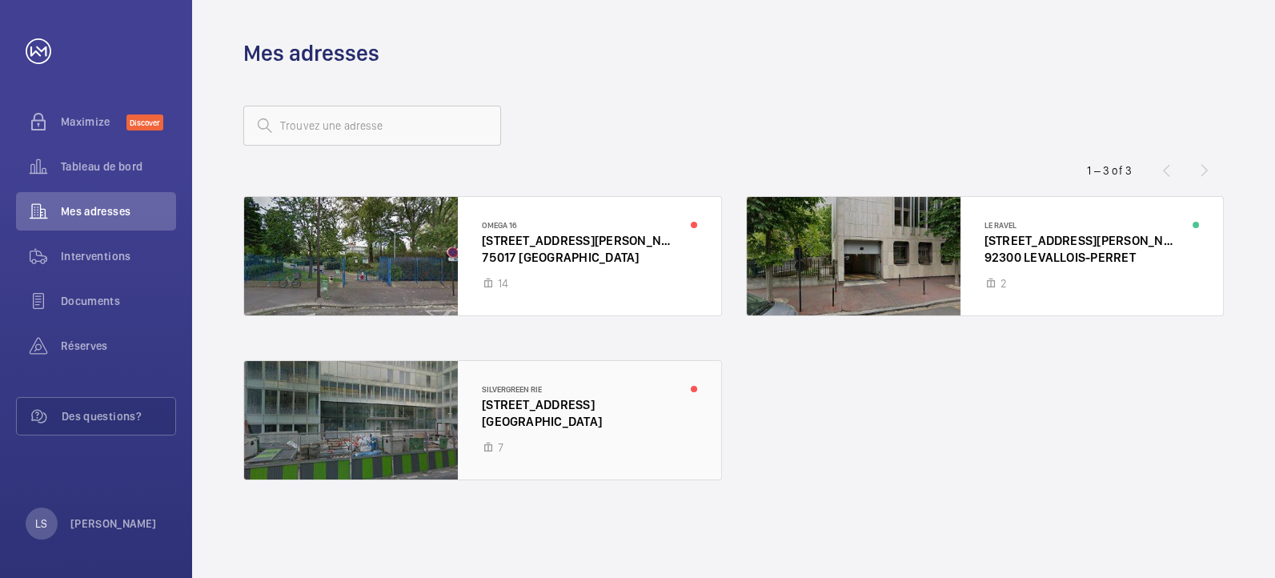
click at [494, 444] on div at bounding box center [482, 420] width 477 height 118
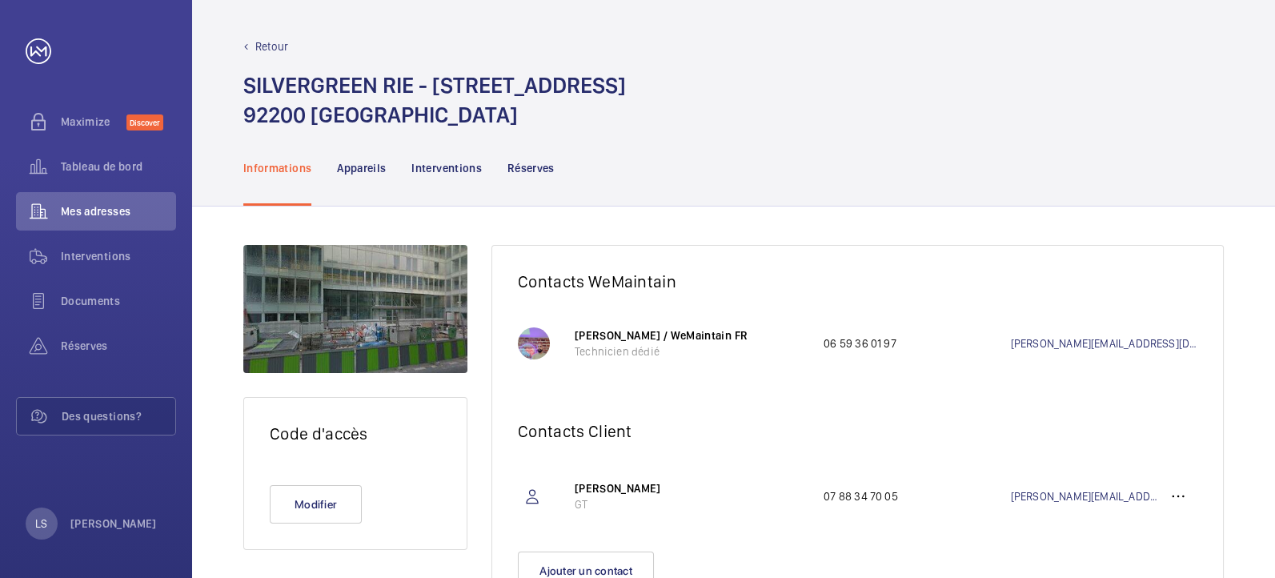
scroll to position [76, 0]
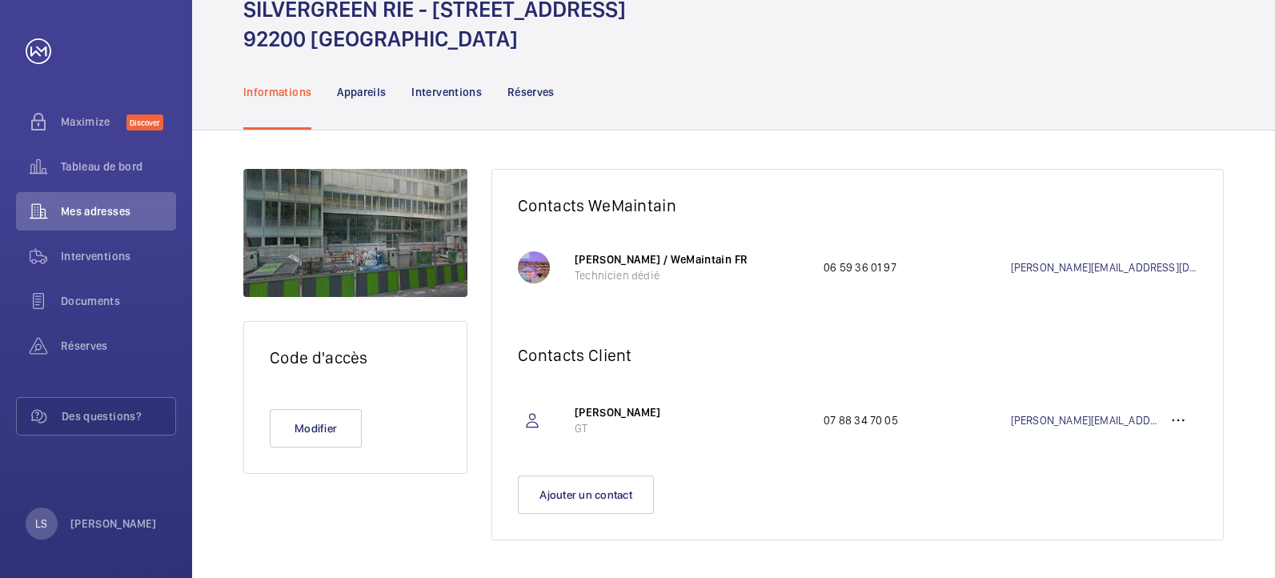
click at [726, 75] on div "Informations Appareils Interventions Réserves" at bounding box center [733, 92] width 980 height 76
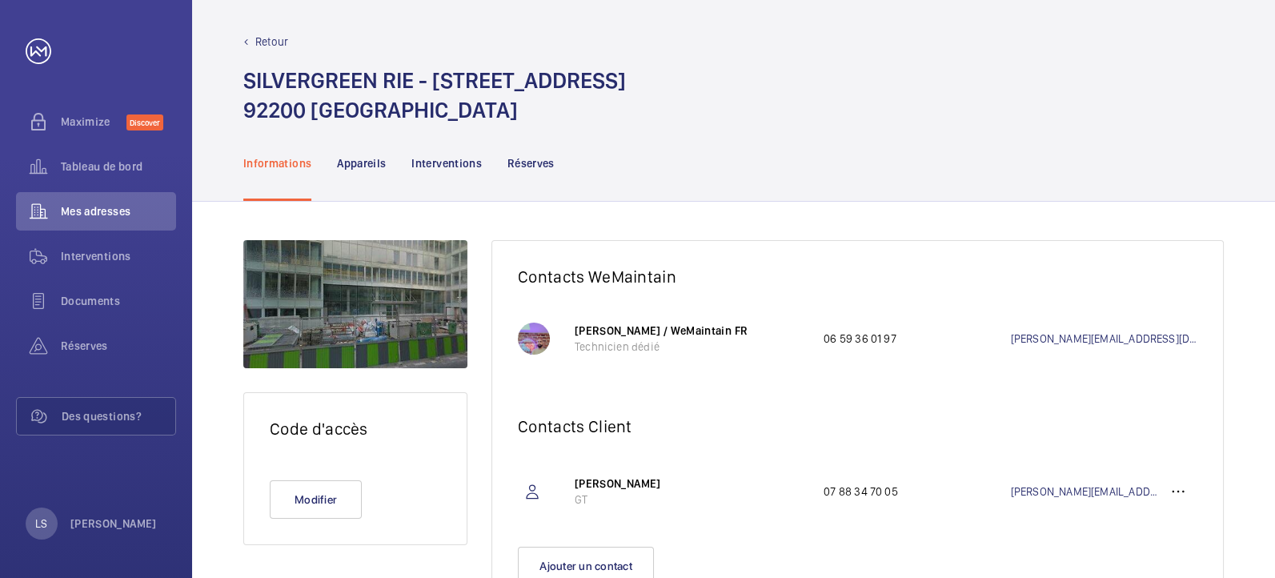
scroll to position [0, 0]
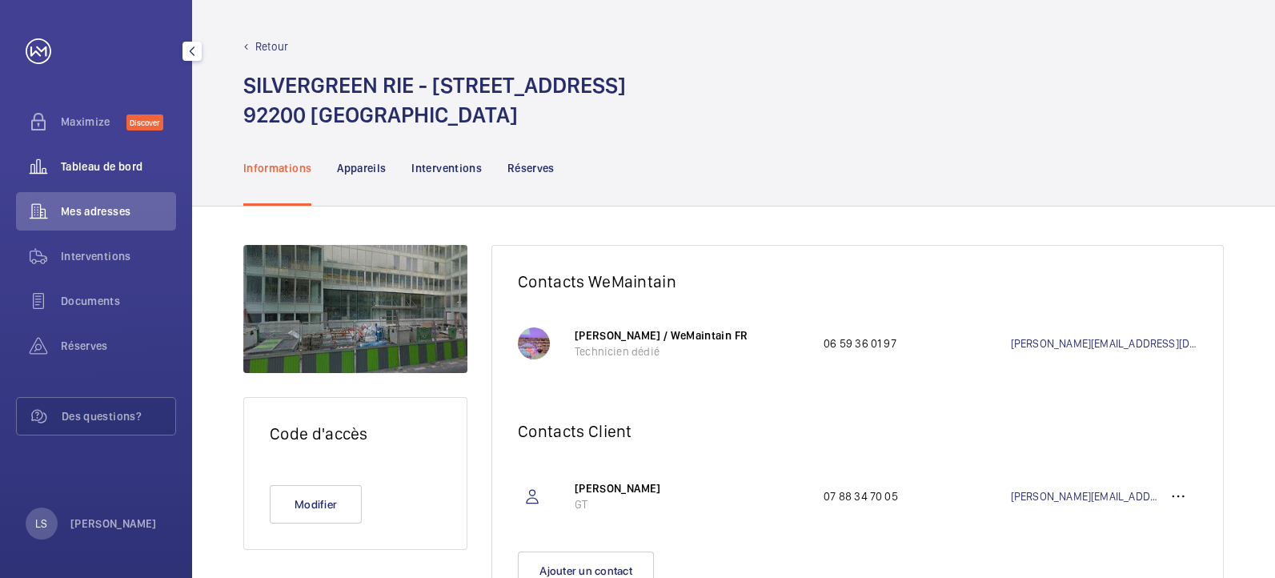
click at [60, 167] on wm-front-icon-button at bounding box center [38, 166] width 45 height 38
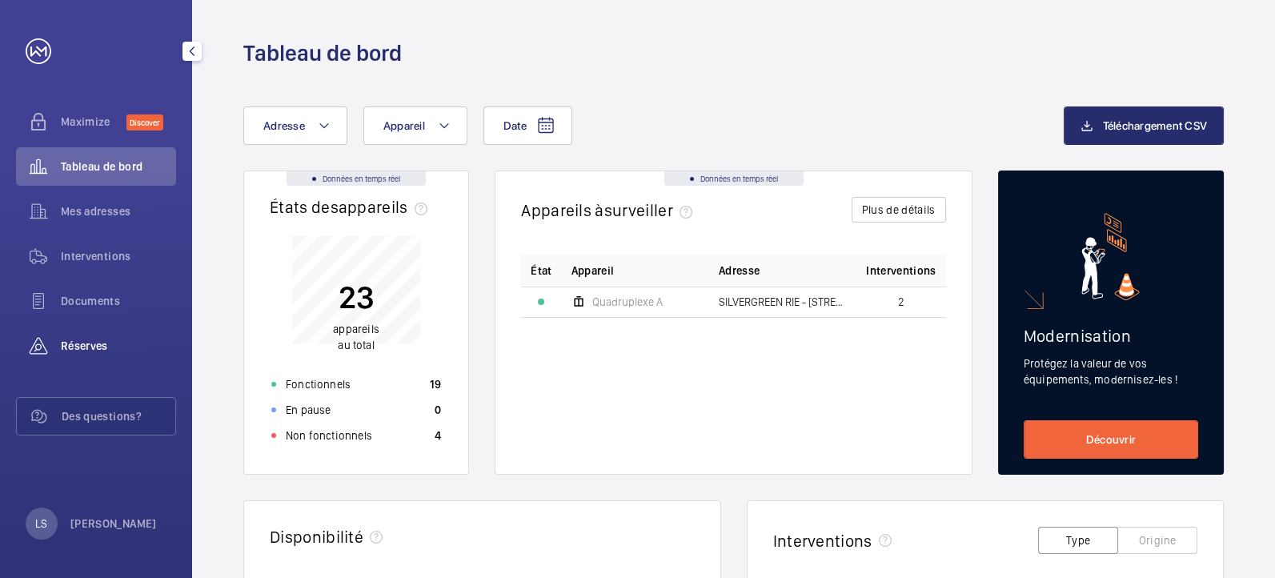
click at [117, 364] on div "Réserves" at bounding box center [96, 345] width 160 height 38
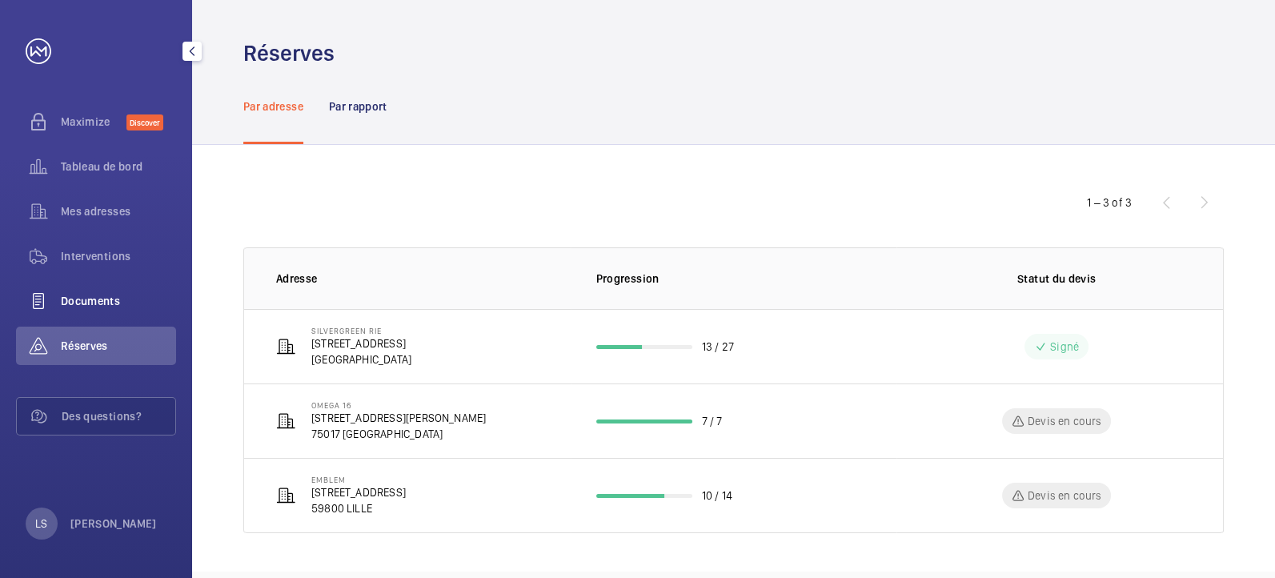
click at [109, 290] on div "Documents" at bounding box center [96, 301] width 160 height 38
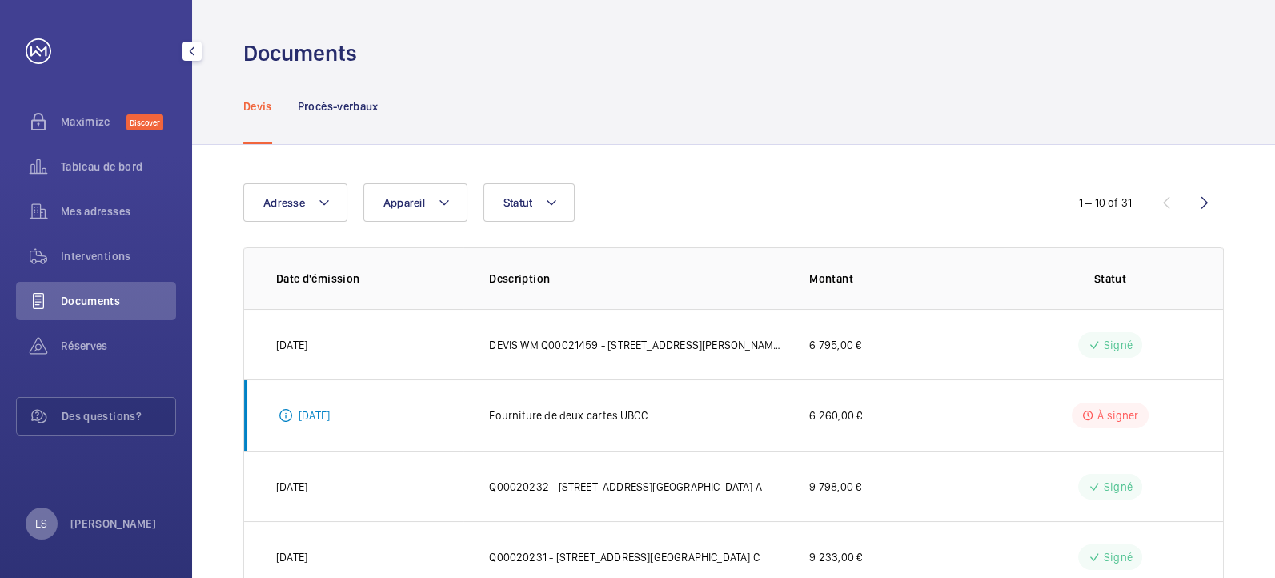
click at [34, 522] on div "LS" at bounding box center [42, 523] width 32 height 32
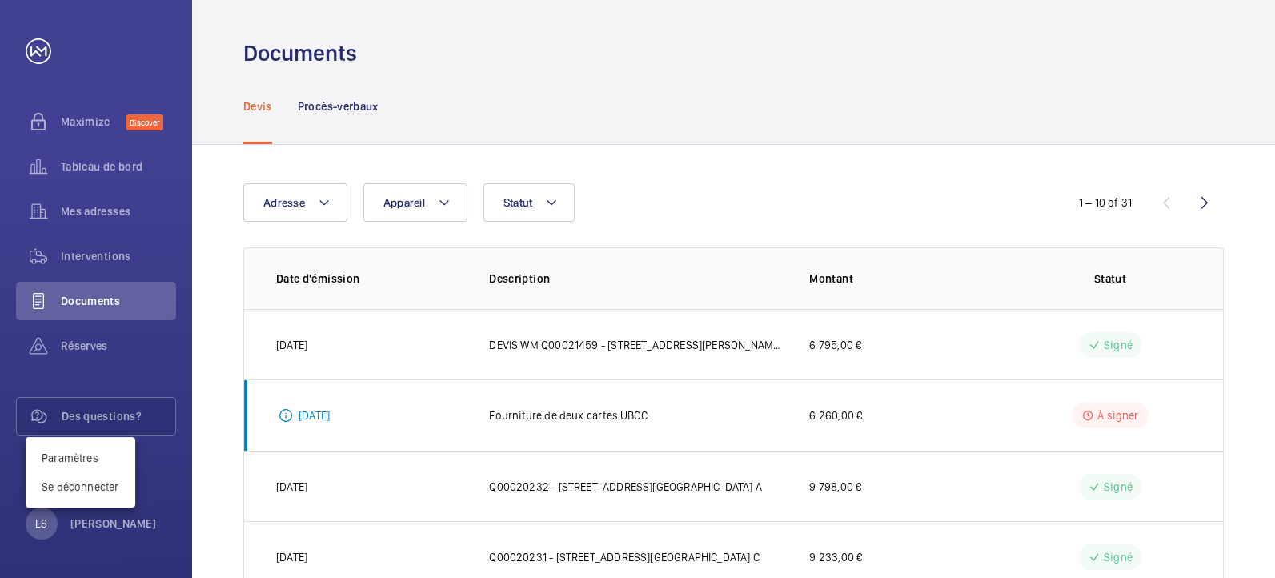
click at [198, 278] on div at bounding box center [637, 289] width 1275 height 578
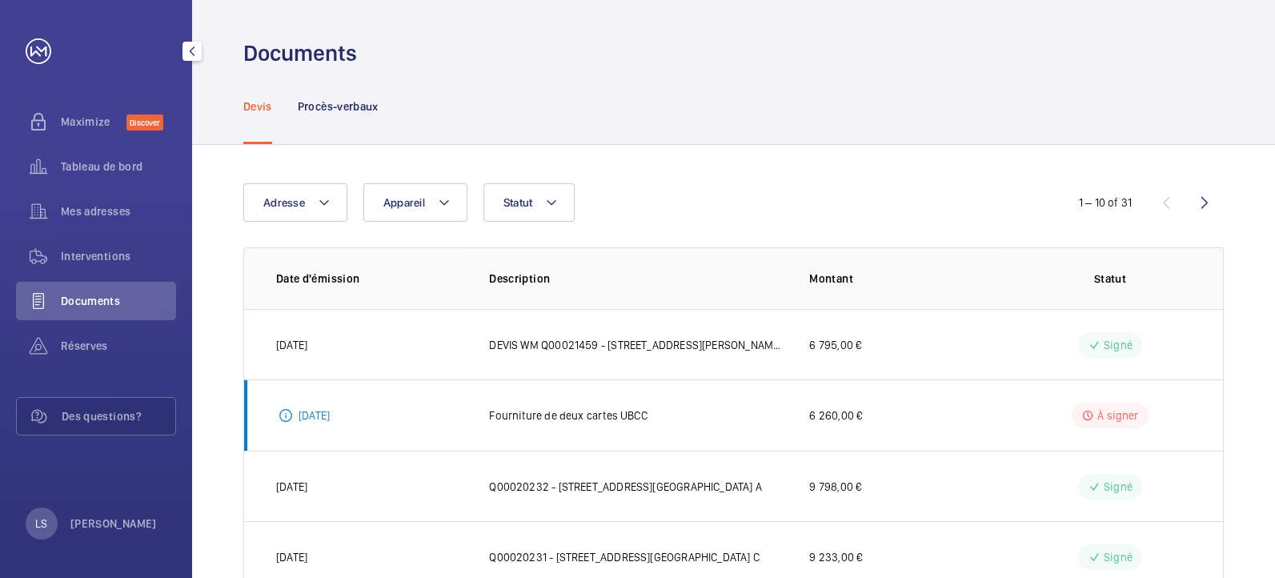
click at [101, 158] on span "Tableau de bord" at bounding box center [118, 166] width 115 height 16
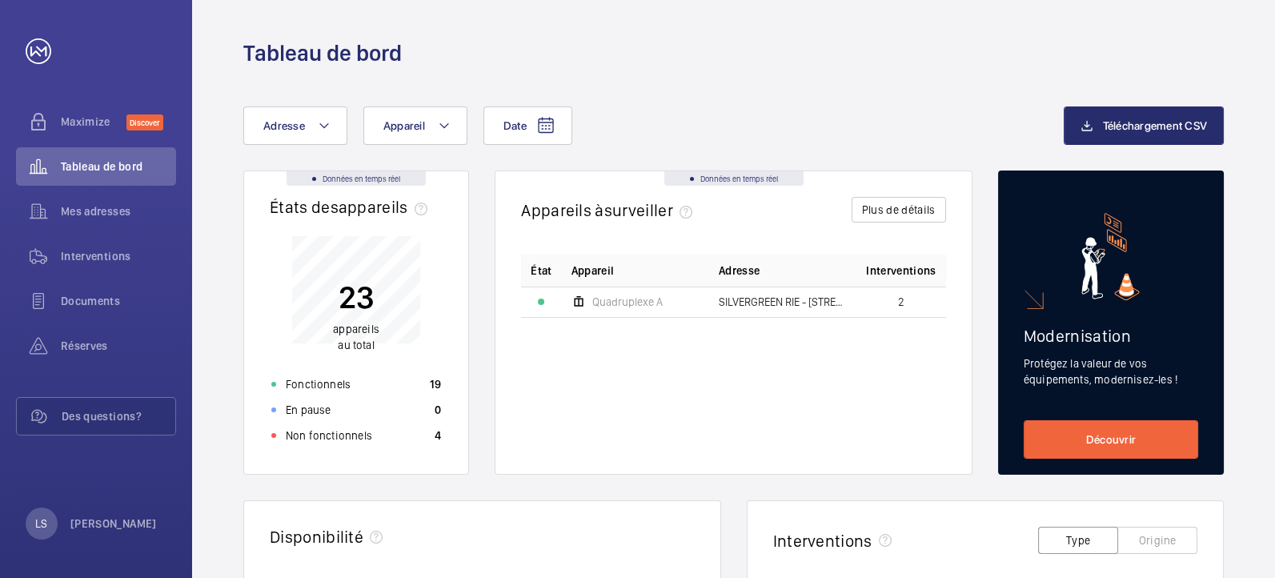
click at [642, 328] on div "État Appareil Adresse Interventions Quadruplexe A SILVERGREEN RIE - [STREET_ADD…" at bounding box center [733, 351] width 425 height 194
